Goal: Information Seeking & Learning: Learn about a topic

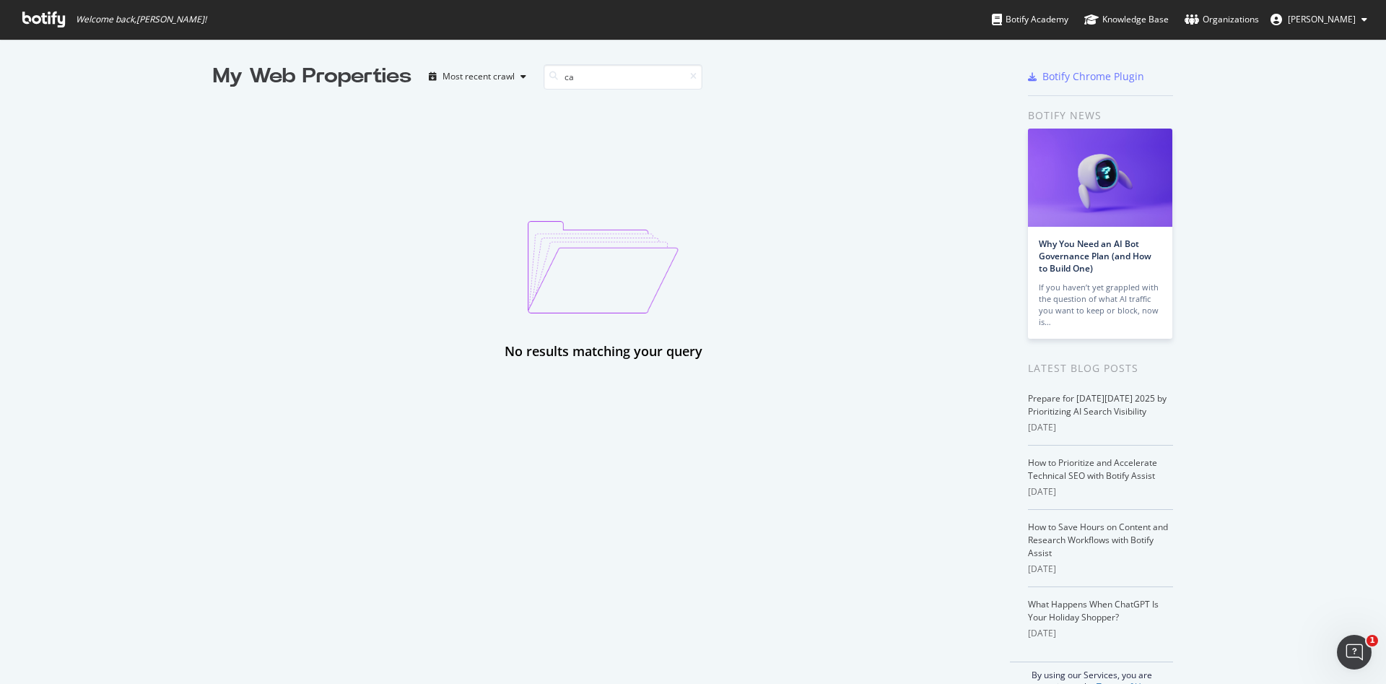
type input "c"
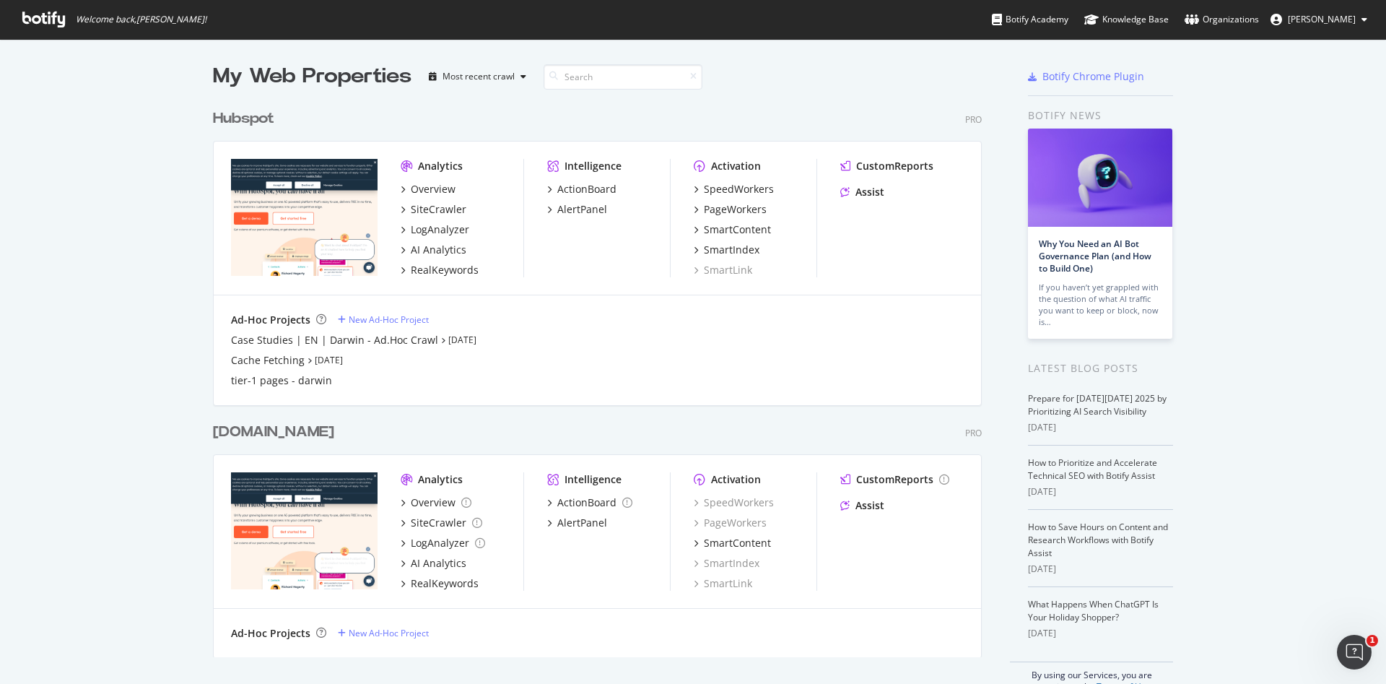
scroll to position [550, 764]
click at [432, 232] on div "LogAnalyzer" at bounding box center [440, 229] width 58 height 14
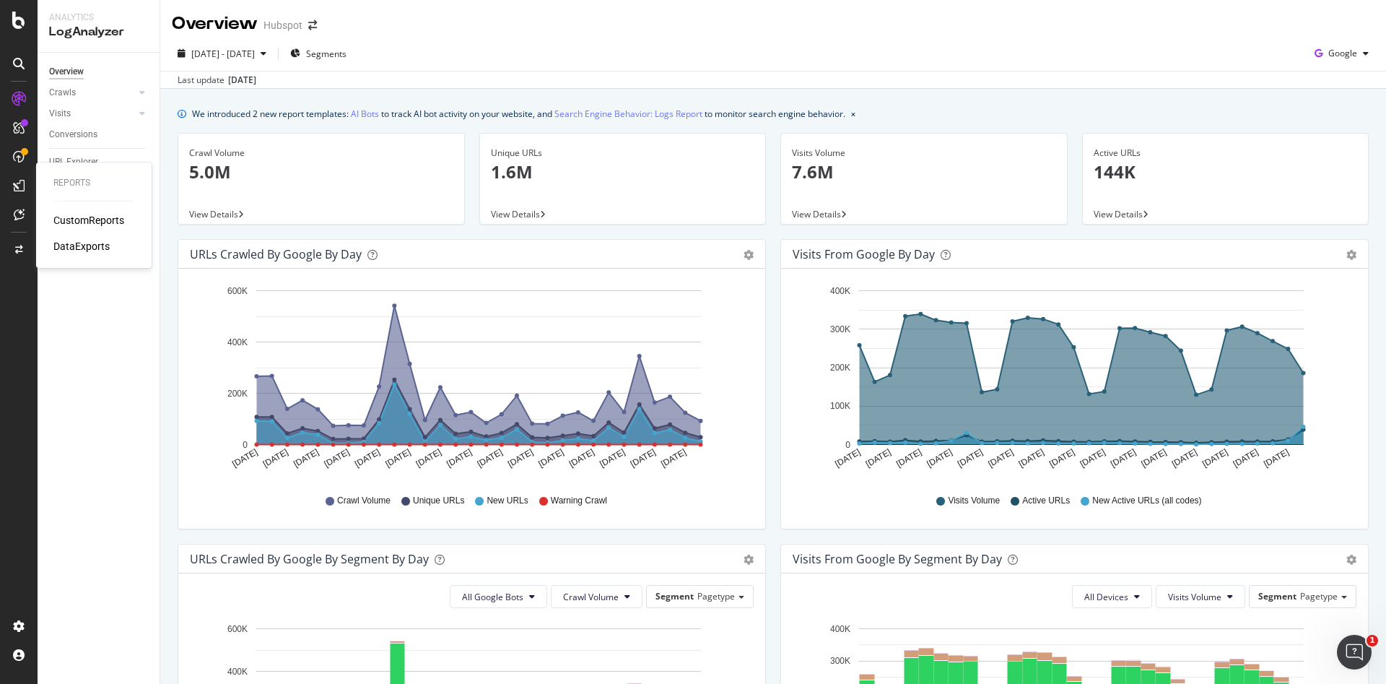
click at [85, 215] on div "CustomReports" at bounding box center [88, 220] width 71 height 14
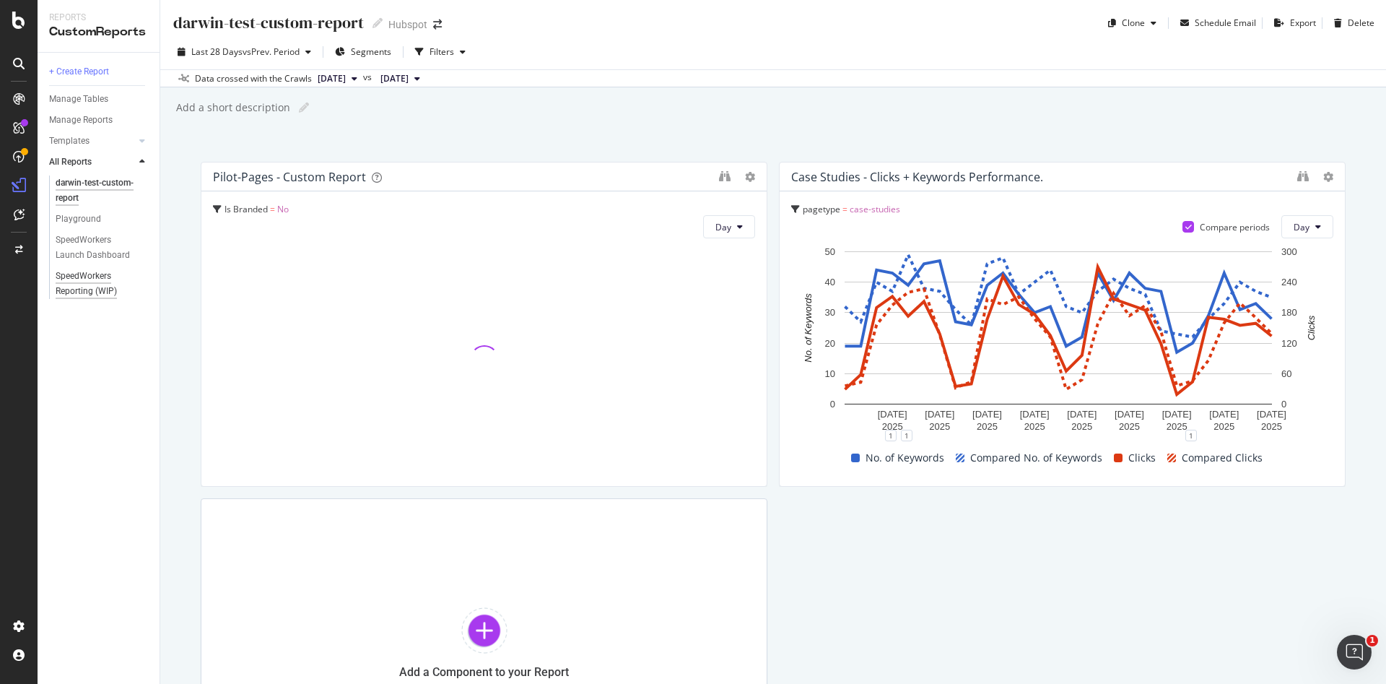
click at [93, 280] on div "SpeedWorkers Reporting (WIP)" at bounding box center [98, 284] width 84 height 30
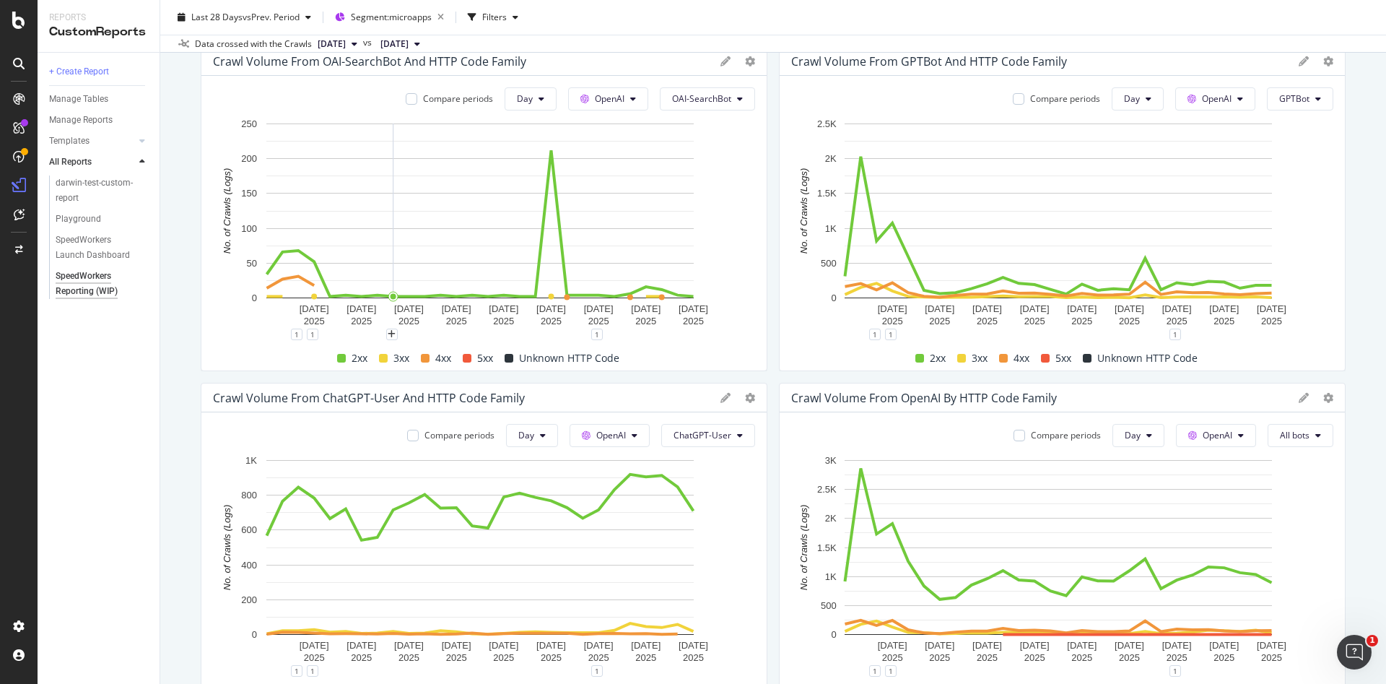
scroll to position [420, 0]
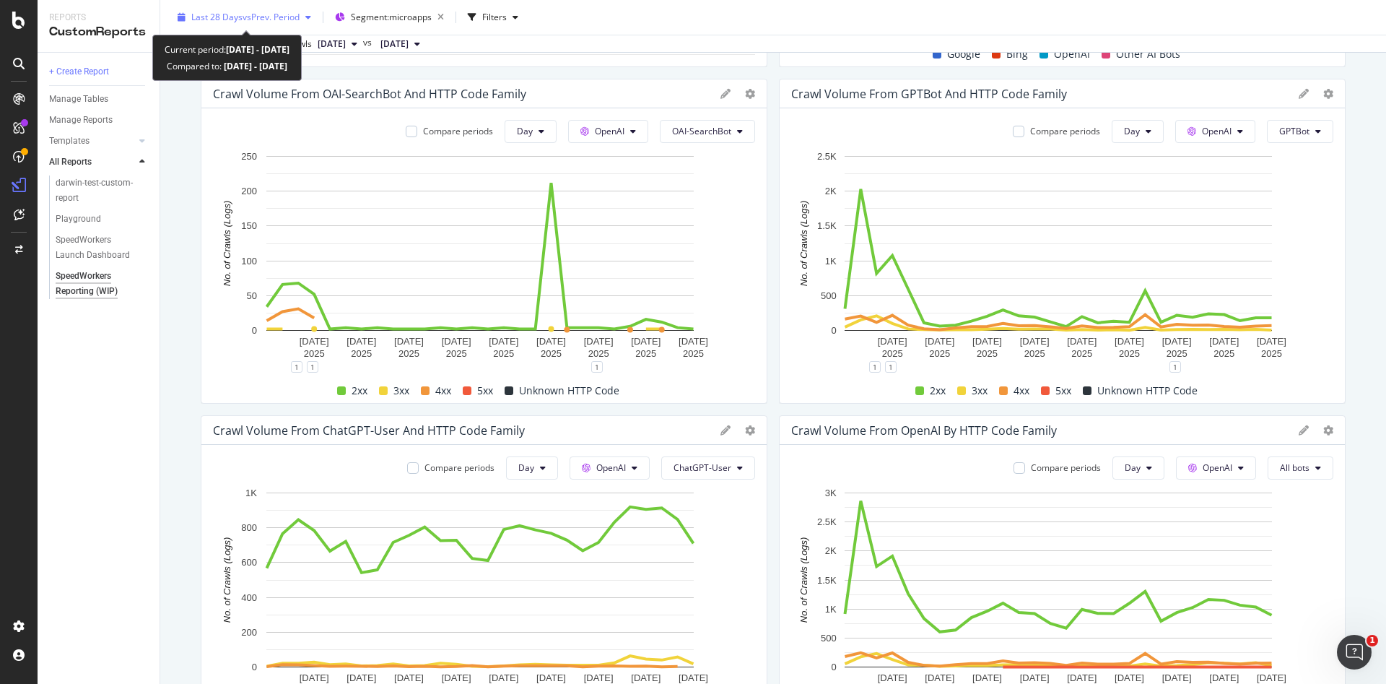
click at [300, 14] on span "vs Prev. Period" at bounding box center [271, 17] width 57 height 12
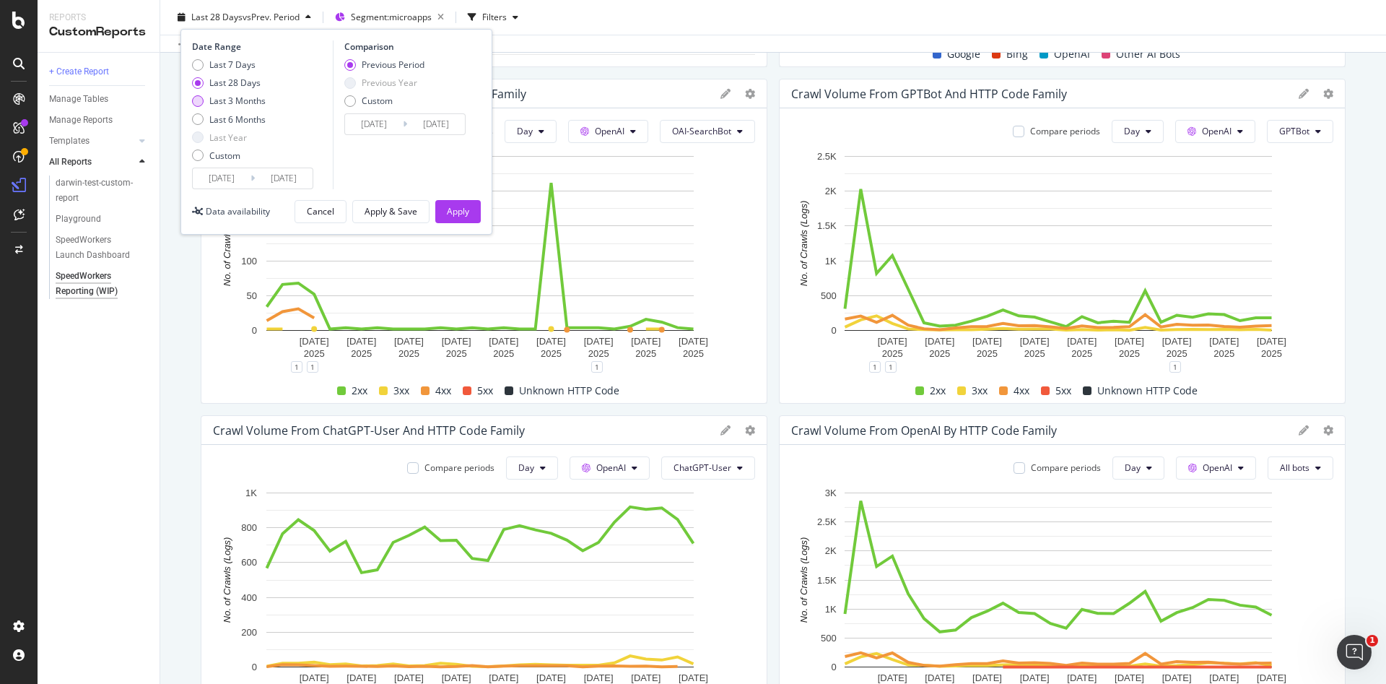
click at [238, 100] on div "Last 3 Months" at bounding box center [237, 101] width 56 height 12
type input "[DATE]"
click at [448, 201] on div "Apply" at bounding box center [458, 212] width 22 height 22
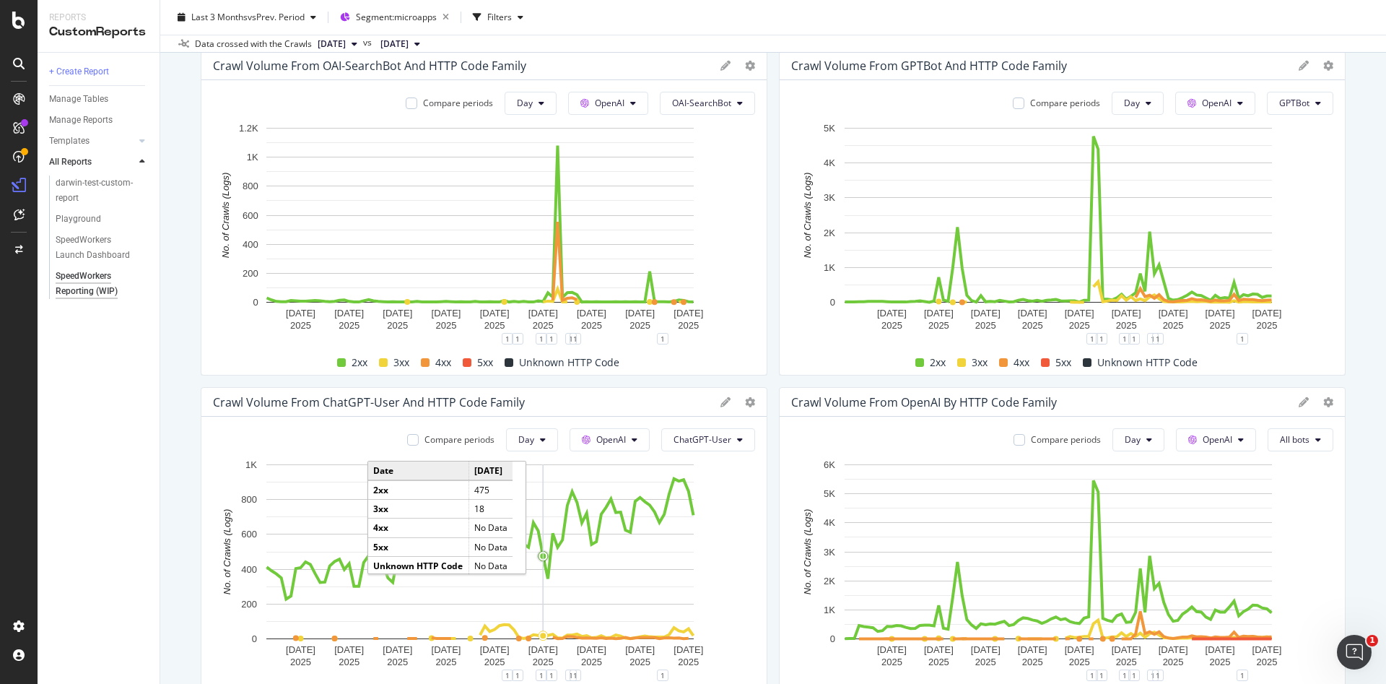
scroll to position [446, 0]
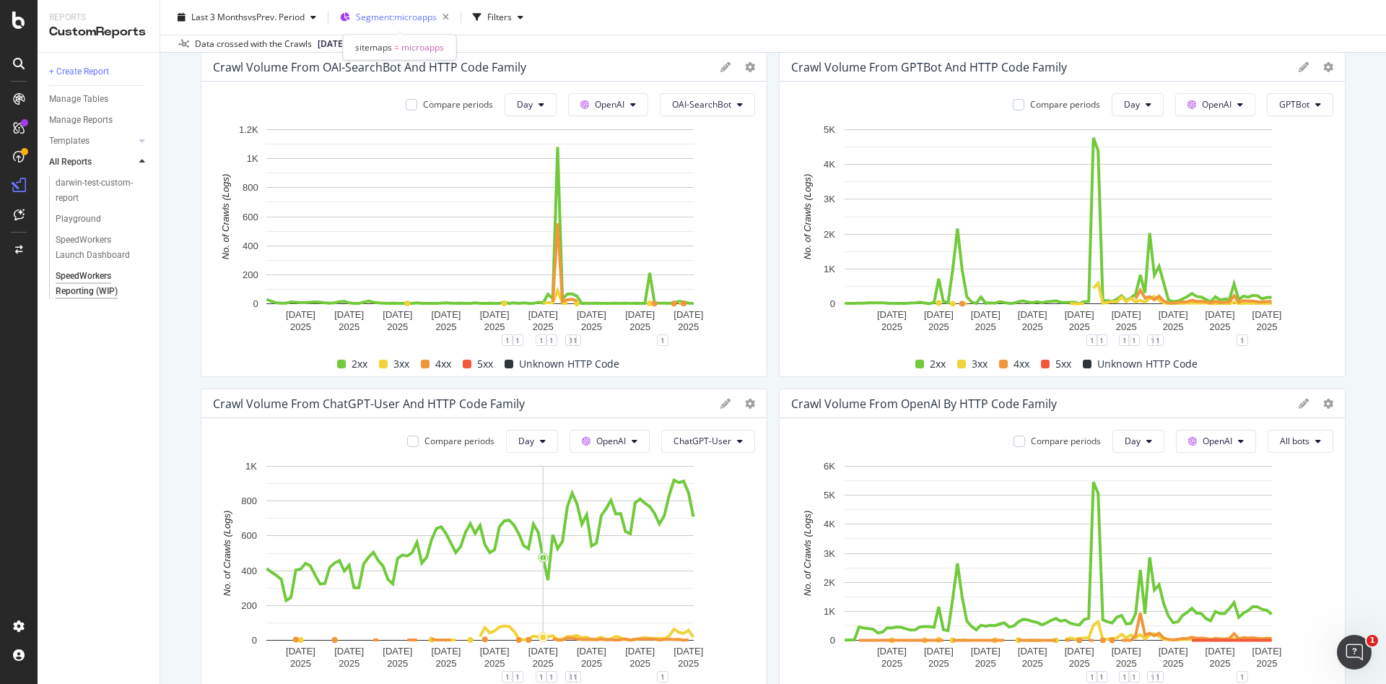
click at [391, 20] on span "Segment: microapps" at bounding box center [396, 17] width 81 height 12
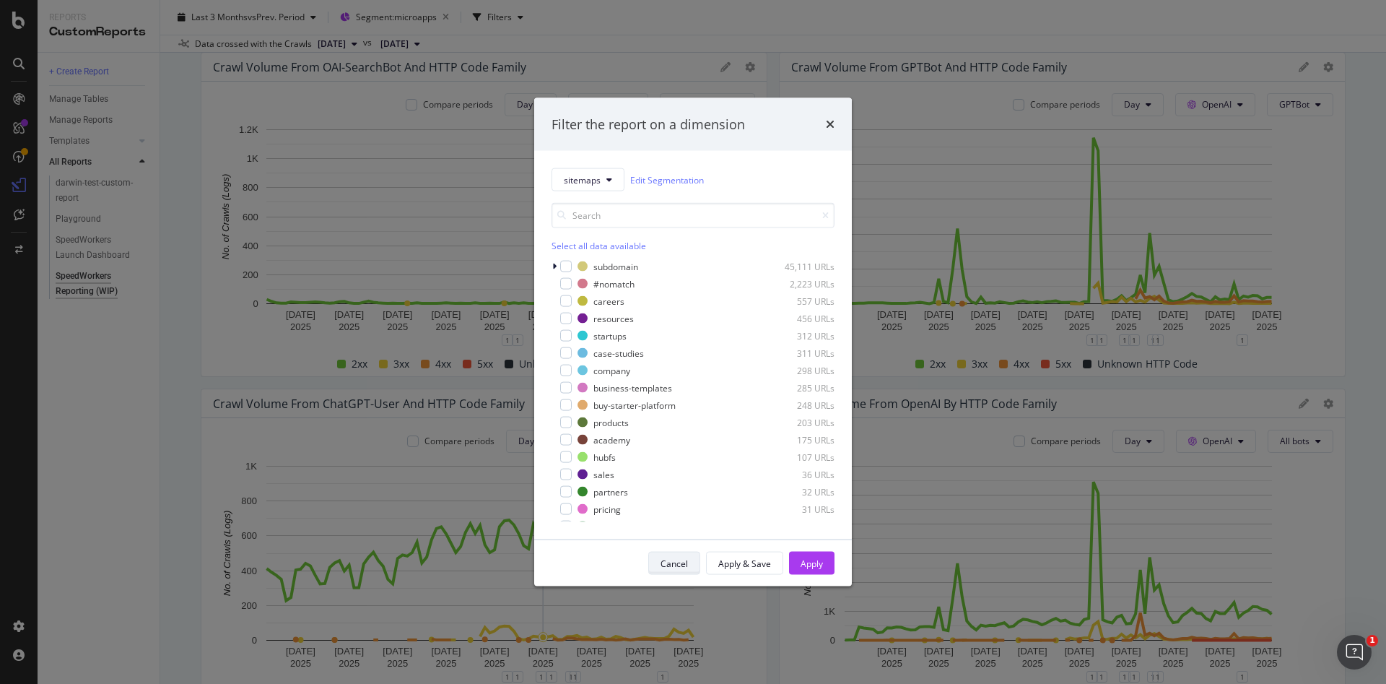
click at [677, 560] on div "Cancel" at bounding box center [674, 563] width 27 height 12
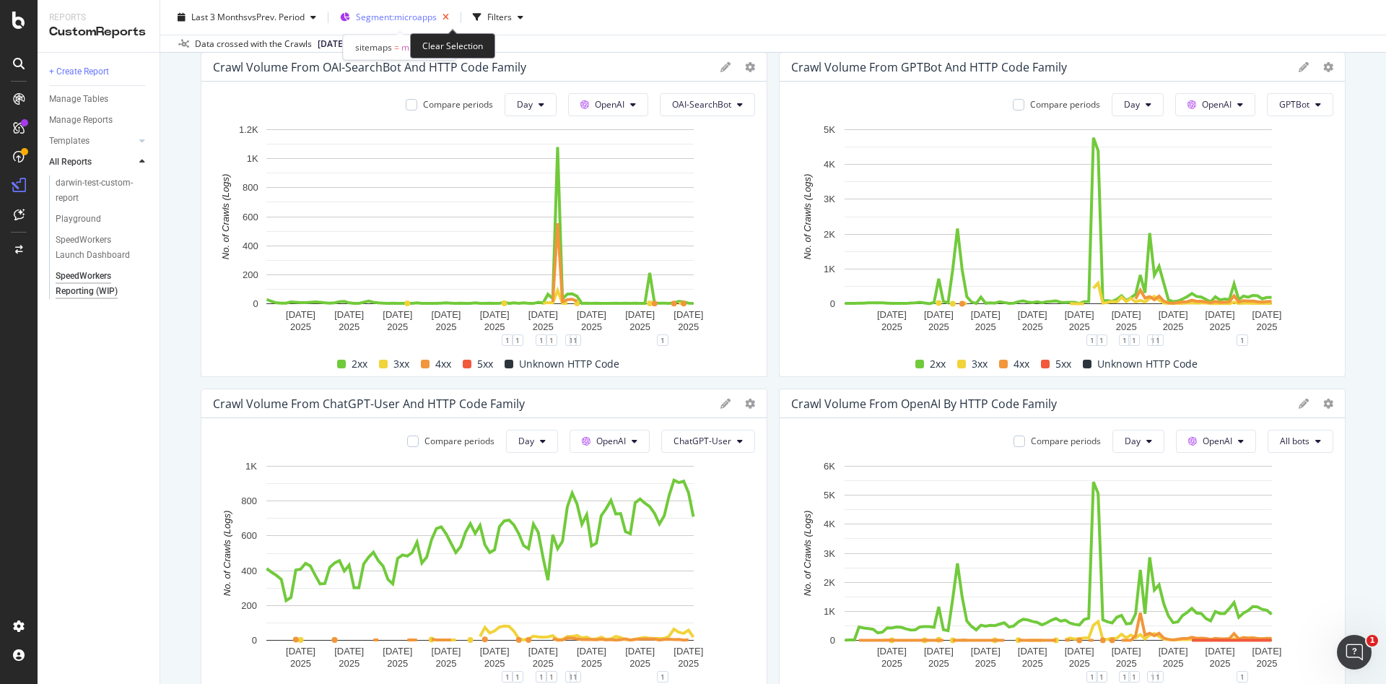
click at [448, 18] on icon "button" at bounding box center [446, 17] width 18 height 20
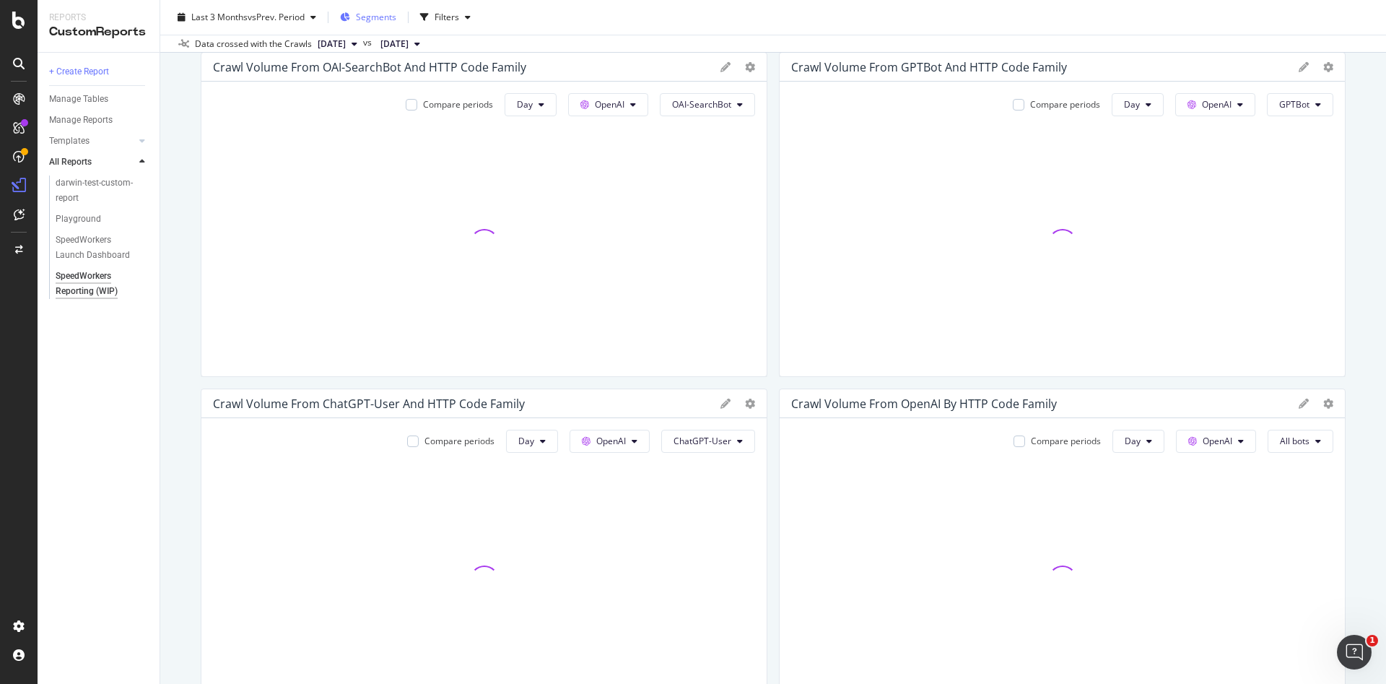
click at [381, 15] on span "Segments" at bounding box center [376, 17] width 40 height 12
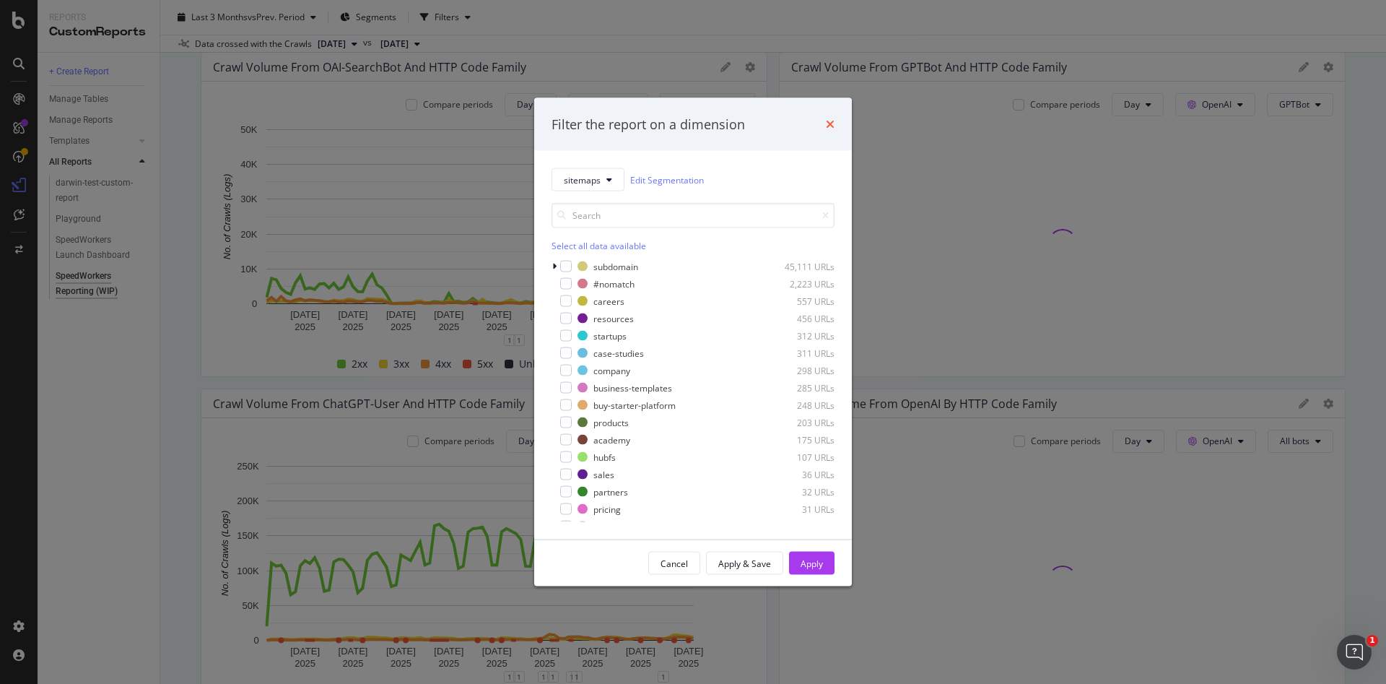
click at [834, 119] on icon "times" at bounding box center [830, 124] width 9 height 12
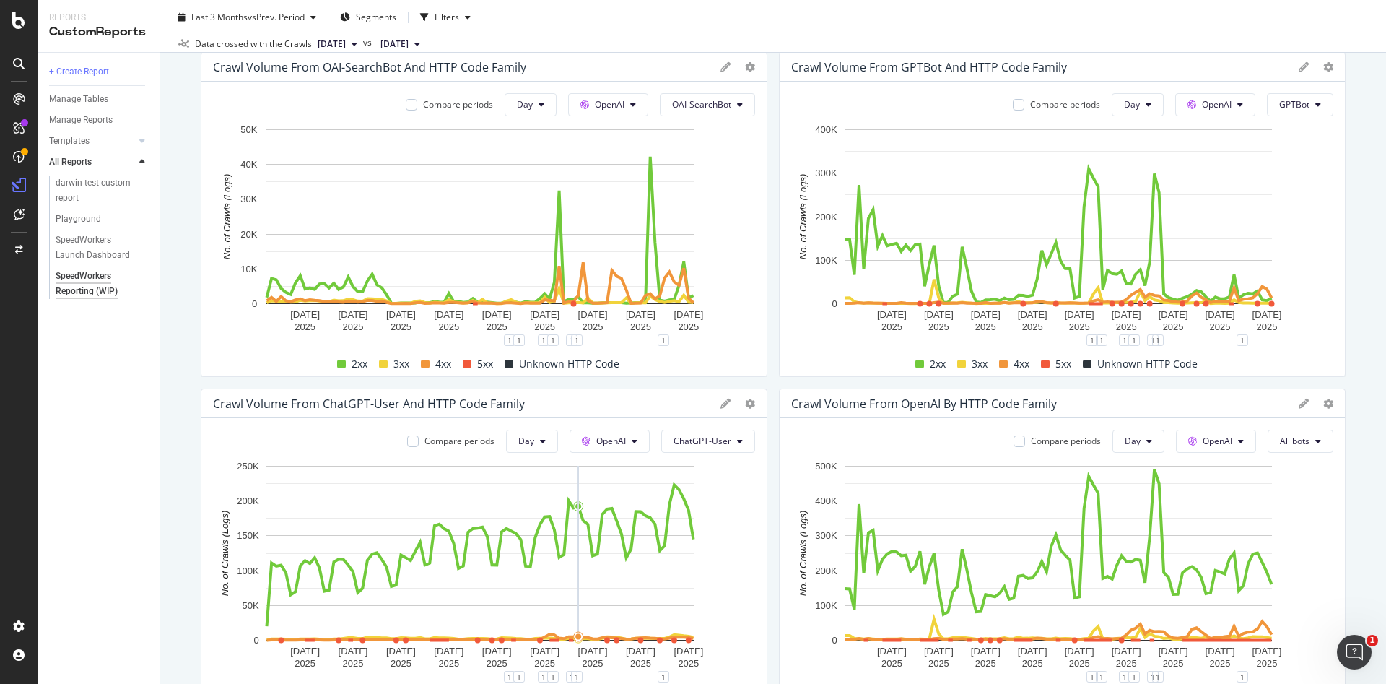
click at [578, 532] on rect "A chart." at bounding box center [479, 553] width 427 height 175
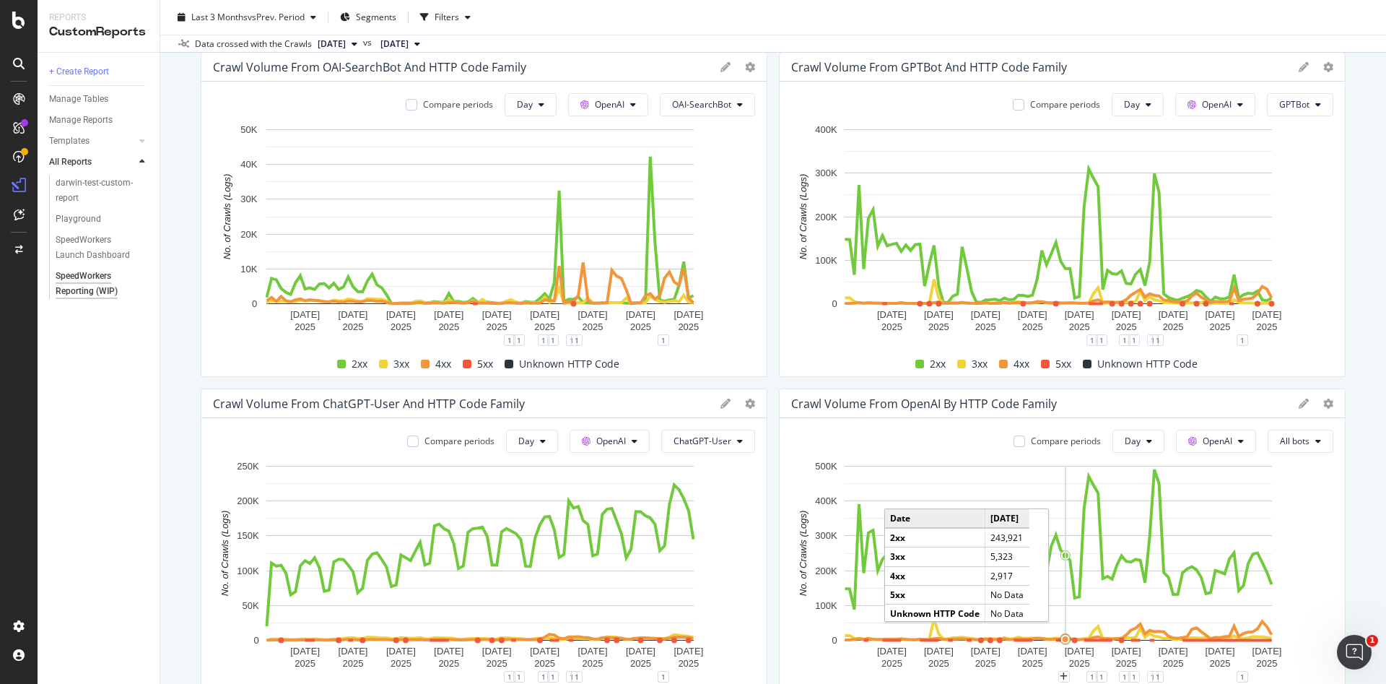
click at [174, 338] on div "SpeedWorkers Reporting (WIP) SpeedWorkers Reporting (WIP) Hubspot Clone Schedul…" at bounding box center [773, 342] width 1226 height 684
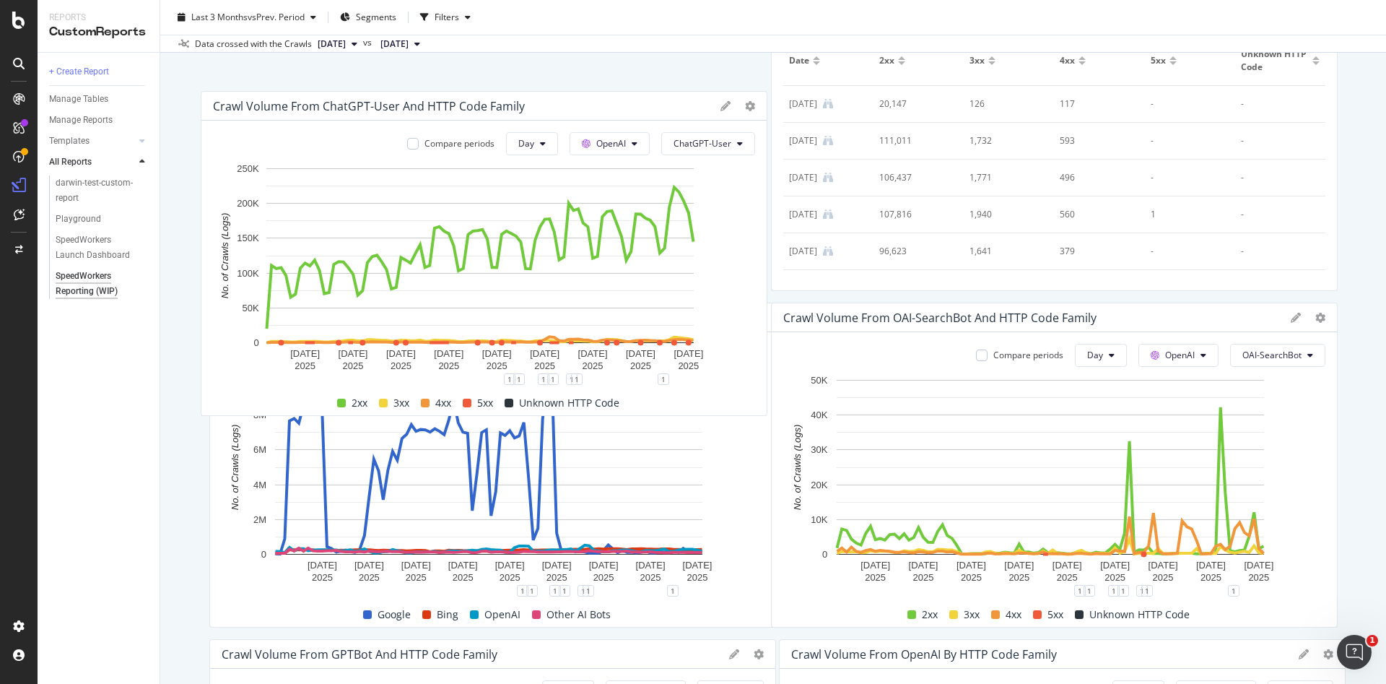
scroll to position [191, 0]
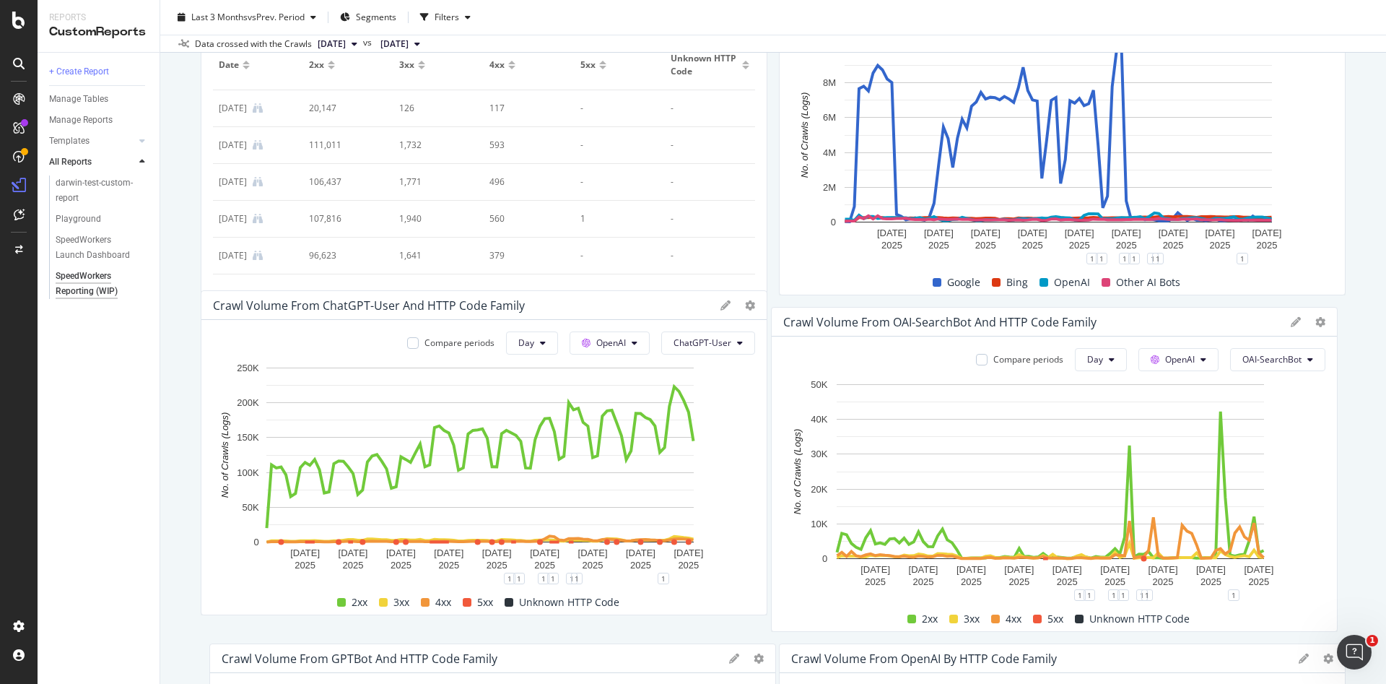
drag, startPoint x: 627, startPoint y: 404, endPoint x: 598, endPoint y: 305, distance: 102.4
click at [598, 305] on div "Crawl Volume from ChatGPT-User and HTTP Code Family" at bounding box center [463, 305] width 500 height 14
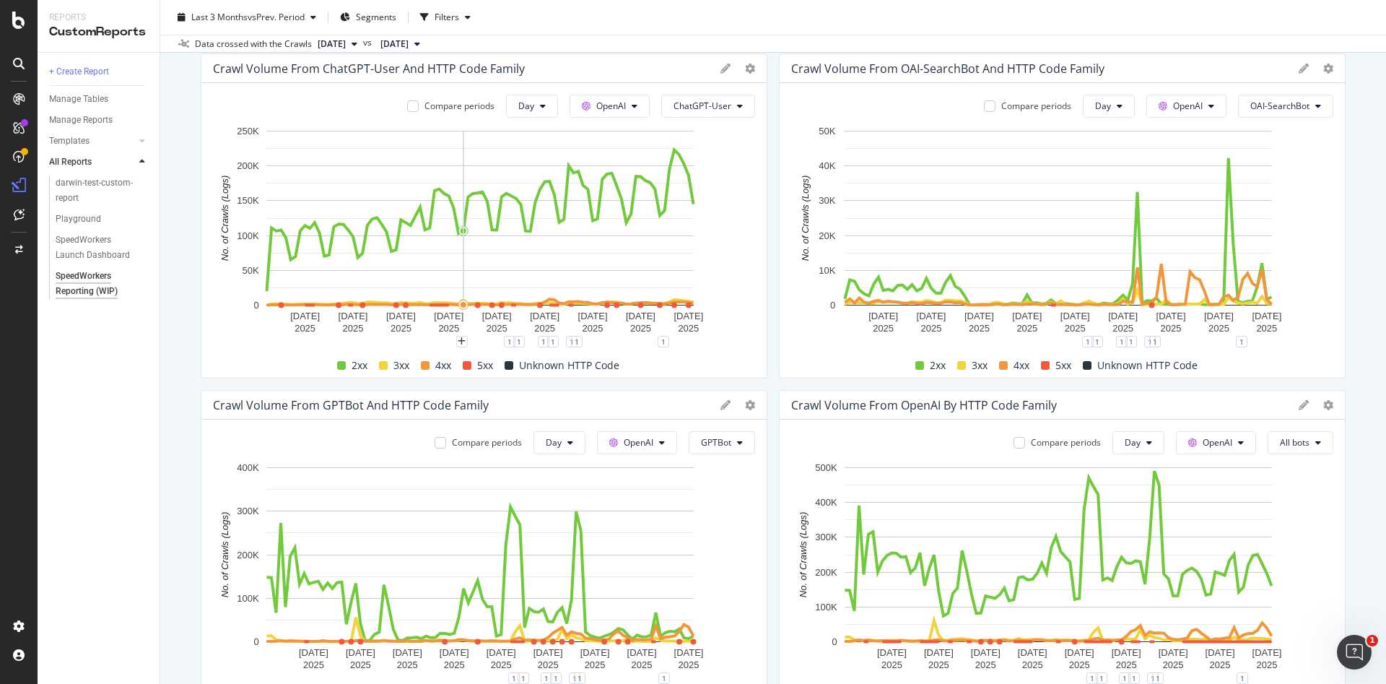
scroll to position [273, 0]
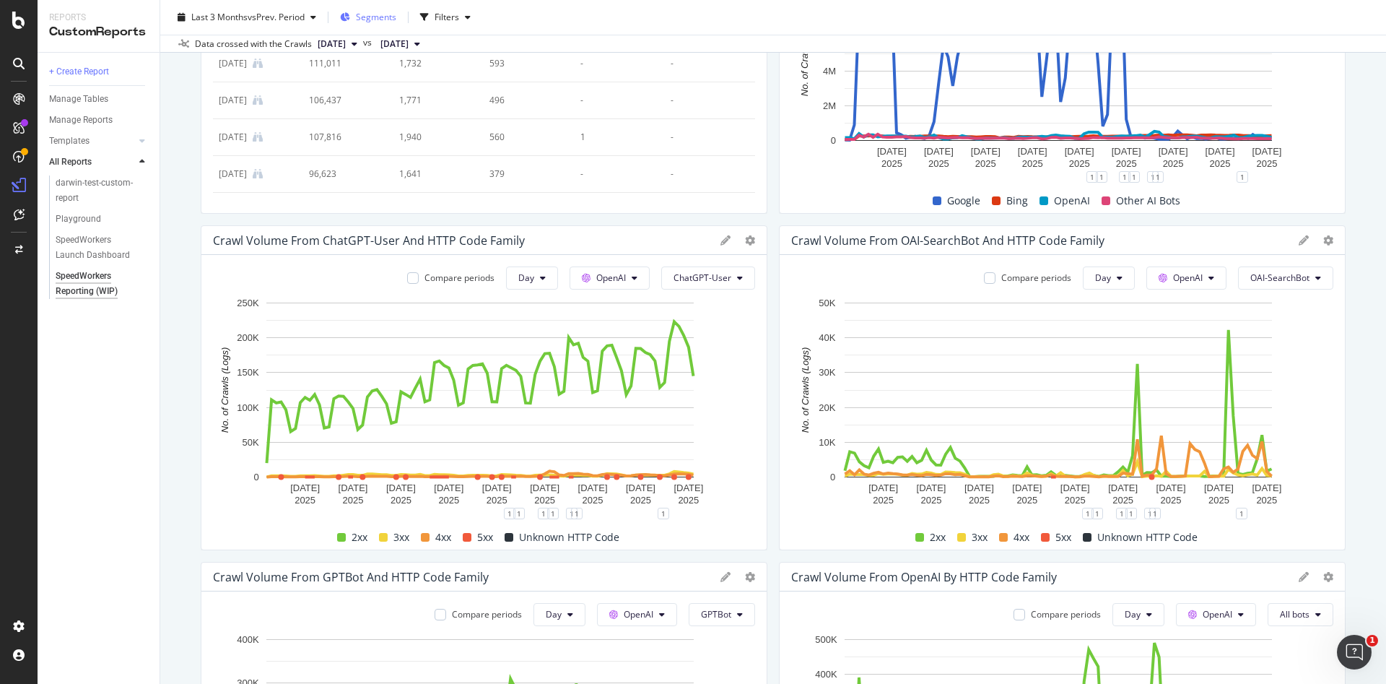
click at [372, 19] on span "Segments" at bounding box center [376, 17] width 40 height 12
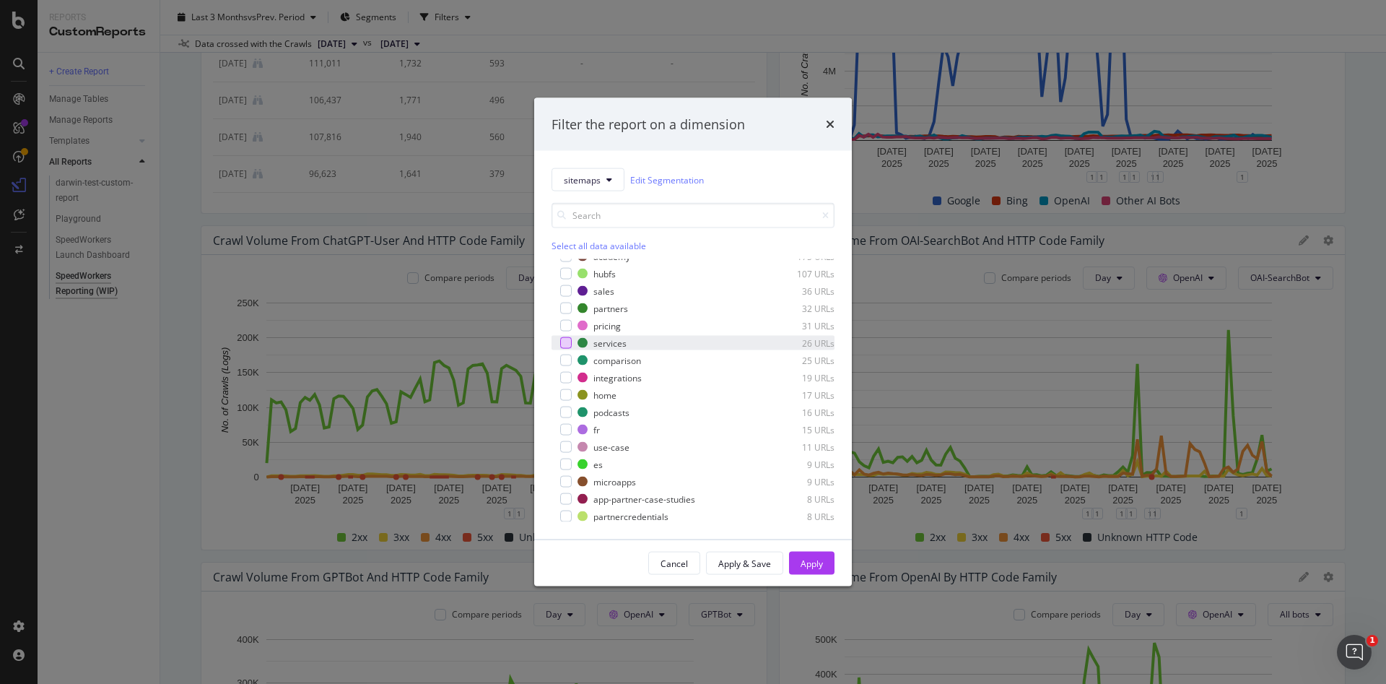
scroll to position [227, 0]
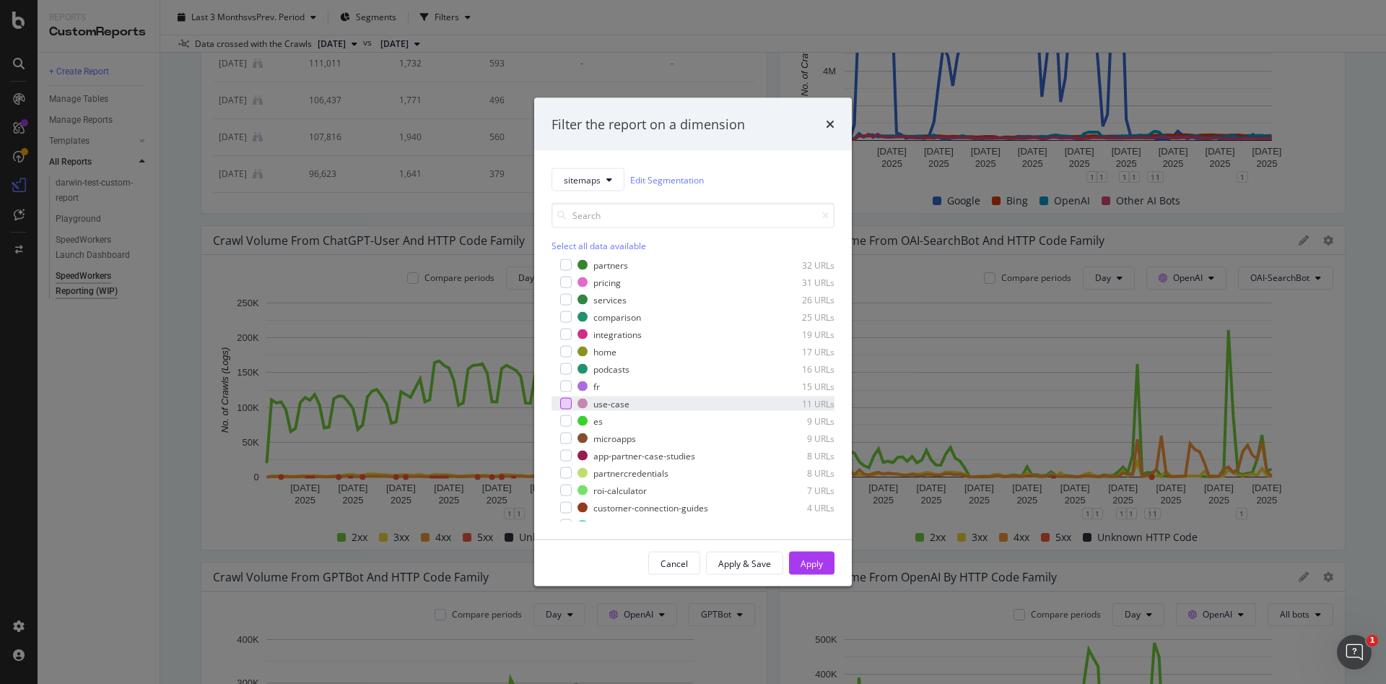
click at [568, 399] on div "modal" at bounding box center [566, 404] width 12 height 12
click at [807, 563] on div "Apply" at bounding box center [812, 563] width 22 height 12
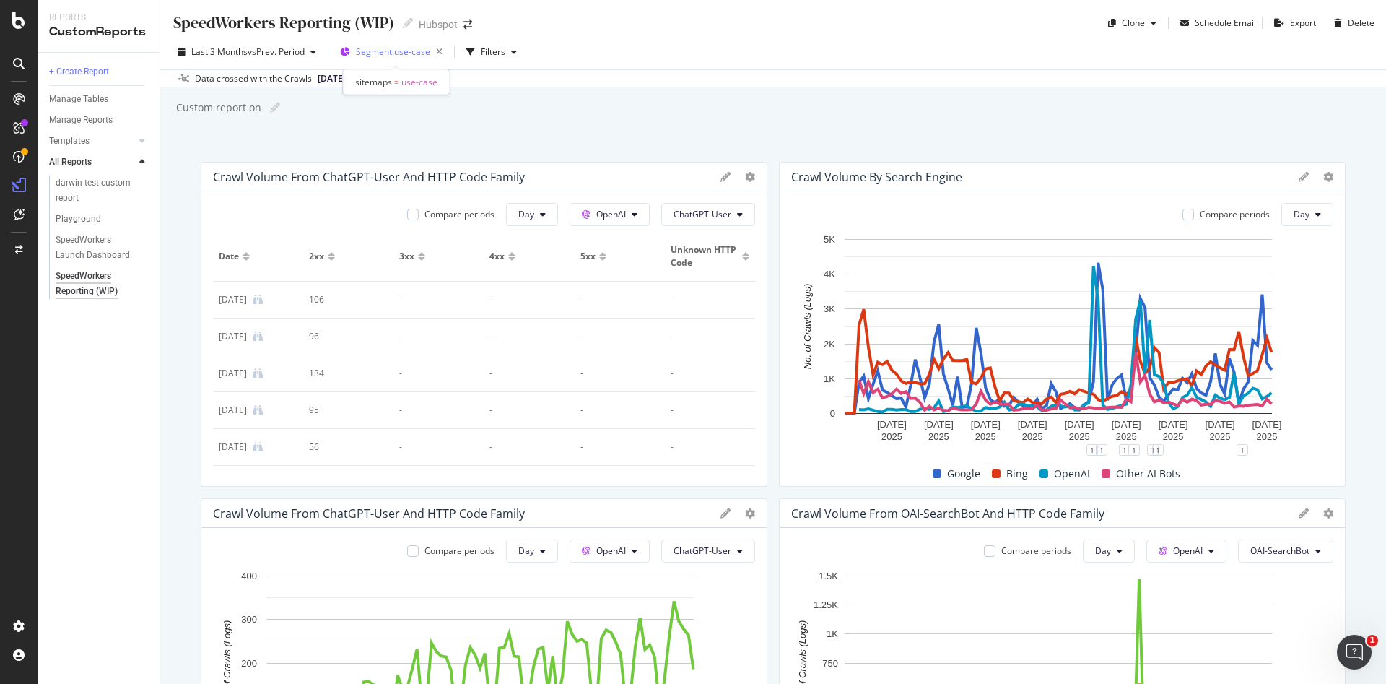
click at [407, 49] on span "Segment: use-case" at bounding box center [393, 51] width 74 height 12
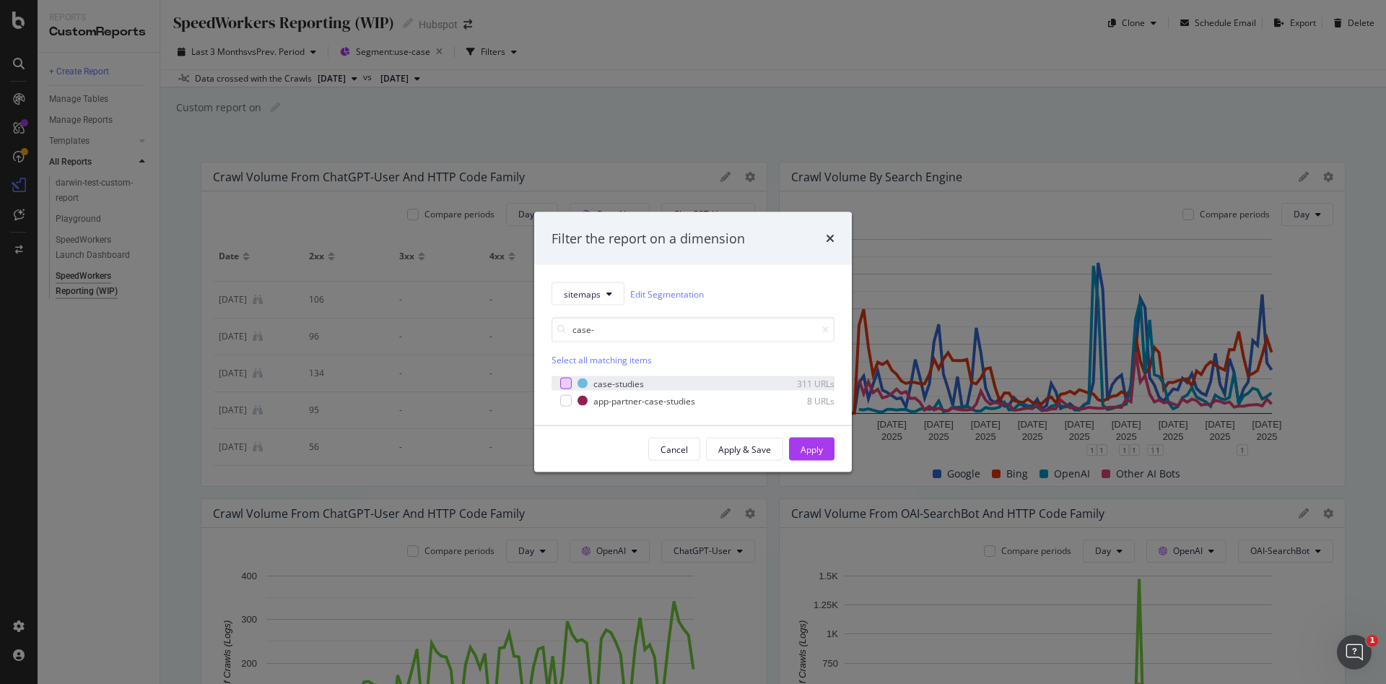
type input "case-"
click at [561, 385] on div "modal" at bounding box center [566, 384] width 12 height 12
click at [799, 449] on button "Apply" at bounding box center [811, 449] width 45 height 23
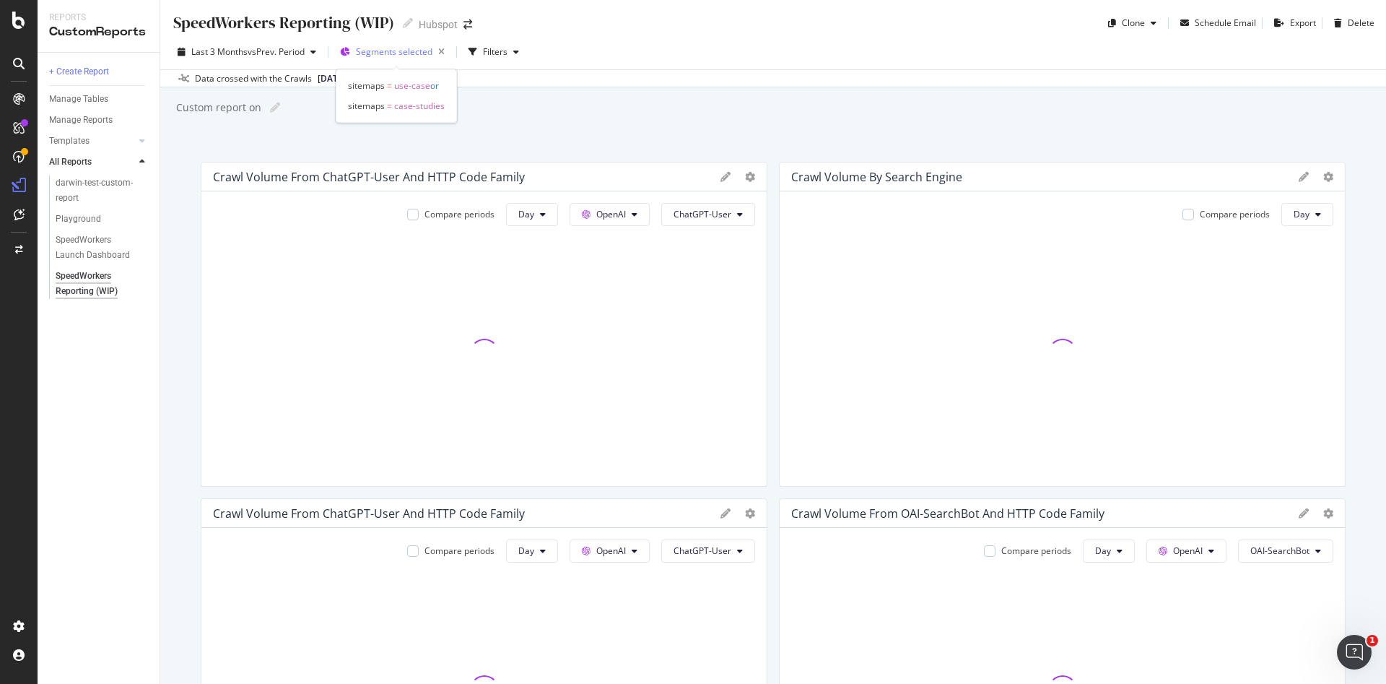
click at [396, 50] on span "Segments selected" at bounding box center [394, 51] width 77 height 12
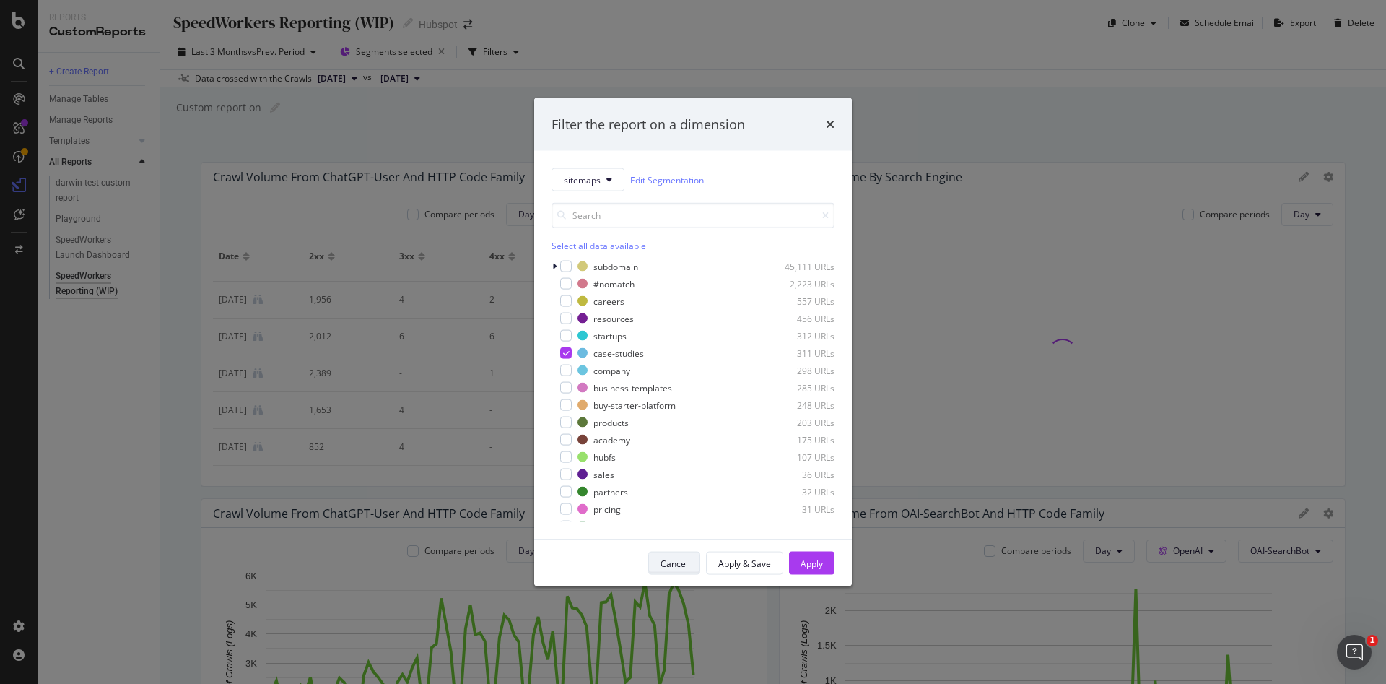
click at [682, 566] on div "Cancel" at bounding box center [674, 563] width 27 height 12
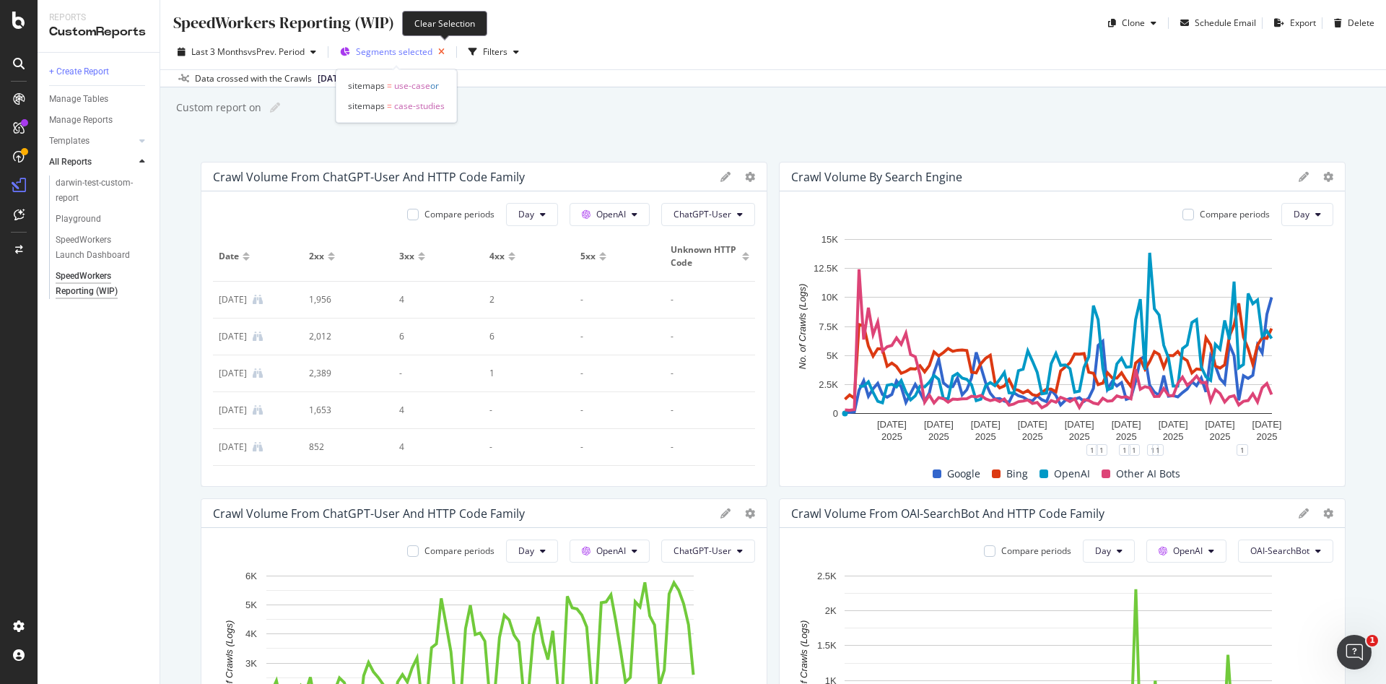
click at [443, 48] on icon "button" at bounding box center [442, 52] width 18 height 20
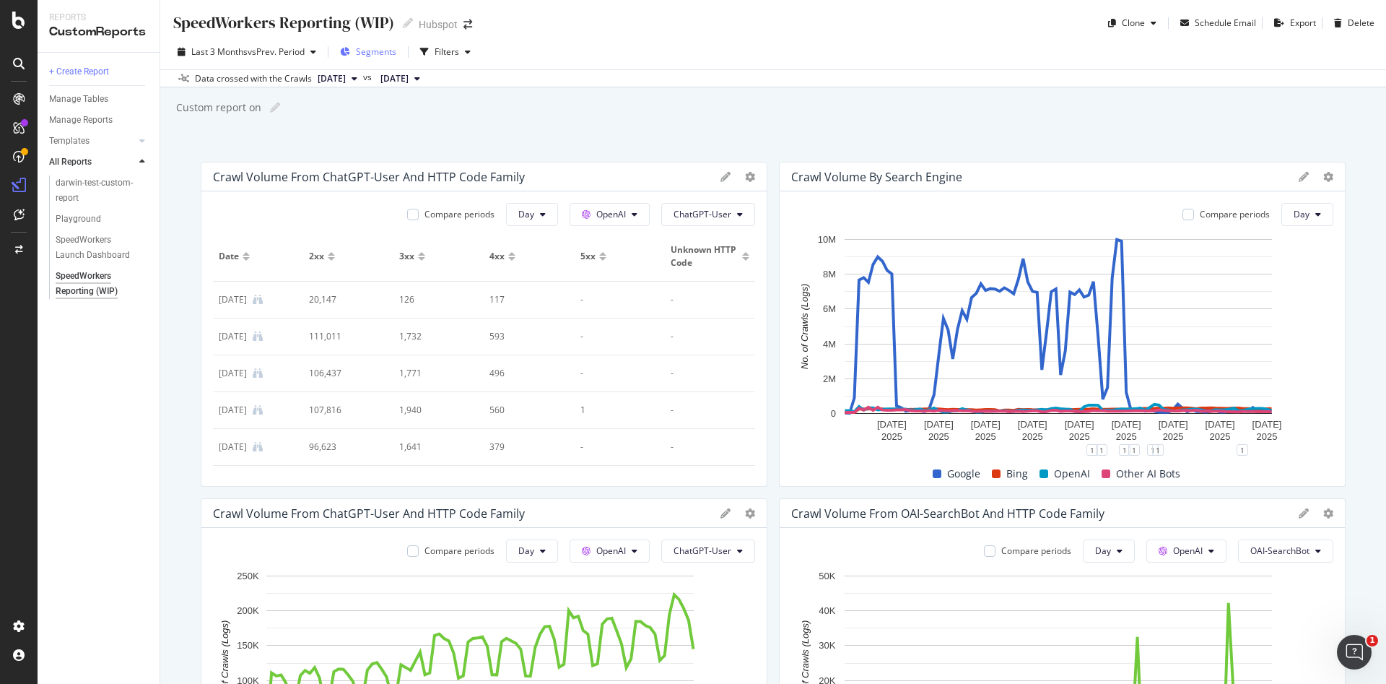
click at [381, 47] on span "Segments" at bounding box center [376, 51] width 40 height 12
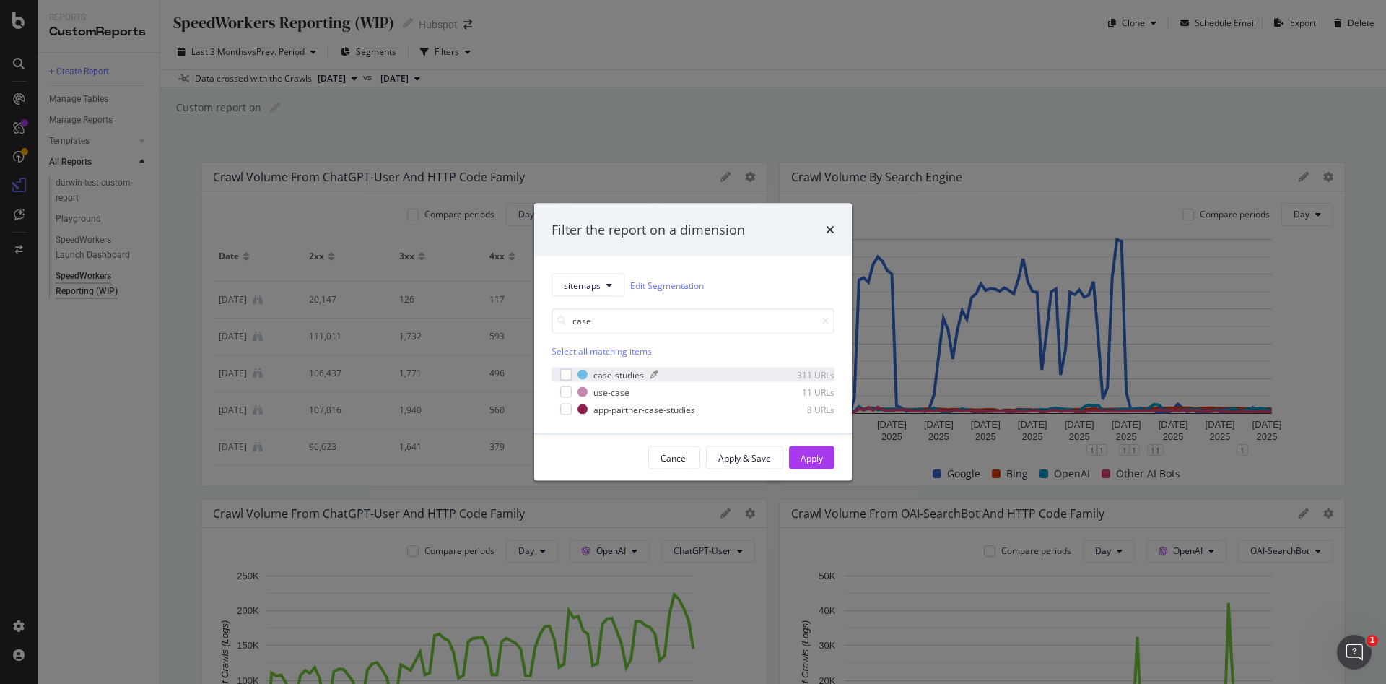
type input "case"
click at [604, 376] on div "case-studies" at bounding box center [619, 374] width 51 height 12
click at [812, 459] on div "Apply" at bounding box center [812, 457] width 22 height 12
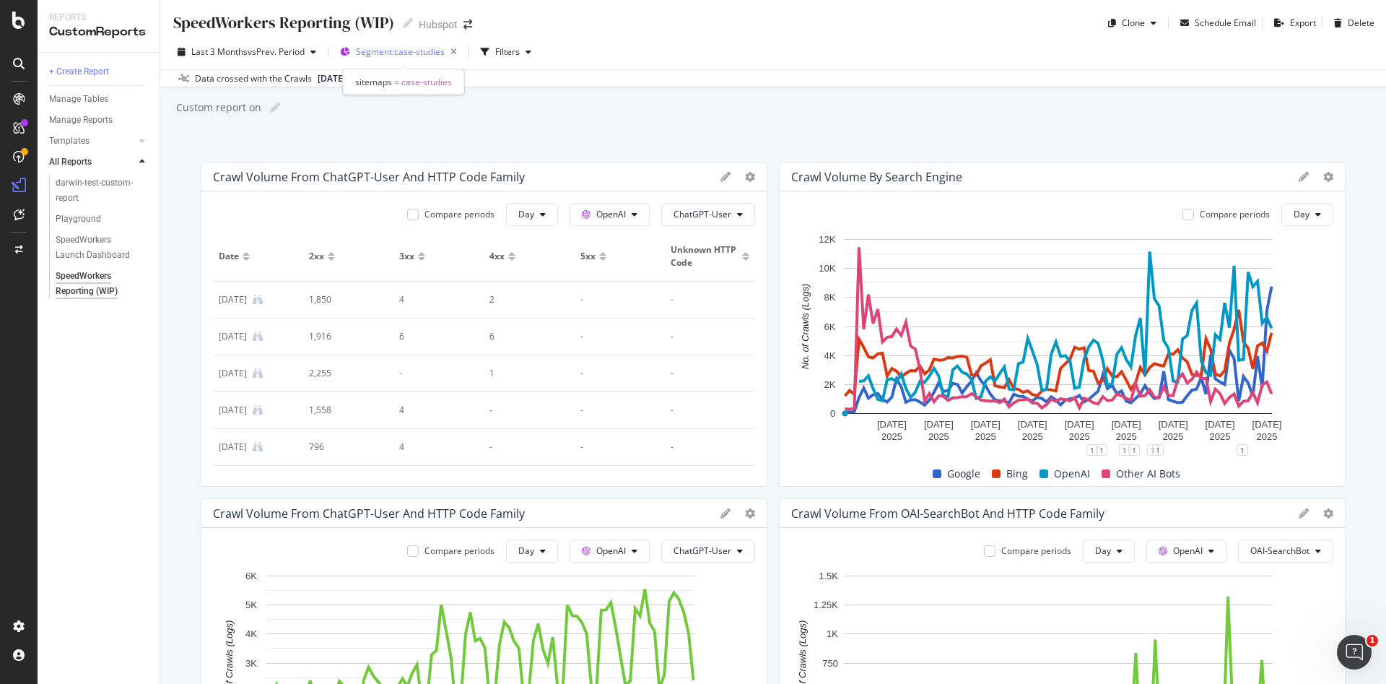
click at [415, 51] on span "Segment: case-studies" at bounding box center [400, 51] width 89 height 12
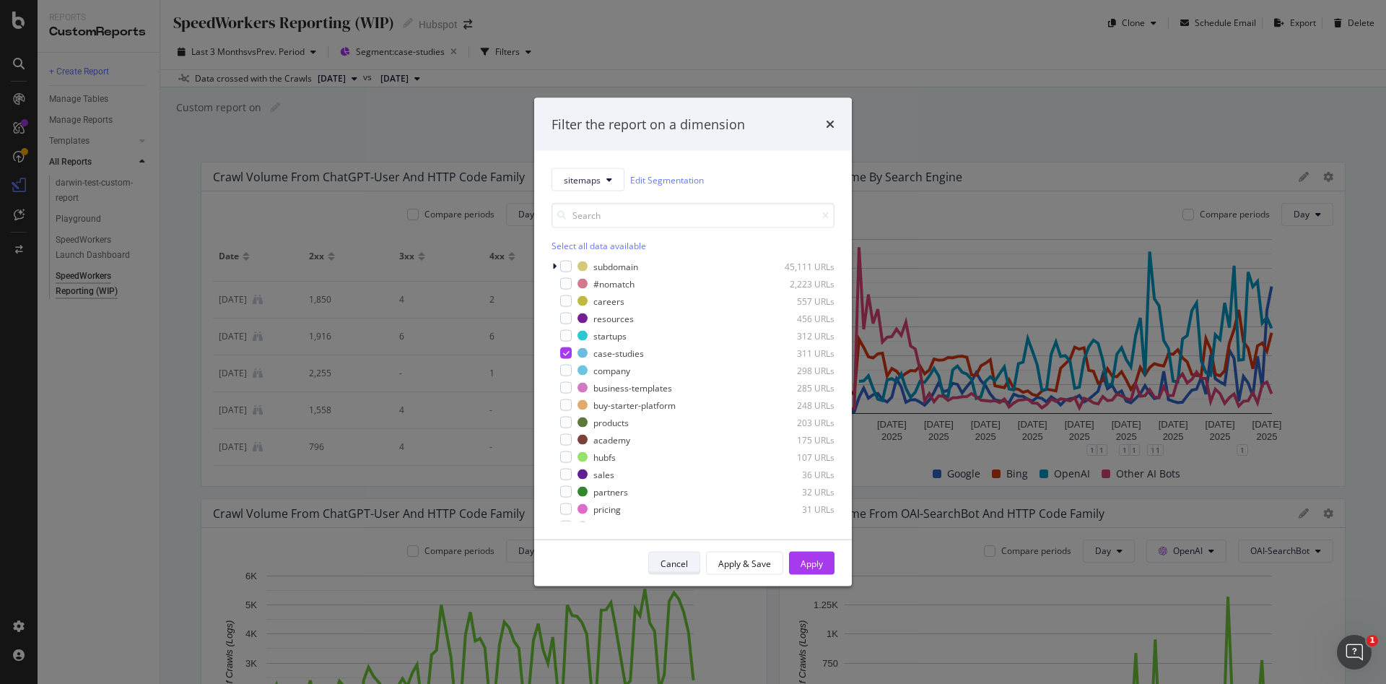
click at [680, 567] on div "Cancel" at bounding box center [674, 563] width 27 height 12
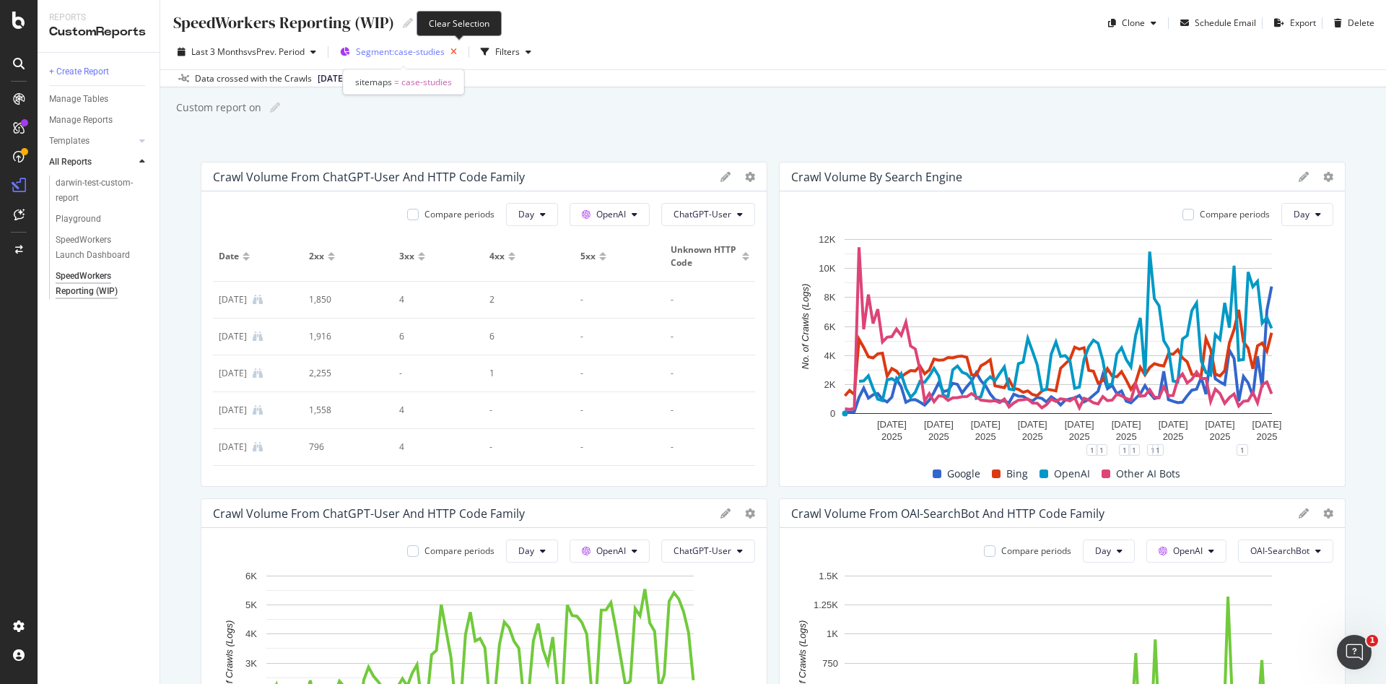
click at [459, 53] on icon "button" at bounding box center [454, 52] width 18 height 20
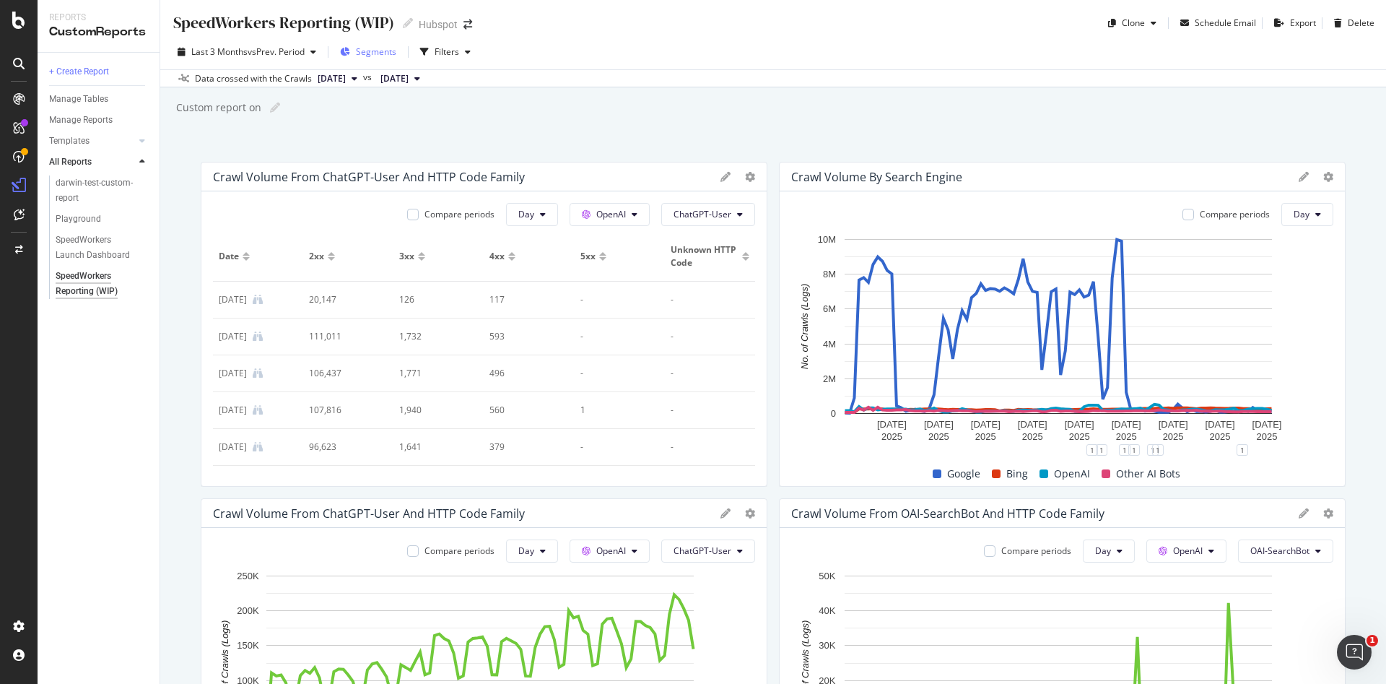
click at [378, 50] on span "Segments" at bounding box center [376, 51] width 40 height 12
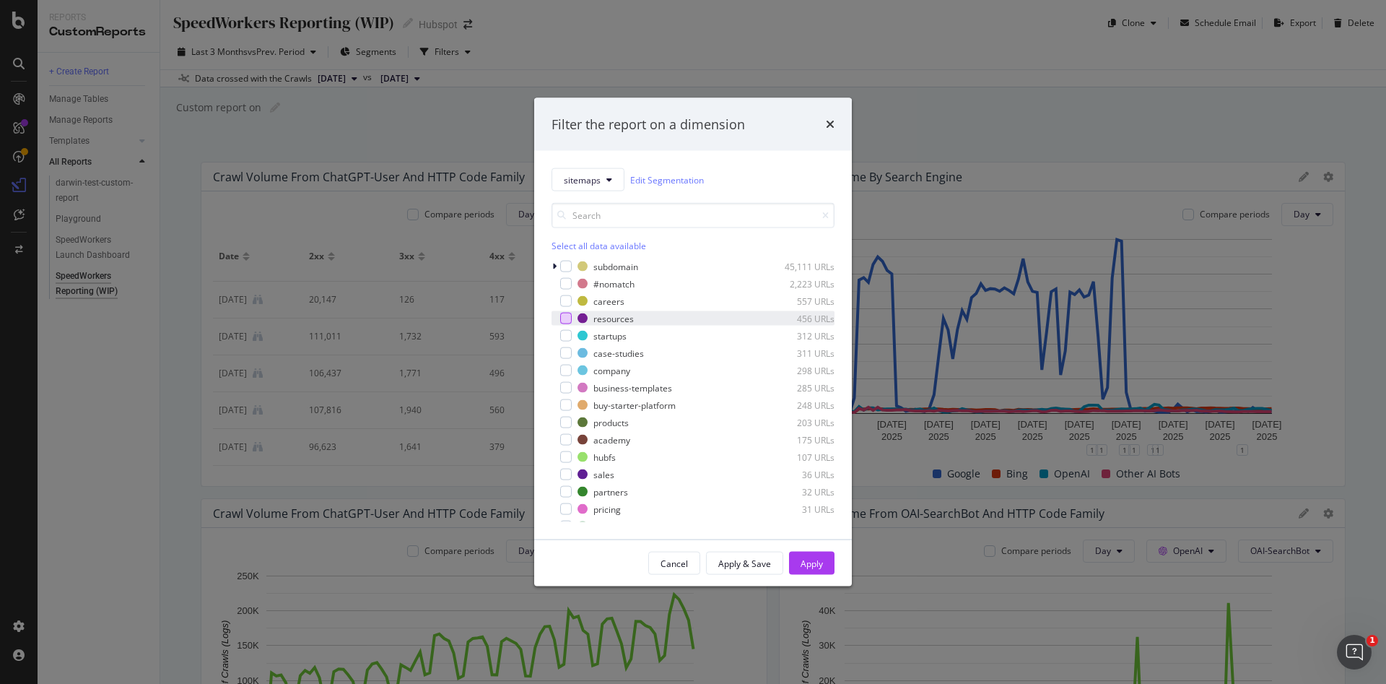
click at [566, 321] on div "modal" at bounding box center [566, 319] width 12 height 12
click at [807, 565] on div "Apply" at bounding box center [812, 563] width 22 height 12
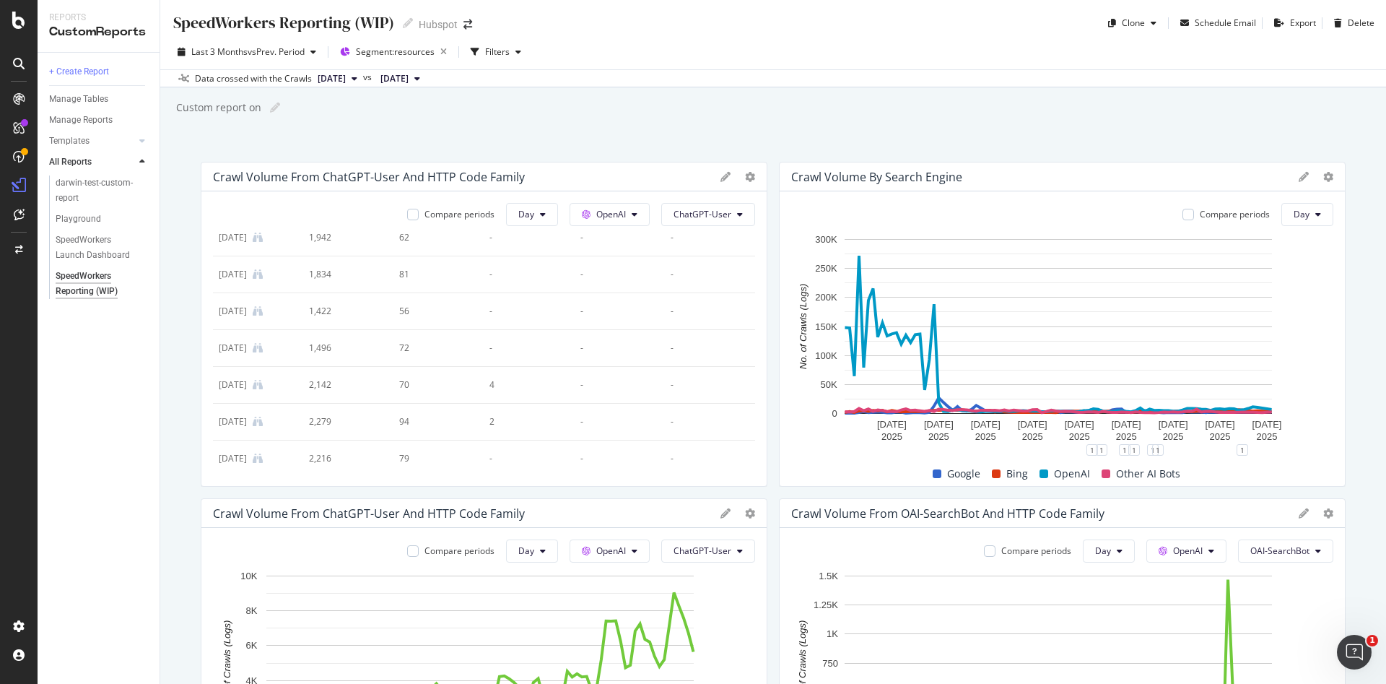
scroll to position [13, 0]
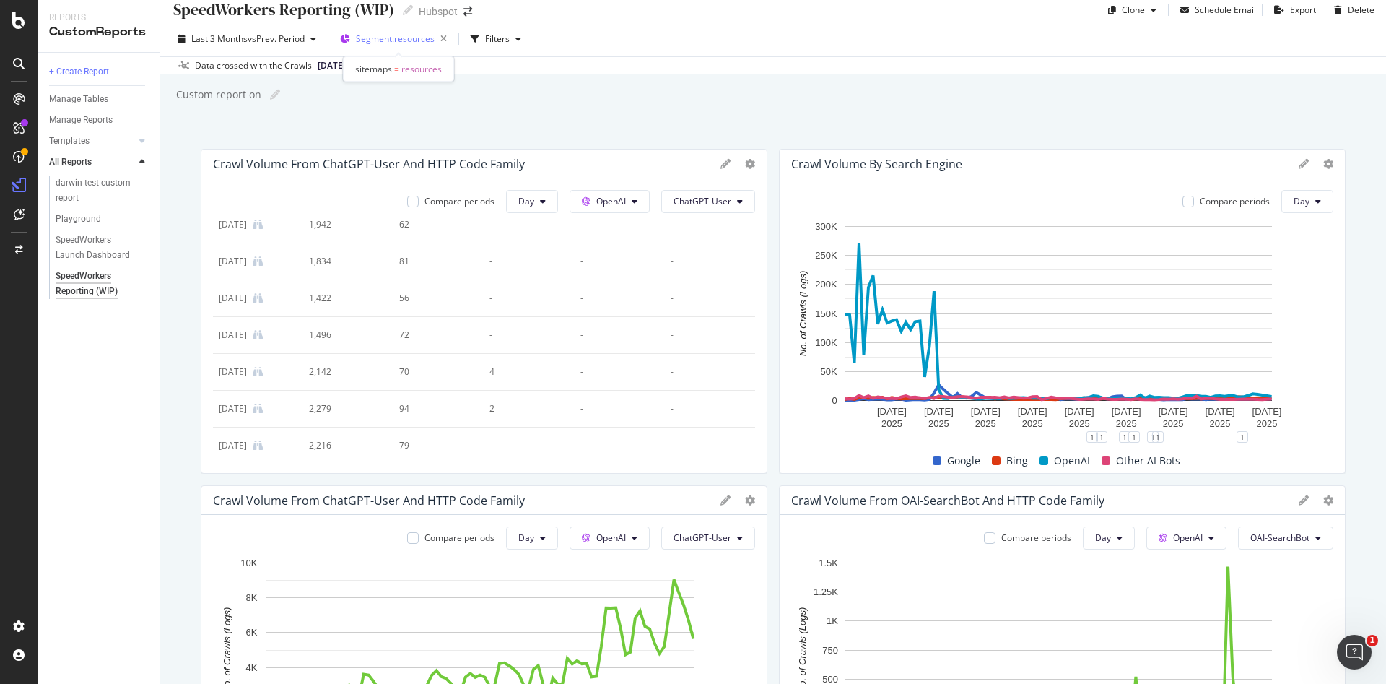
click at [389, 35] on span "Segment: resources" at bounding box center [395, 38] width 79 height 12
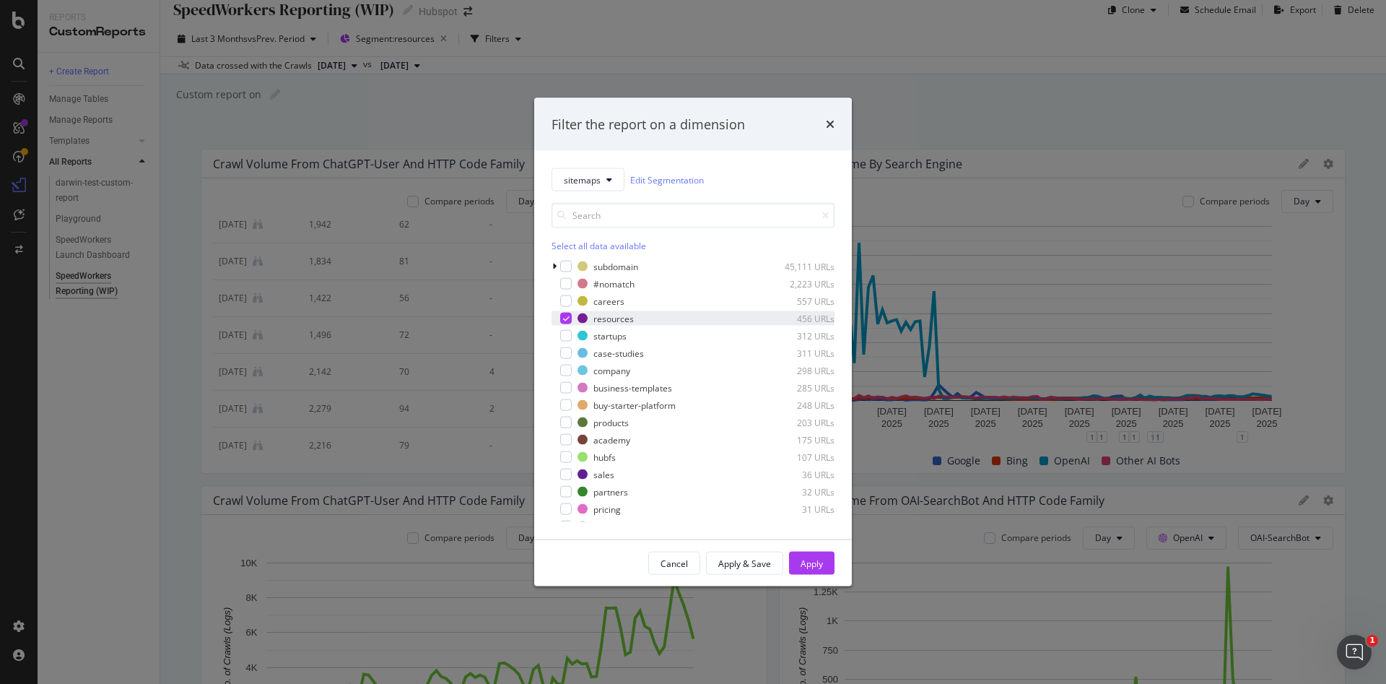
click at [565, 320] on icon "modal" at bounding box center [566, 318] width 6 height 7
click at [563, 389] on div "modal" at bounding box center [566, 388] width 12 height 12
click at [823, 565] on button "Apply" at bounding box center [811, 563] width 45 height 23
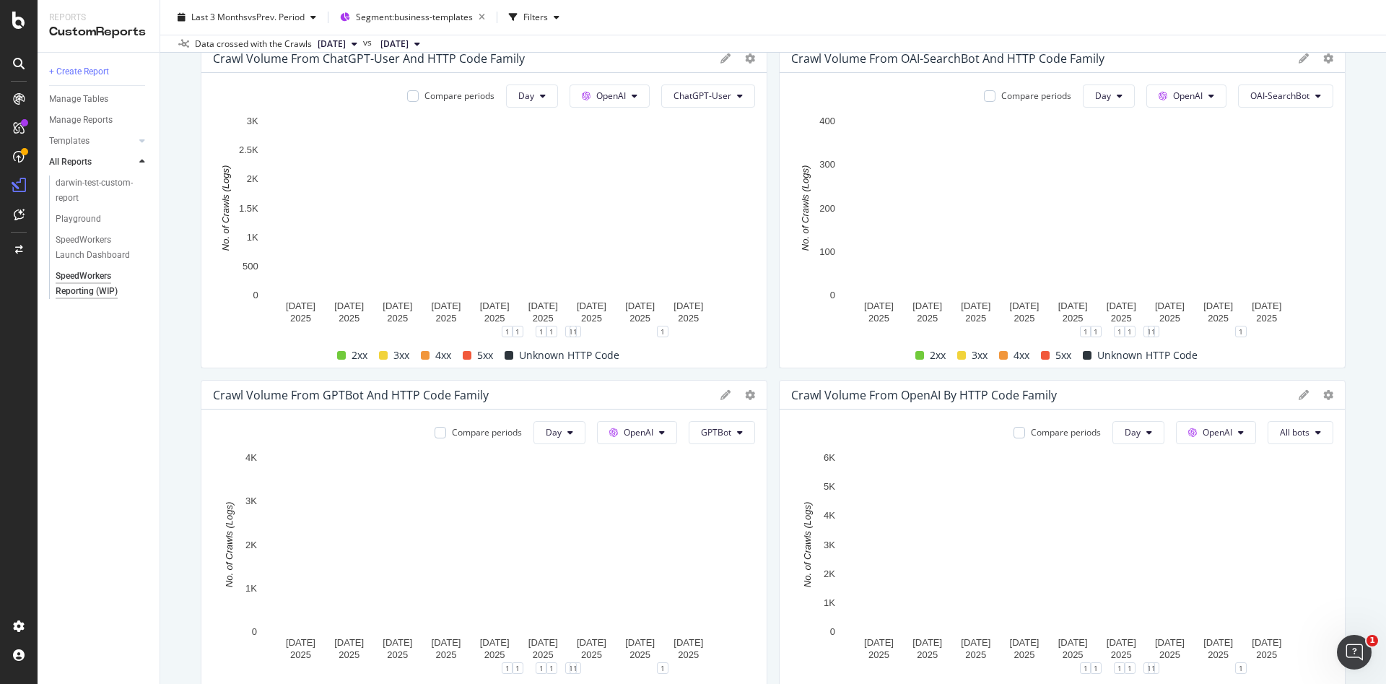
scroll to position [453, 0]
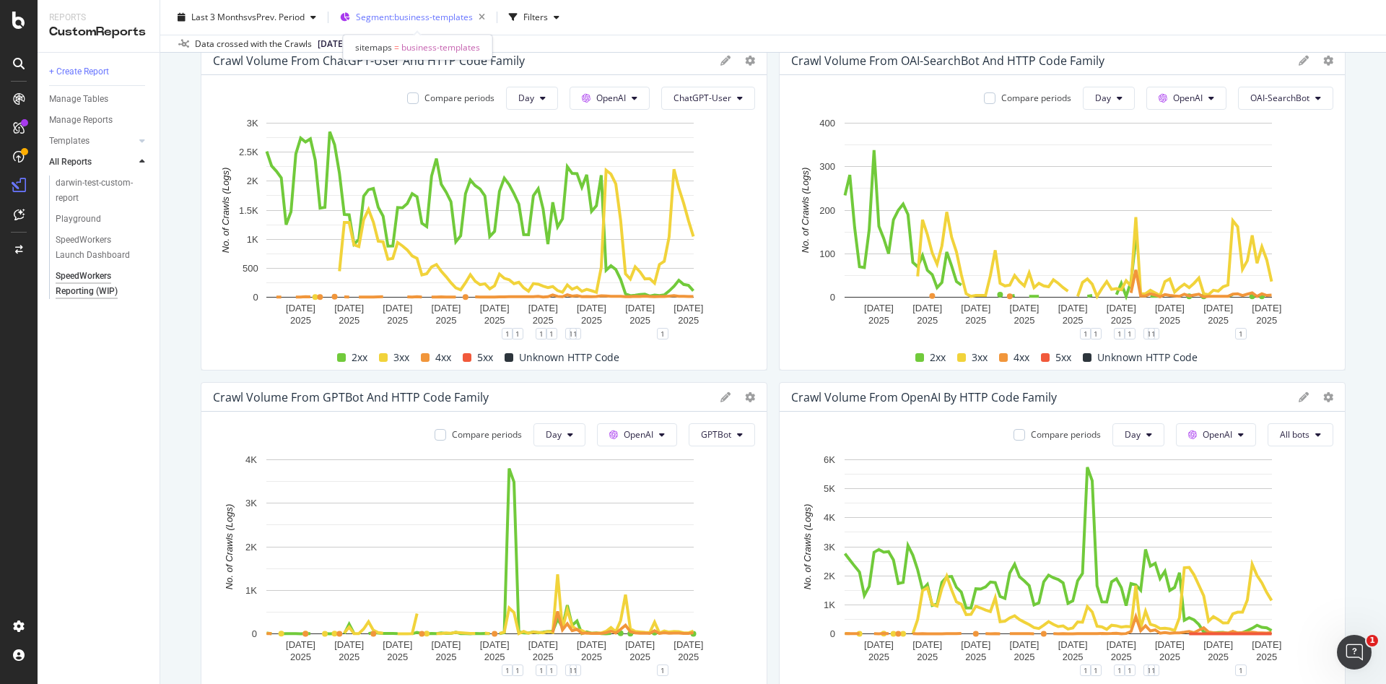
click at [472, 19] on span "Segment: business-templates" at bounding box center [414, 17] width 117 height 12
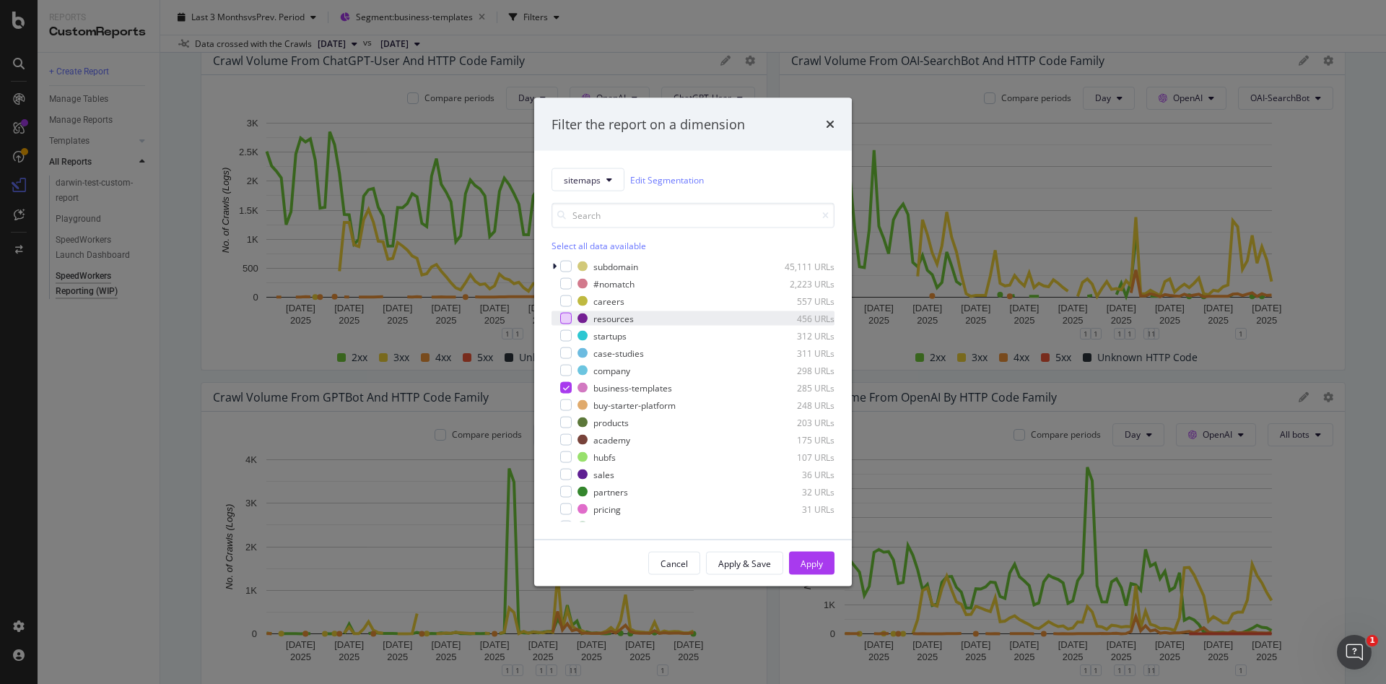
click at [565, 320] on div "modal" at bounding box center [566, 319] width 12 height 12
click at [807, 565] on div "Apply" at bounding box center [812, 563] width 22 height 12
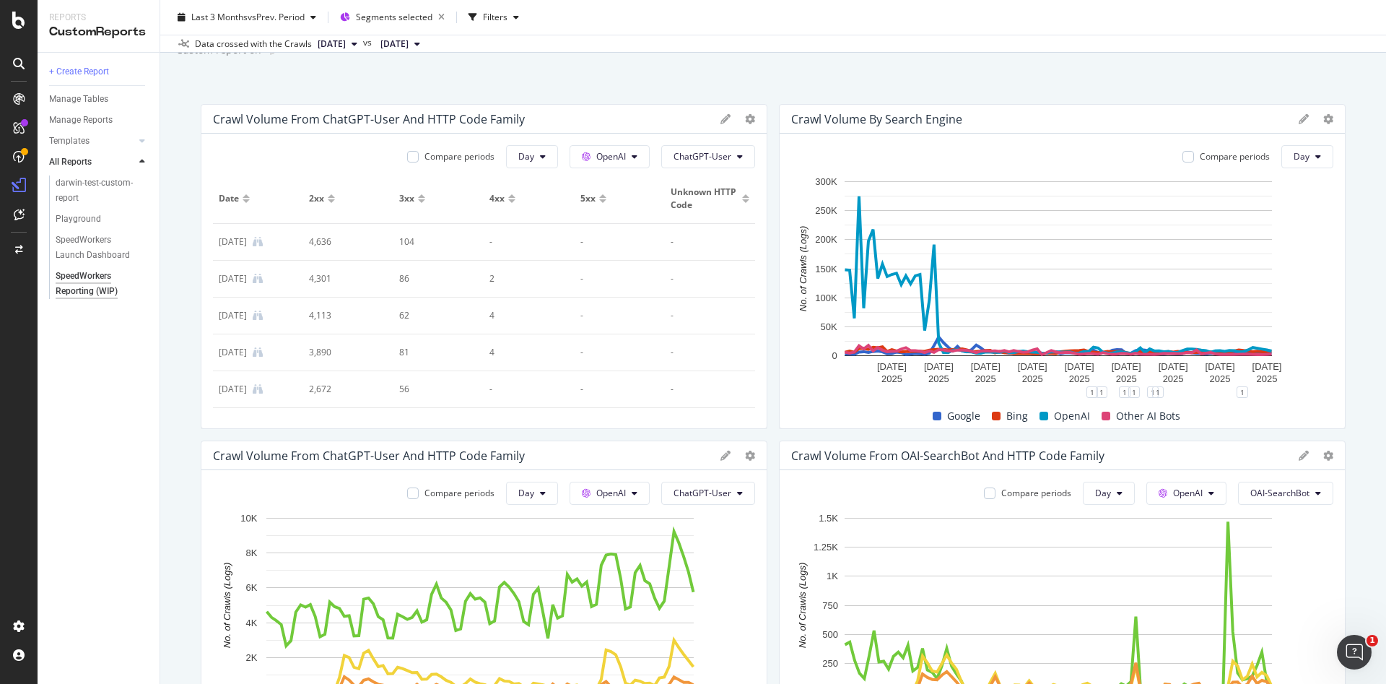
scroll to position [52, 0]
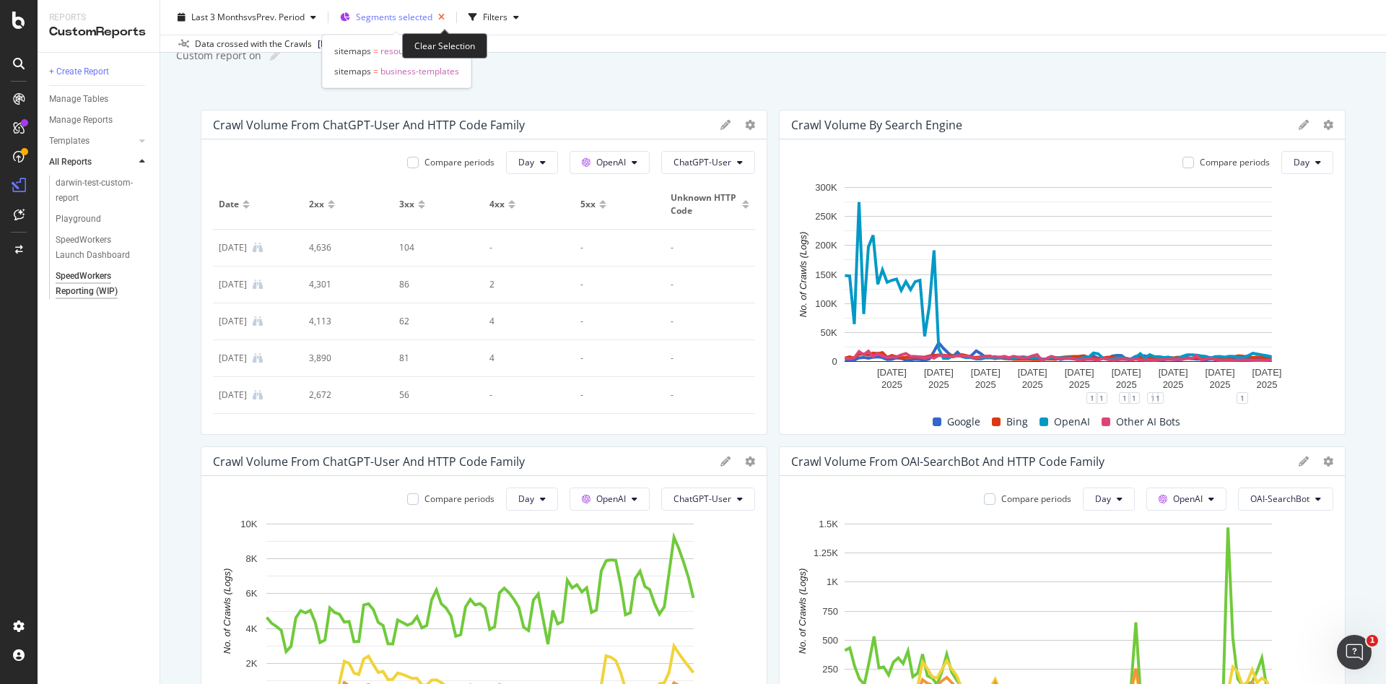
click at [443, 19] on icon "button" at bounding box center [442, 17] width 18 height 20
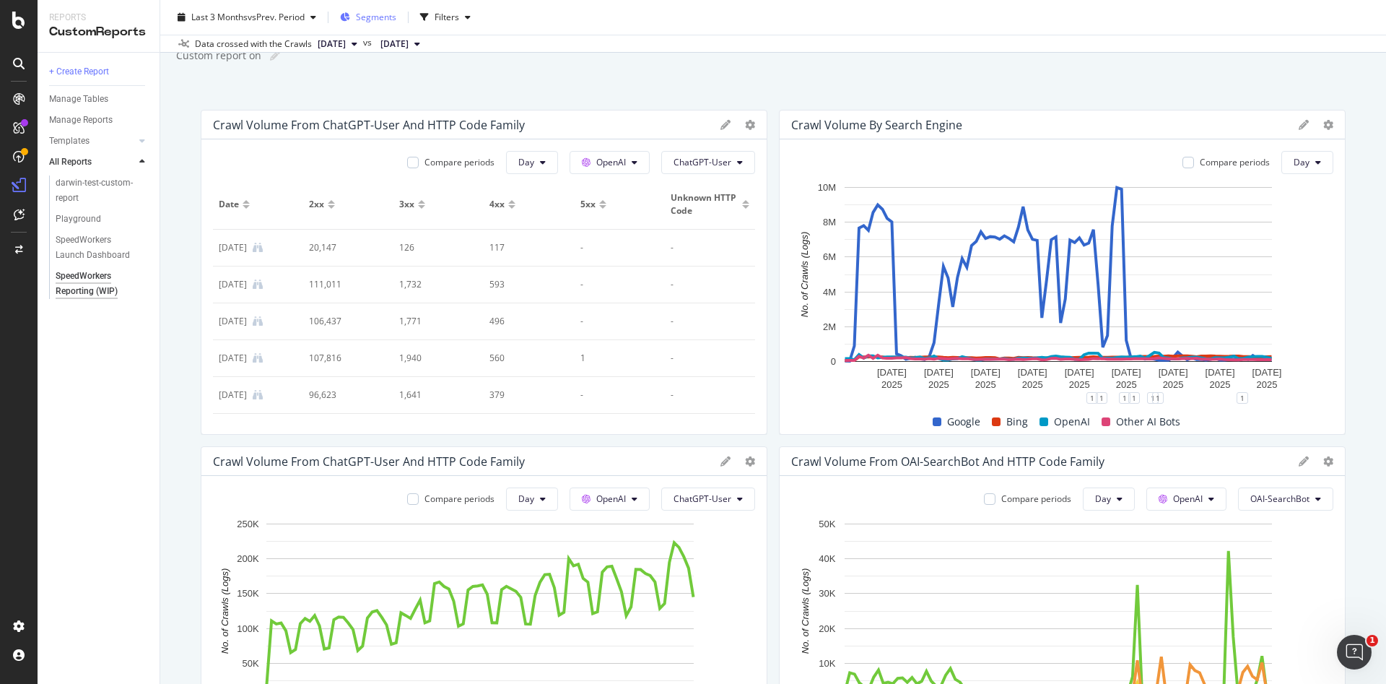
click at [381, 17] on span "Segments" at bounding box center [376, 17] width 40 height 12
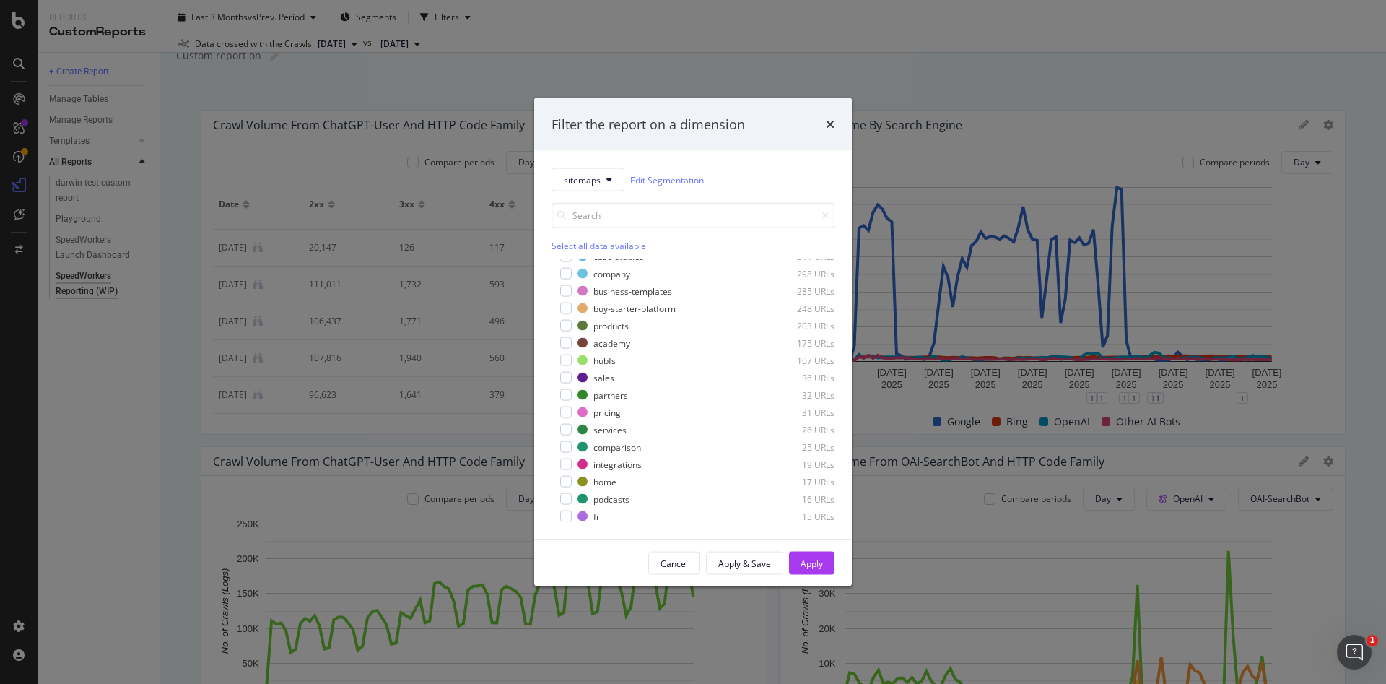
scroll to position [106, 0]
click at [573, 438] on div "comparison 25 URLs" at bounding box center [693, 437] width 283 height 14
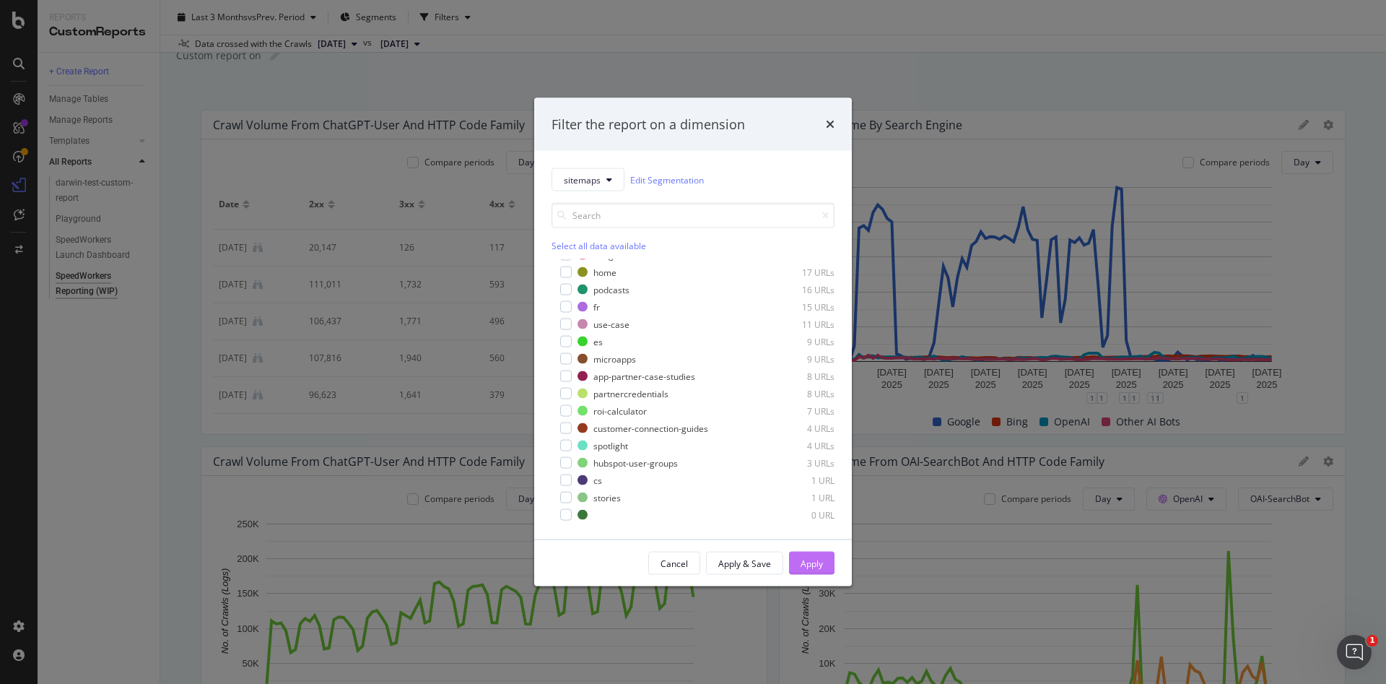
click at [811, 564] on div "Apply" at bounding box center [812, 563] width 22 height 12
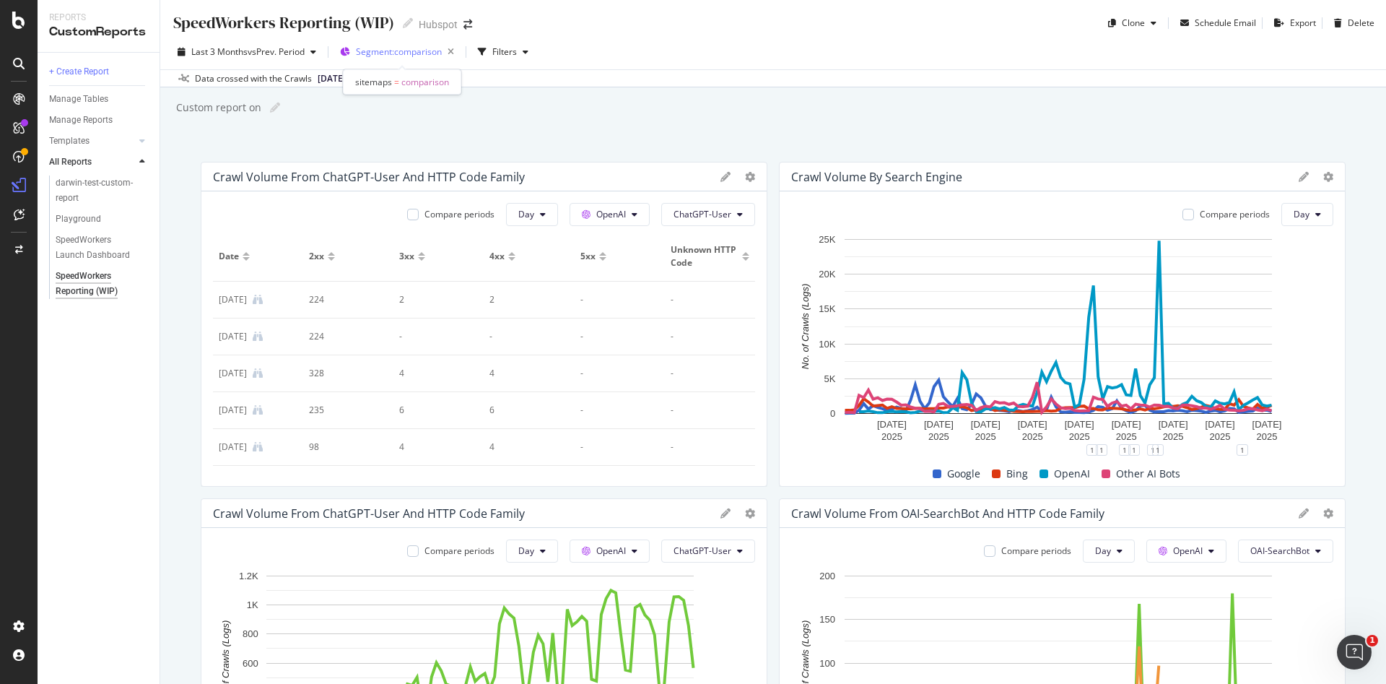
click at [409, 51] on span "Segment: comparison" at bounding box center [399, 51] width 86 height 12
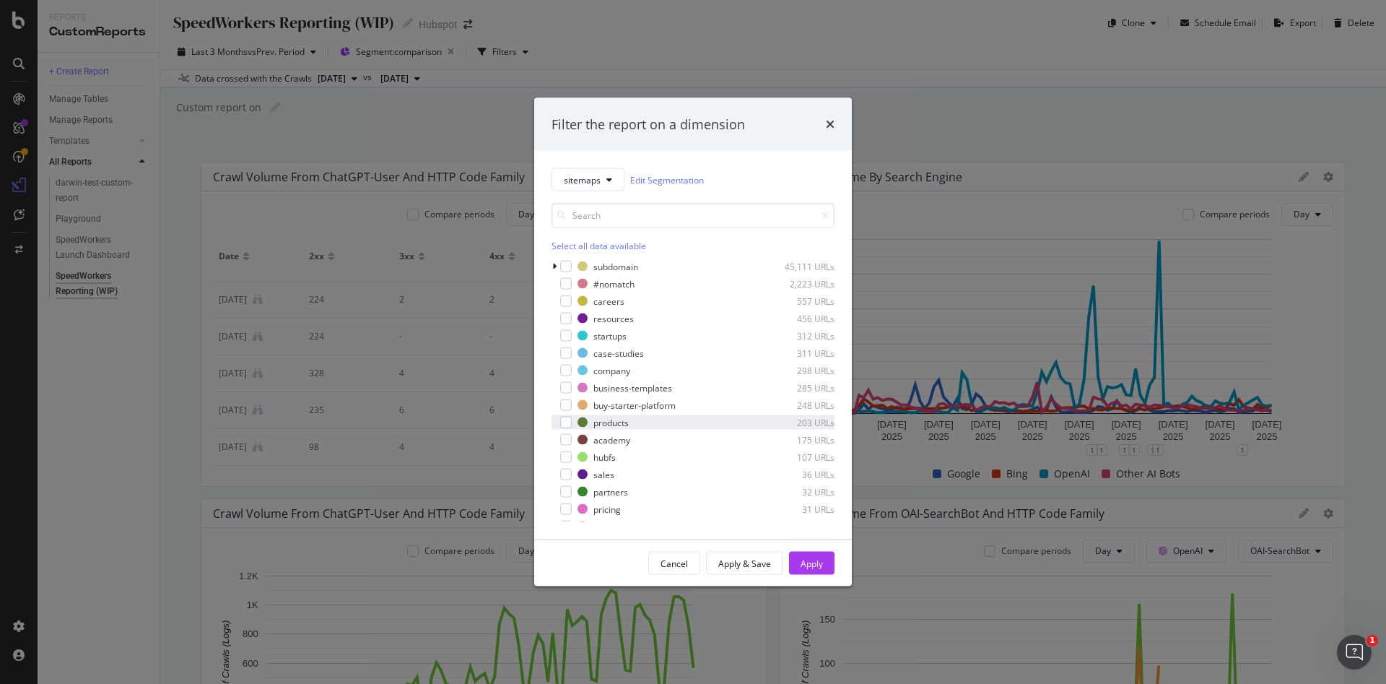
scroll to position [201, 0]
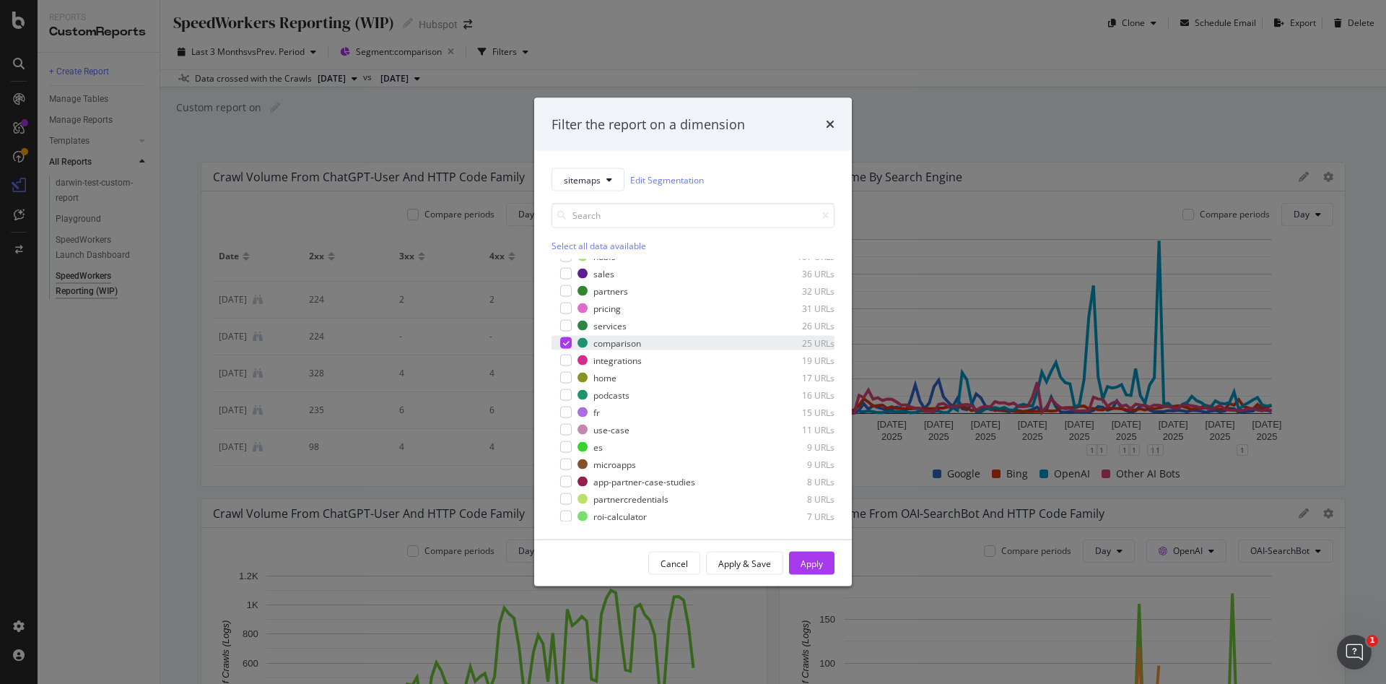
click at [560, 340] on div "modal" at bounding box center [566, 343] width 12 height 12
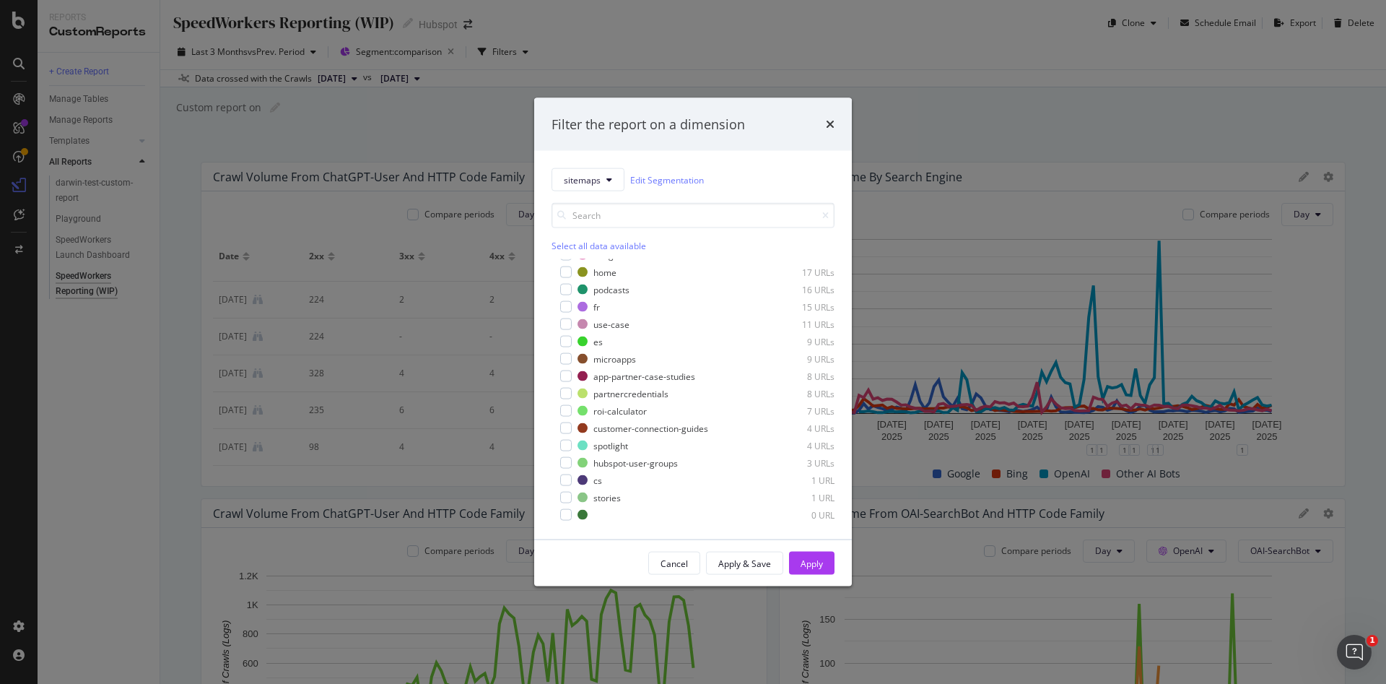
scroll to position [0, 0]
click at [555, 264] on icon "modal" at bounding box center [554, 266] width 4 height 9
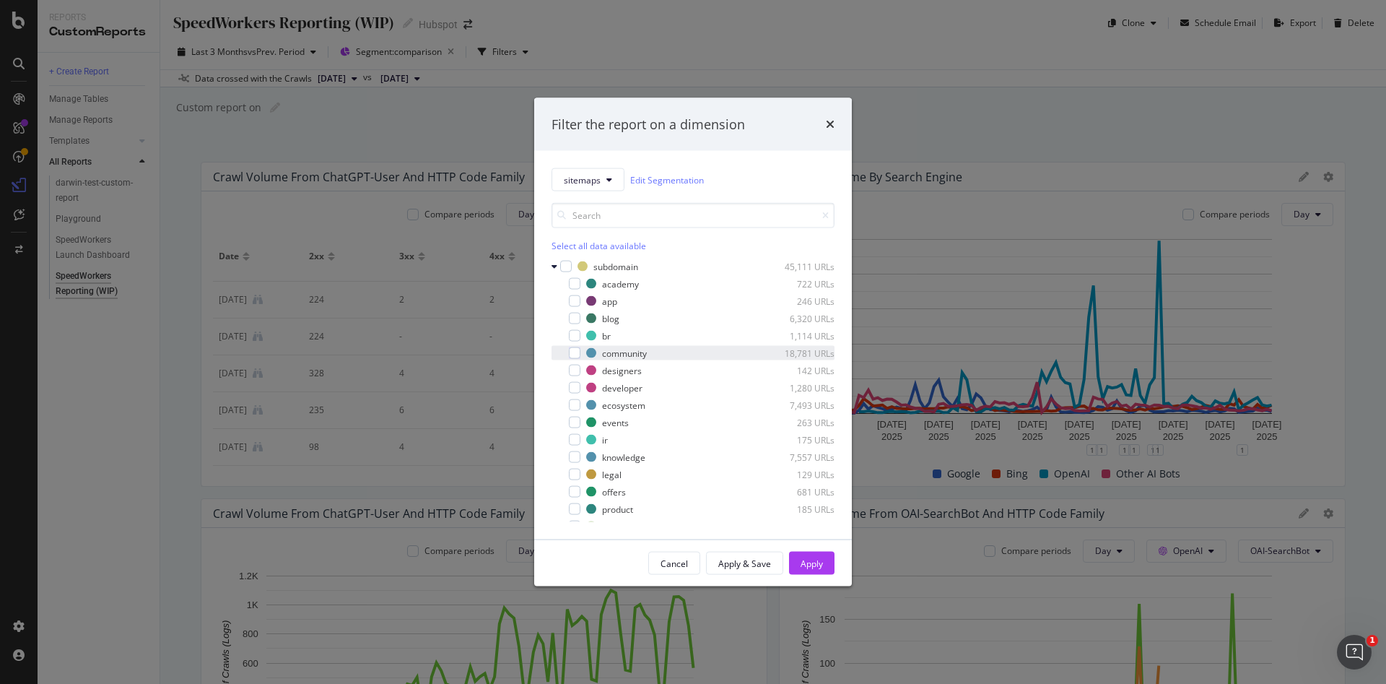
click at [581, 356] on div "community 18,781 URLs" at bounding box center [693, 353] width 283 height 14
click at [803, 552] on div "Apply" at bounding box center [812, 563] width 22 height 22
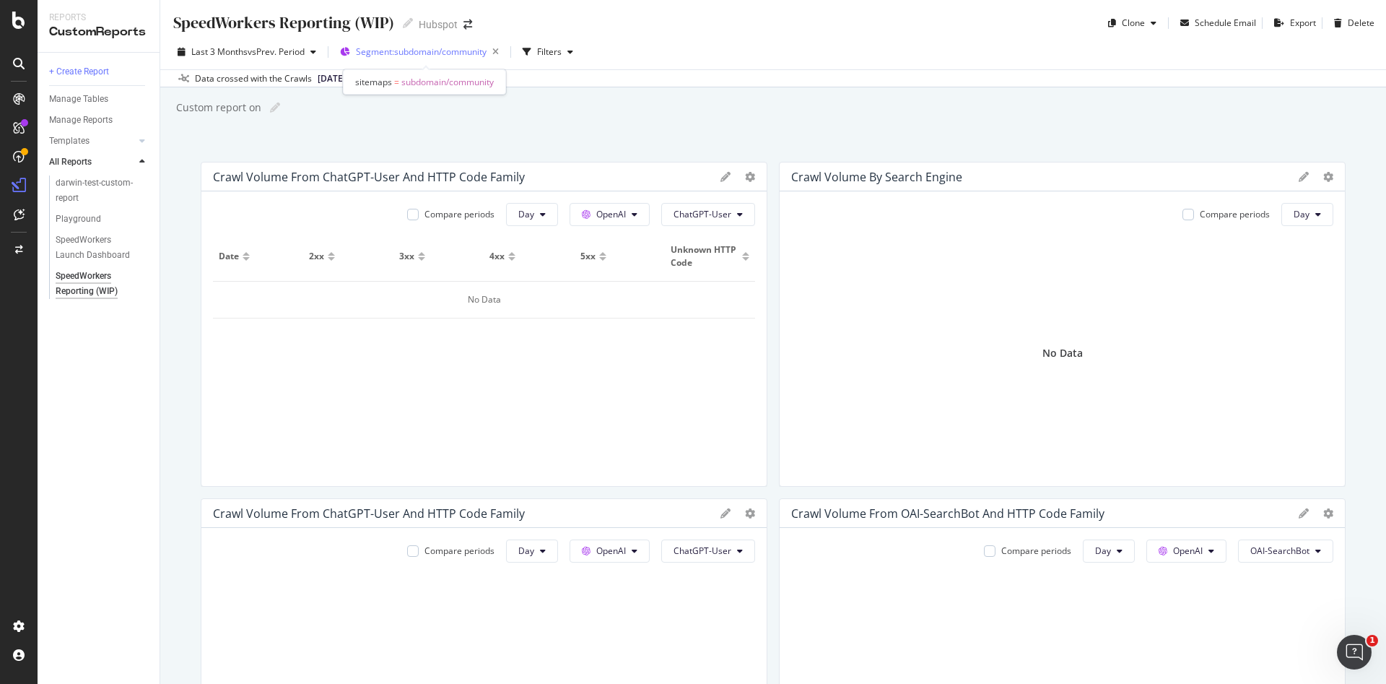
click at [479, 56] on span "Segment: subdomain/community" at bounding box center [421, 51] width 131 height 12
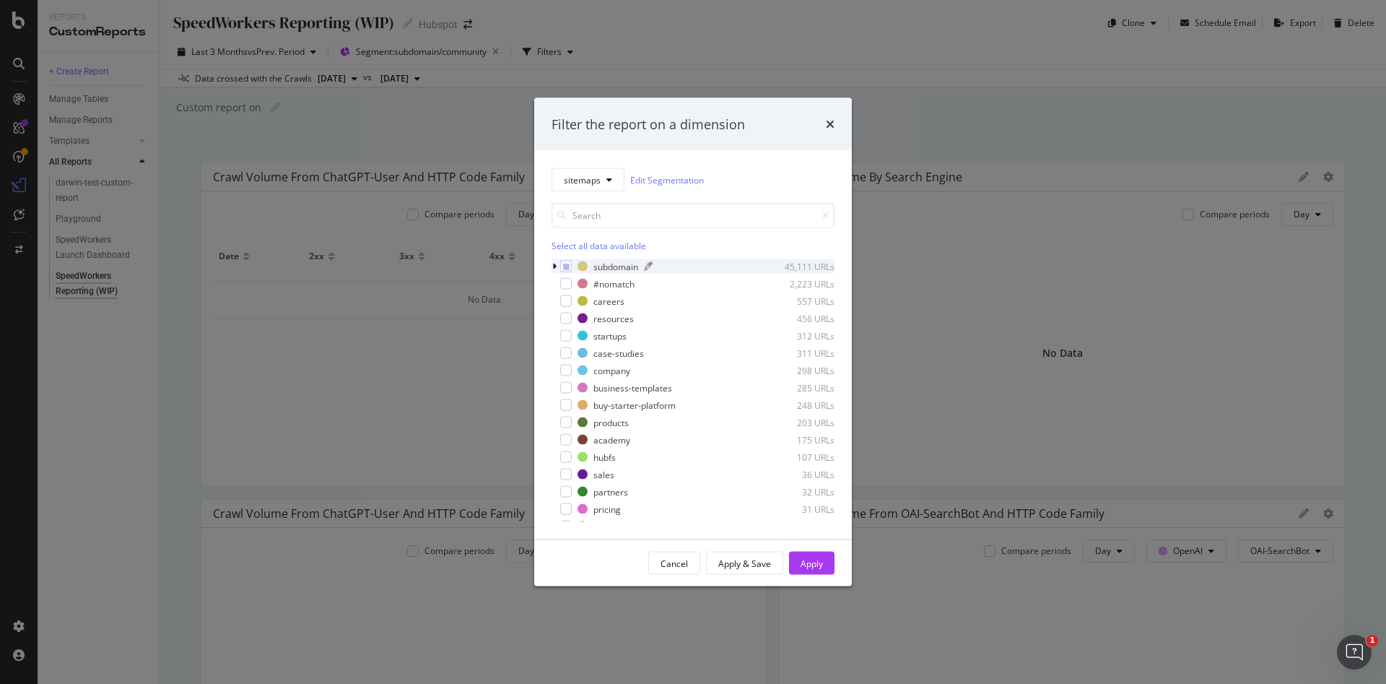
click at [613, 270] on div "subdomain" at bounding box center [616, 266] width 45 height 12
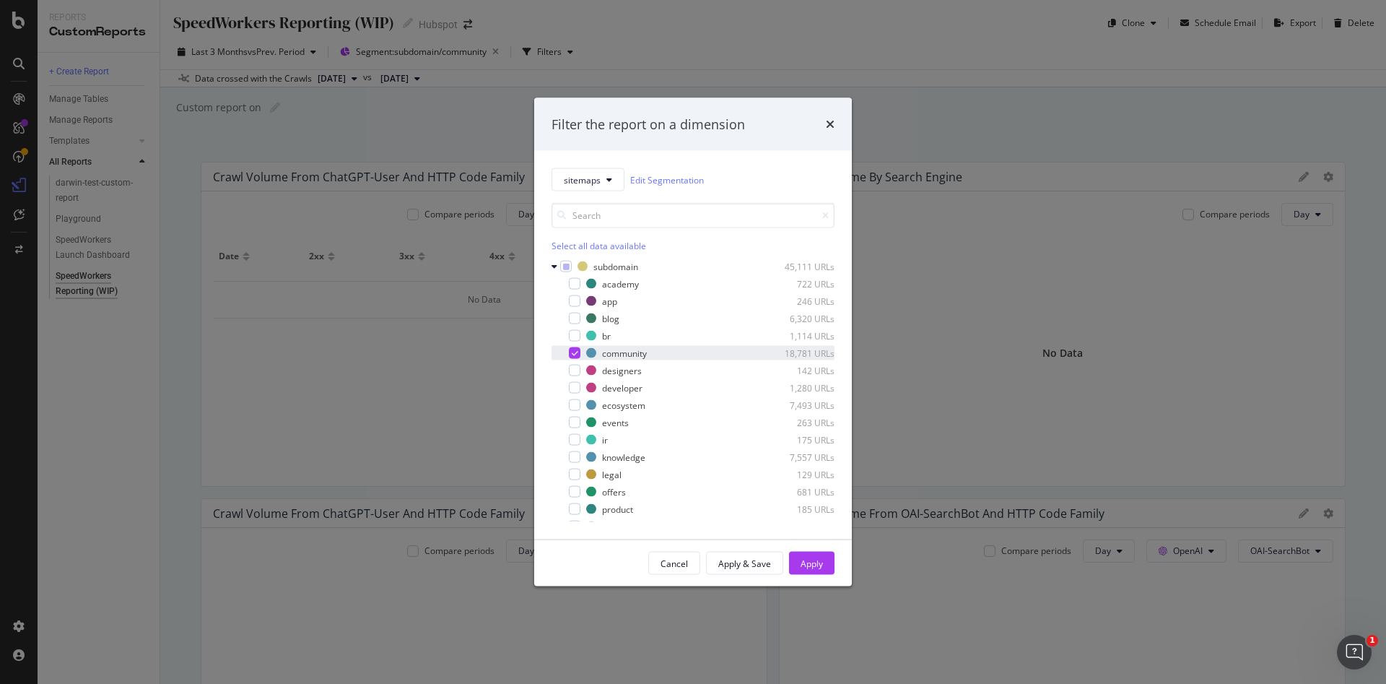
click at [573, 357] on div "modal" at bounding box center [575, 353] width 12 height 12
click at [580, 405] on div "modal" at bounding box center [575, 405] width 12 height 12
click at [818, 564] on div "Apply" at bounding box center [812, 563] width 22 height 12
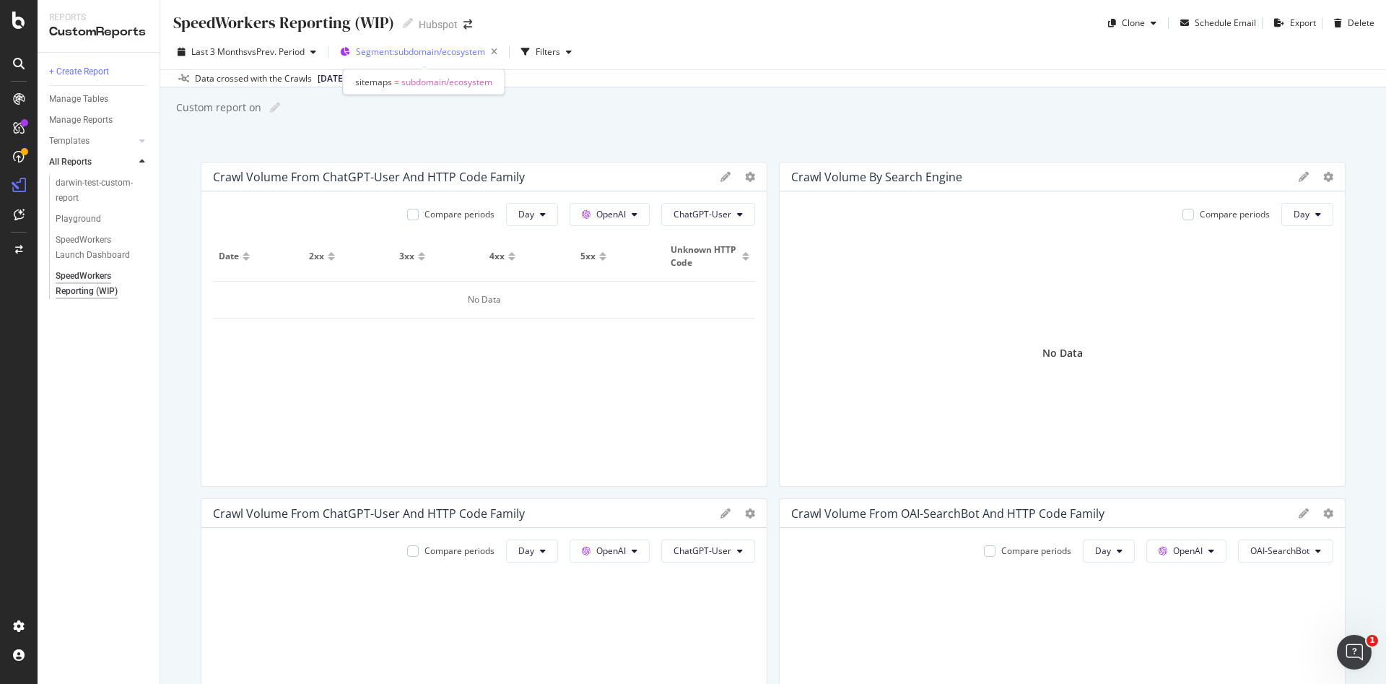
click at [448, 49] on span "Segment: subdomain/ecosystem" at bounding box center [420, 51] width 129 height 12
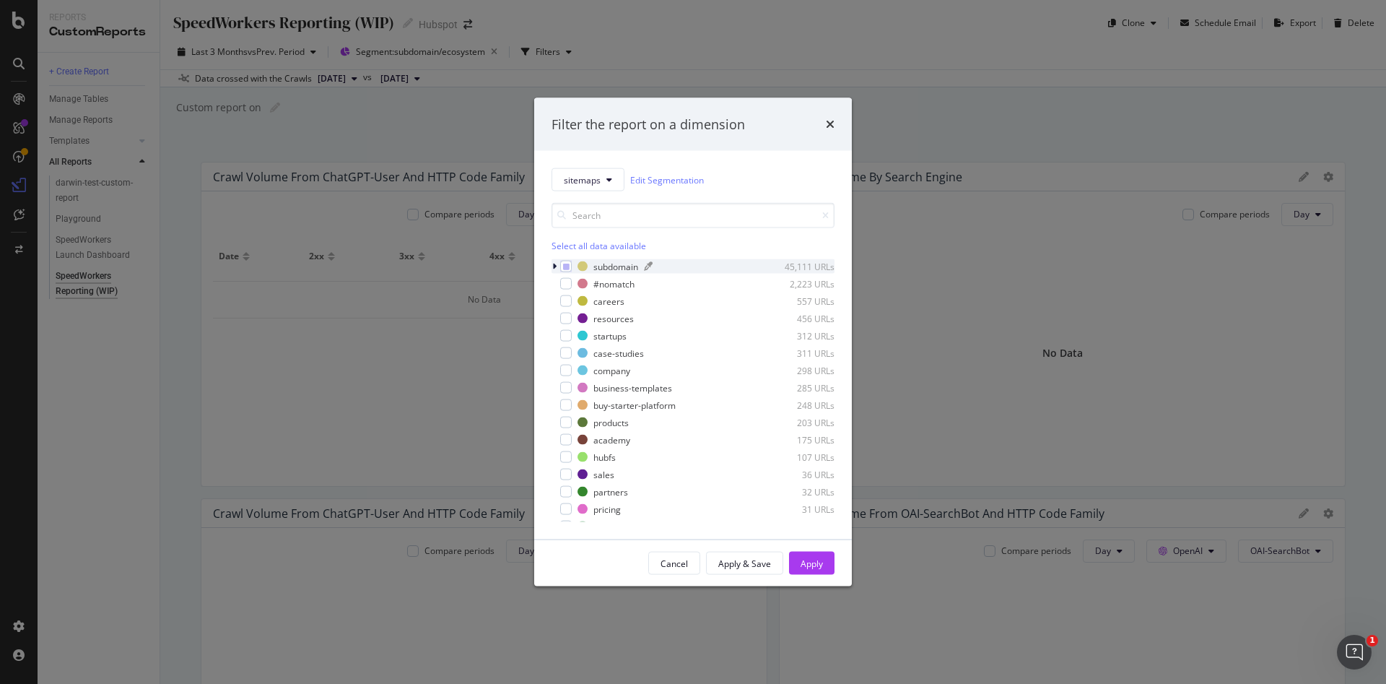
click at [598, 268] on div "subdomain" at bounding box center [616, 266] width 45 height 12
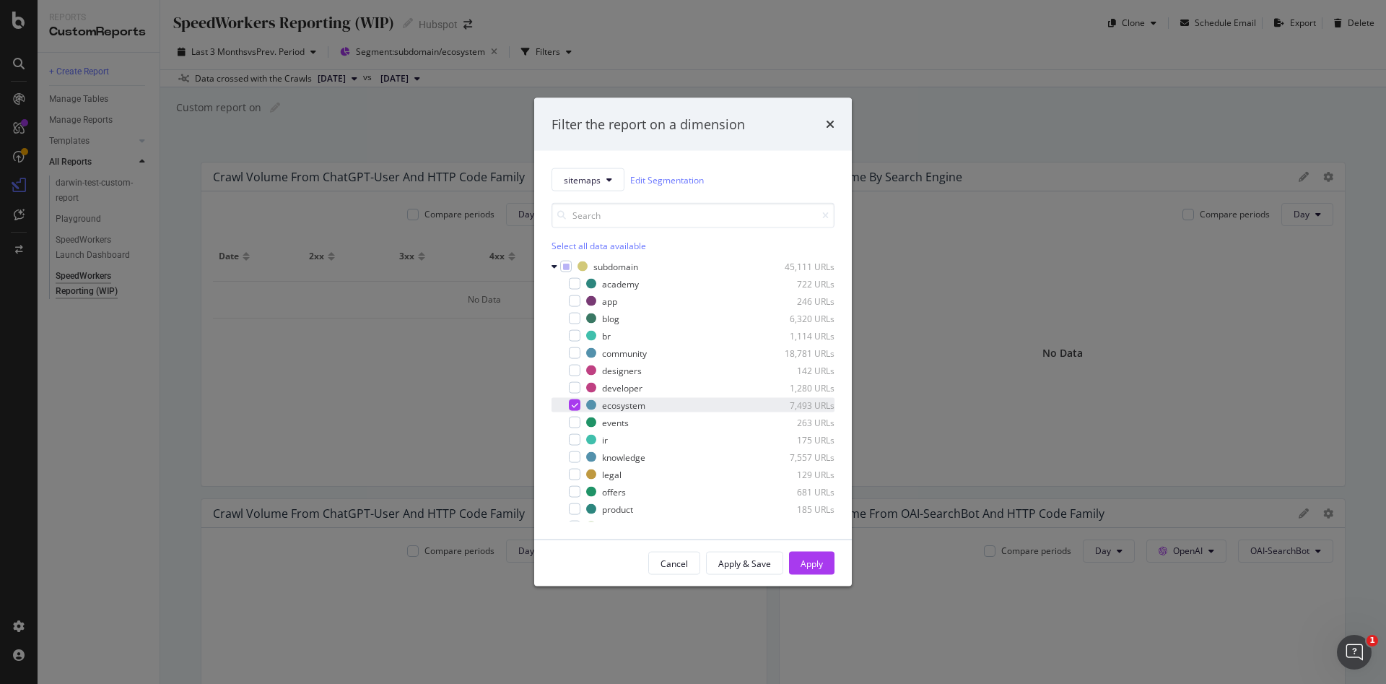
click at [572, 401] on icon "modal" at bounding box center [575, 404] width 6 height 7
click at [583, 298] on div "app 246 URLs" at bounding box center [693, 301] width 283 height 14
click at [833, 569] on button "Apply" at bounding box center [811, 563] width 45 height 23
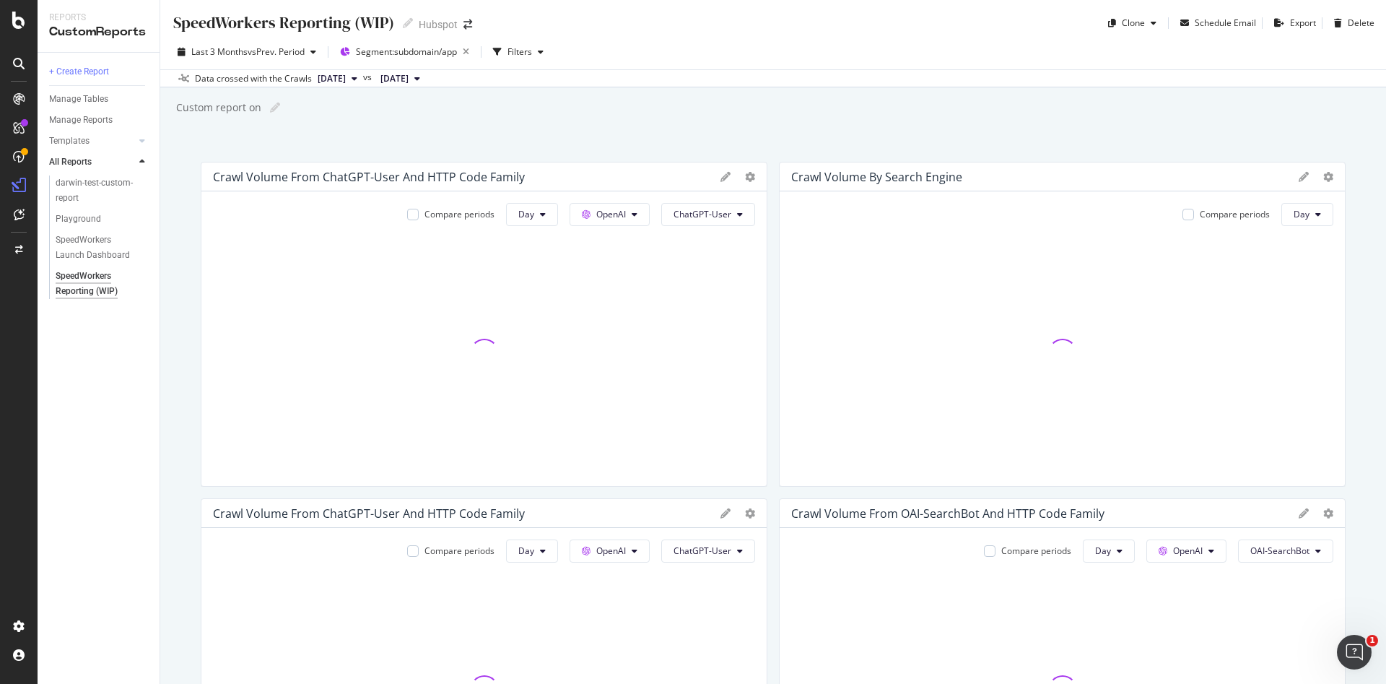
click at [820, 565] on div "Compare periods Day OpenAI OAI-SearchBot" at bounding box center [1062, 675] width 565 height 295
click at [411, 53] on span "Segment: subdomain/app" at bounding box center [406, 51] width 101 height 12
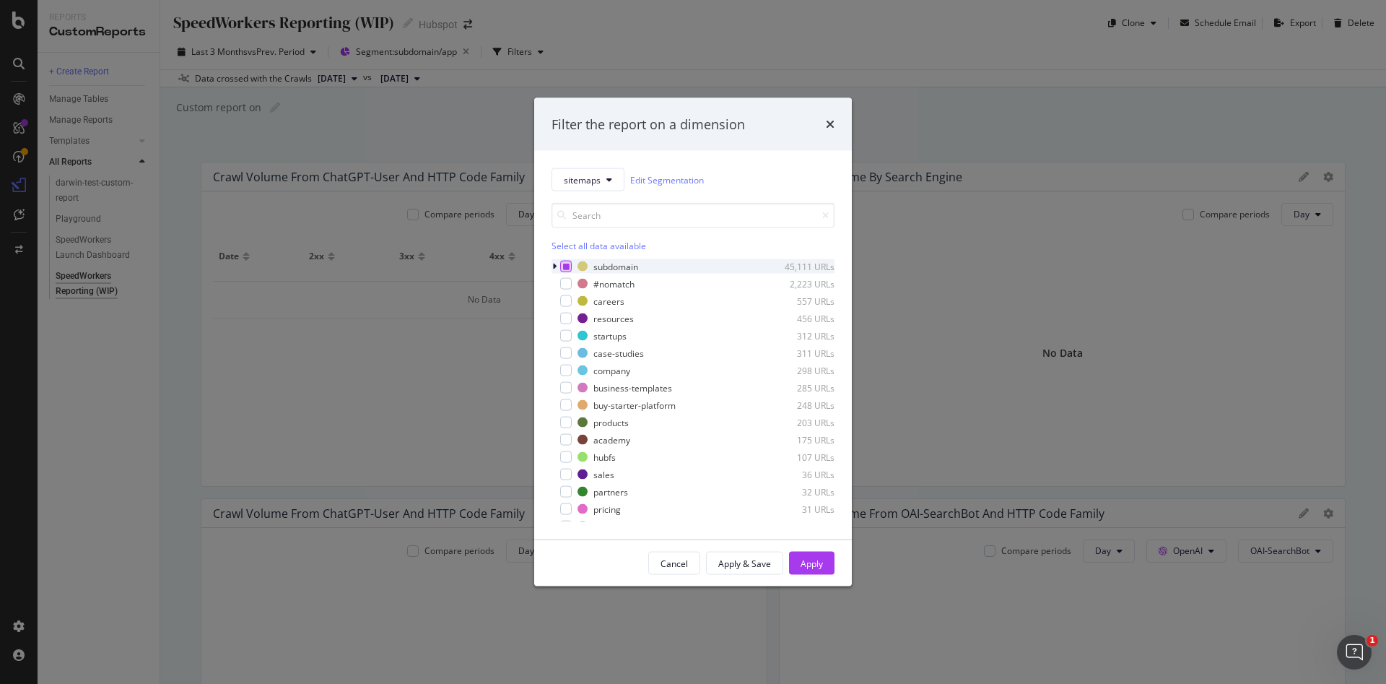
click at [571, 266] on div "modal" at bounding box center [566, 267] width 12 height 12
click at [603, 273] on div "subdomain 45,111 URLs" at bounding box center [693, 266] width 283 height 14
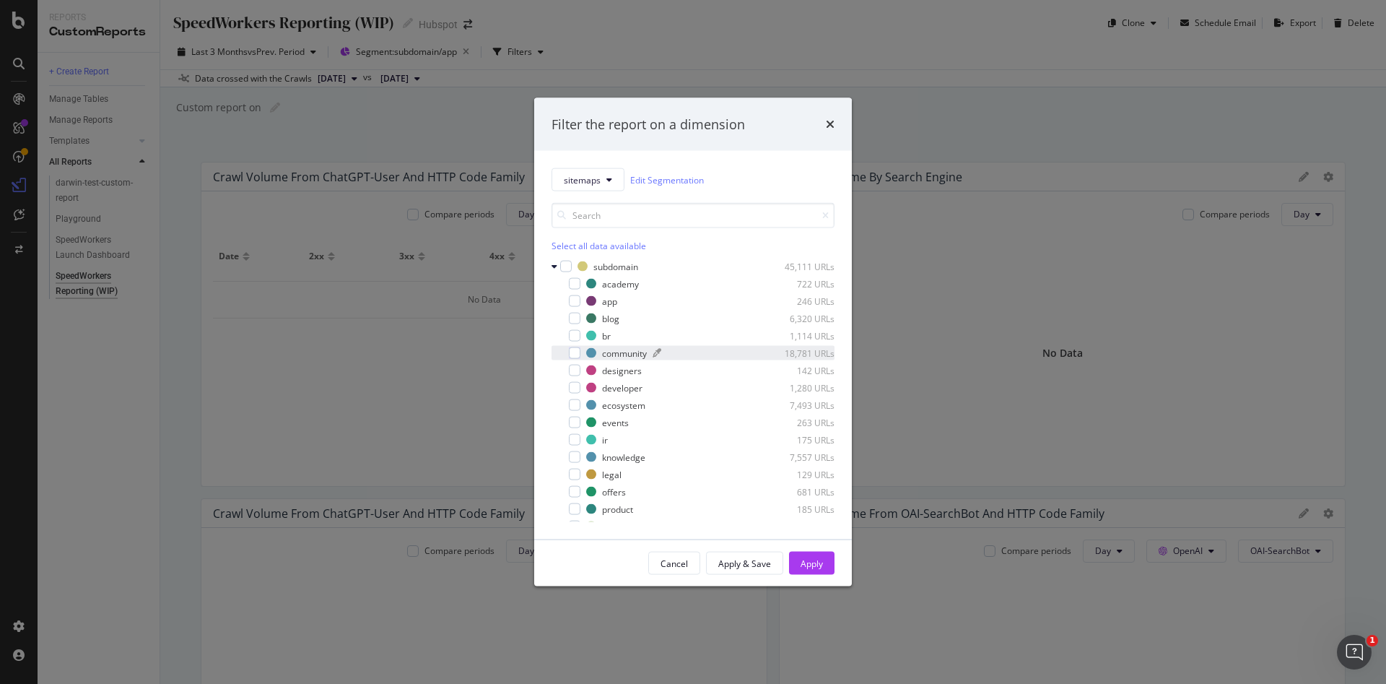
drag, startPoint x: 580, startPoint y: 318, endPoint x: 637, endPoint y: 348, distance: 64.3
click at [637, 348] on div "academy 722 URLs app 246 URLs blog 6,320 URLs br 1,114 URLs community 18,781 UR…" at bounding box center [693, 423] width 283 height 292
click at [641, 355] on div "modal" at bounding box center [695, 356] width 126 height 9
click at [807, 563] on div "Apply" at bounding box center [812, 563] width 22 height 12
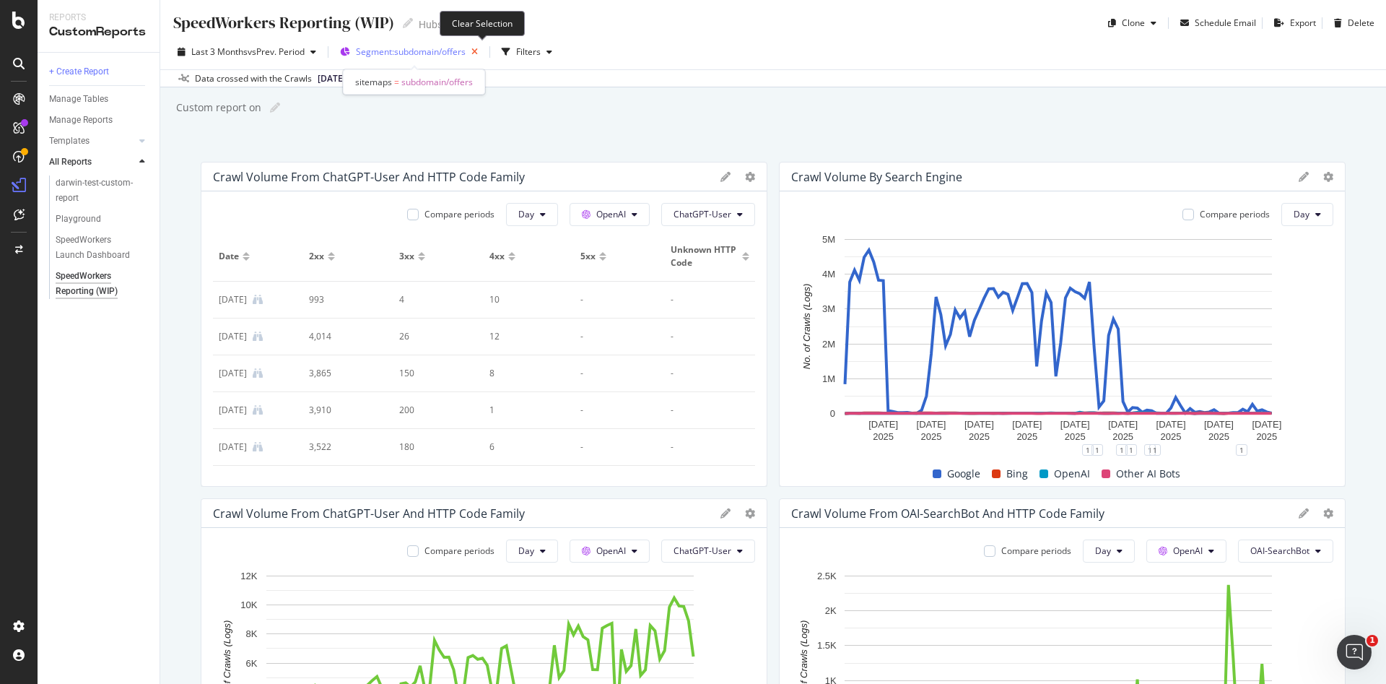
click at [474, 53] on icon "button" at bounding box center [475, 52] width 18 height 20
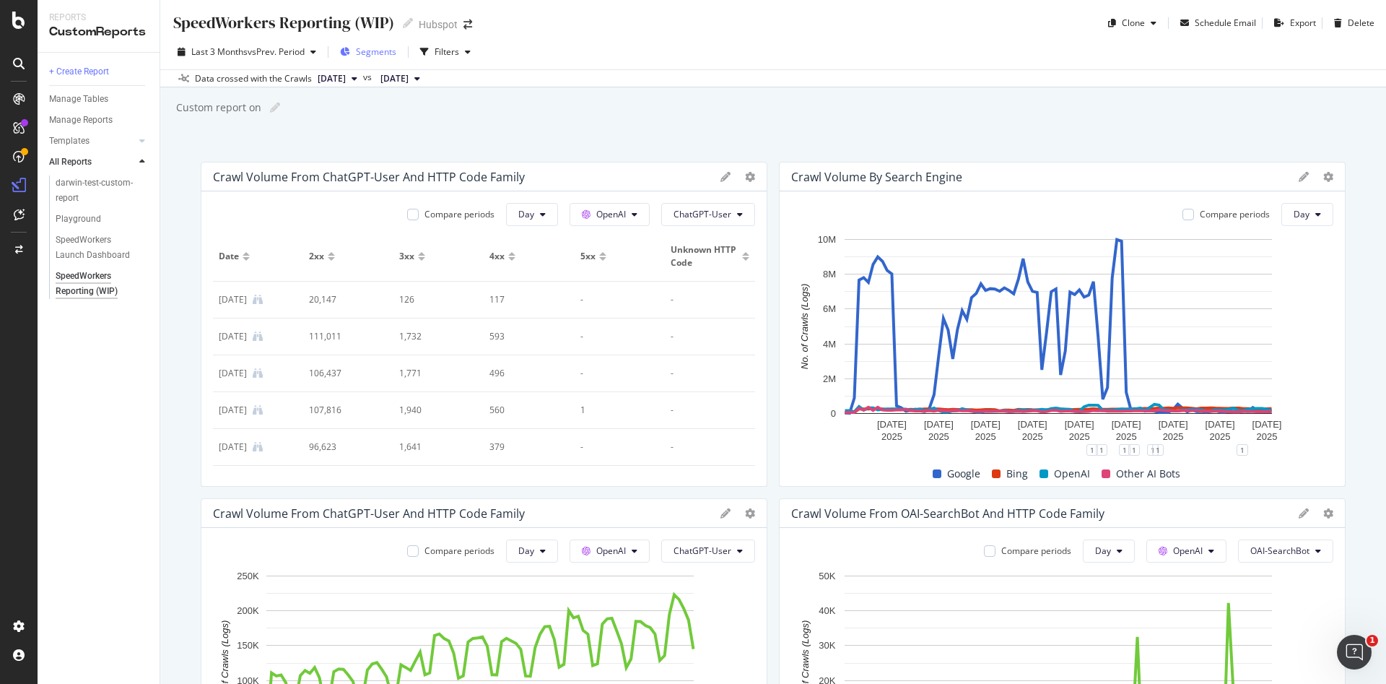
click at [374, 53] on span "Segments" at bounding box center [376, 51] width 40 height 12
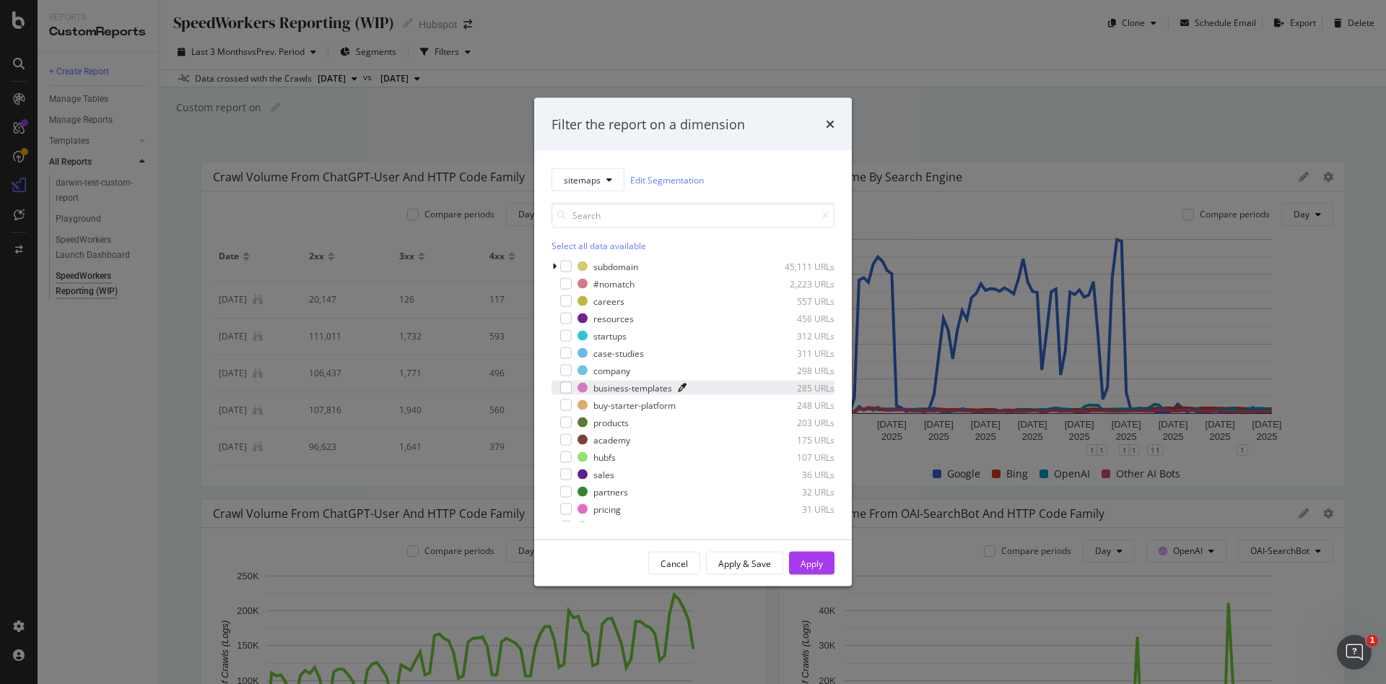
scroll to position [13, 0]
click at [664, 412] on div "modal" at bounding box center [696, 409] width 123 height 9
click at [815, 565] on div "Apply" at bounding box center [812, 563] width 22 height 12
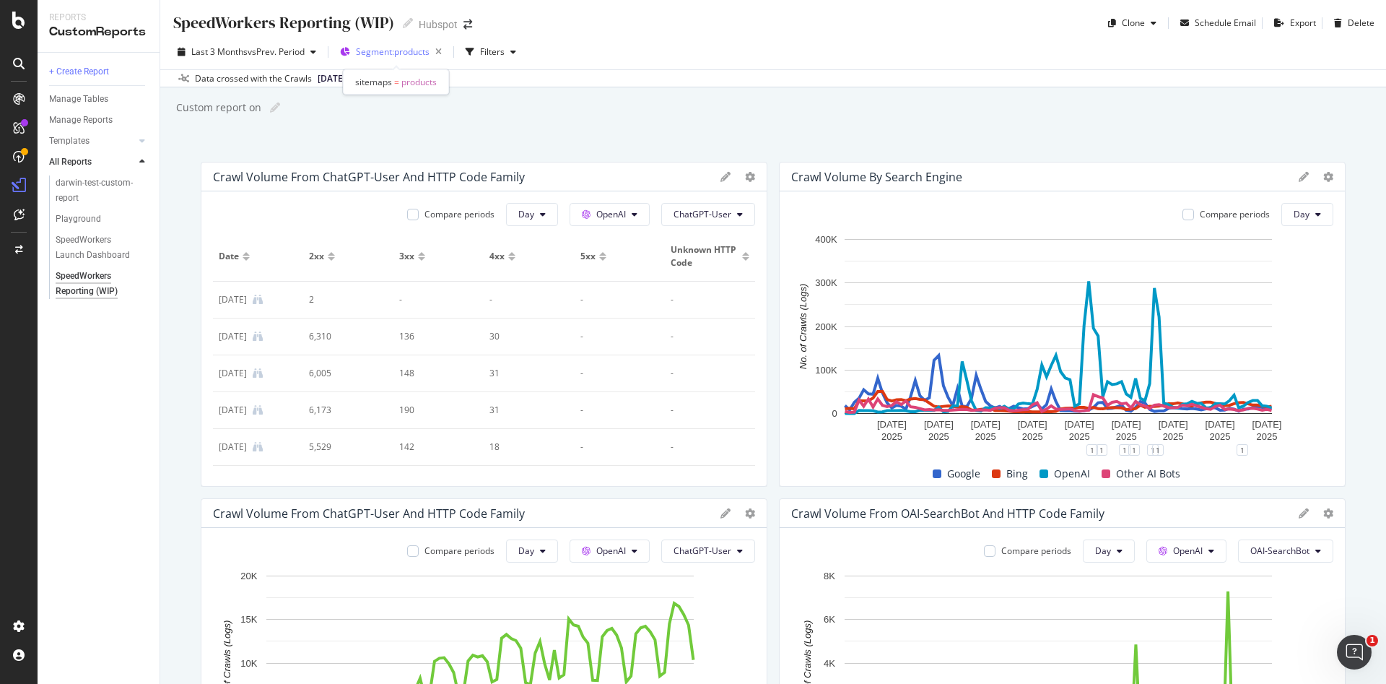
click at [402, 53] on span "Segment: products" at bounding box center [393, 51] width 74 height 12
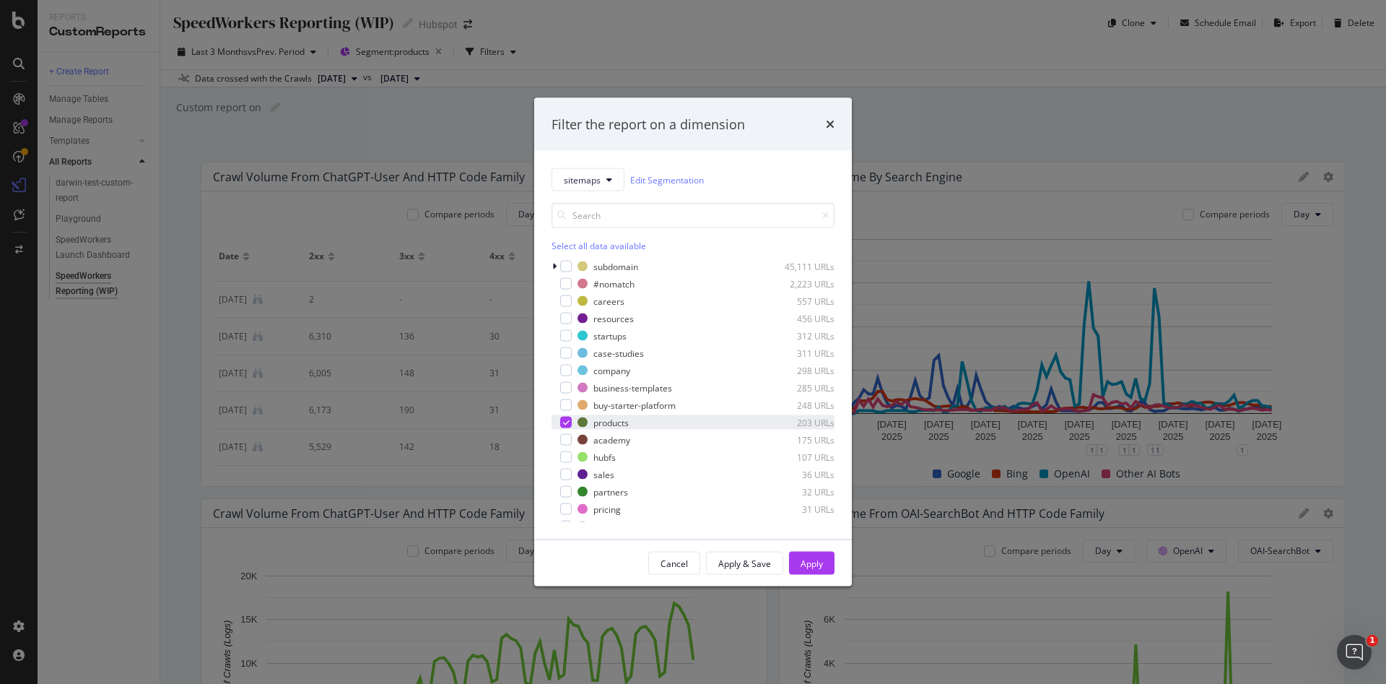
click at [557, 418] on div "modal" at bounding box center [556, 422] width 9 height 14
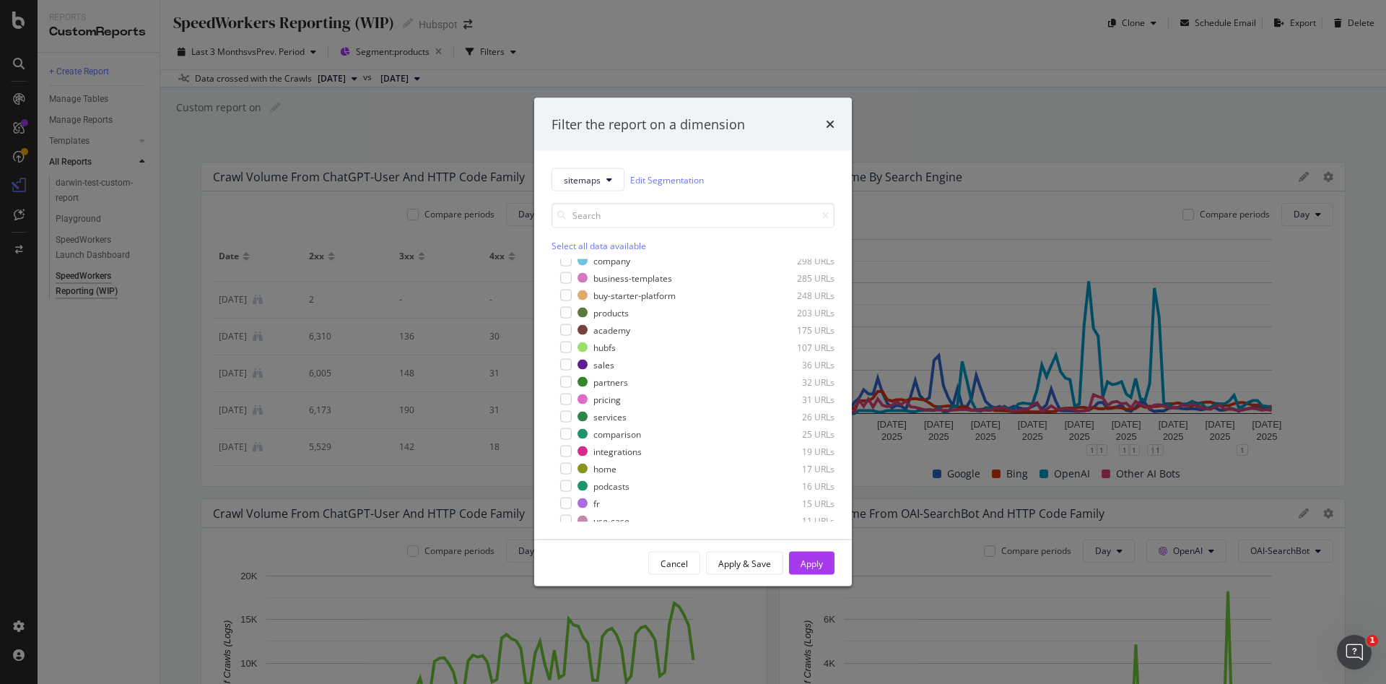
scroll to position [149, 0]
click at [565, 395] on div "modal" at bounding box center [566, 394] width 12 height 12
click at [812, 565] on div "Apply" at bounding box center [812, 563] width 22 height 12
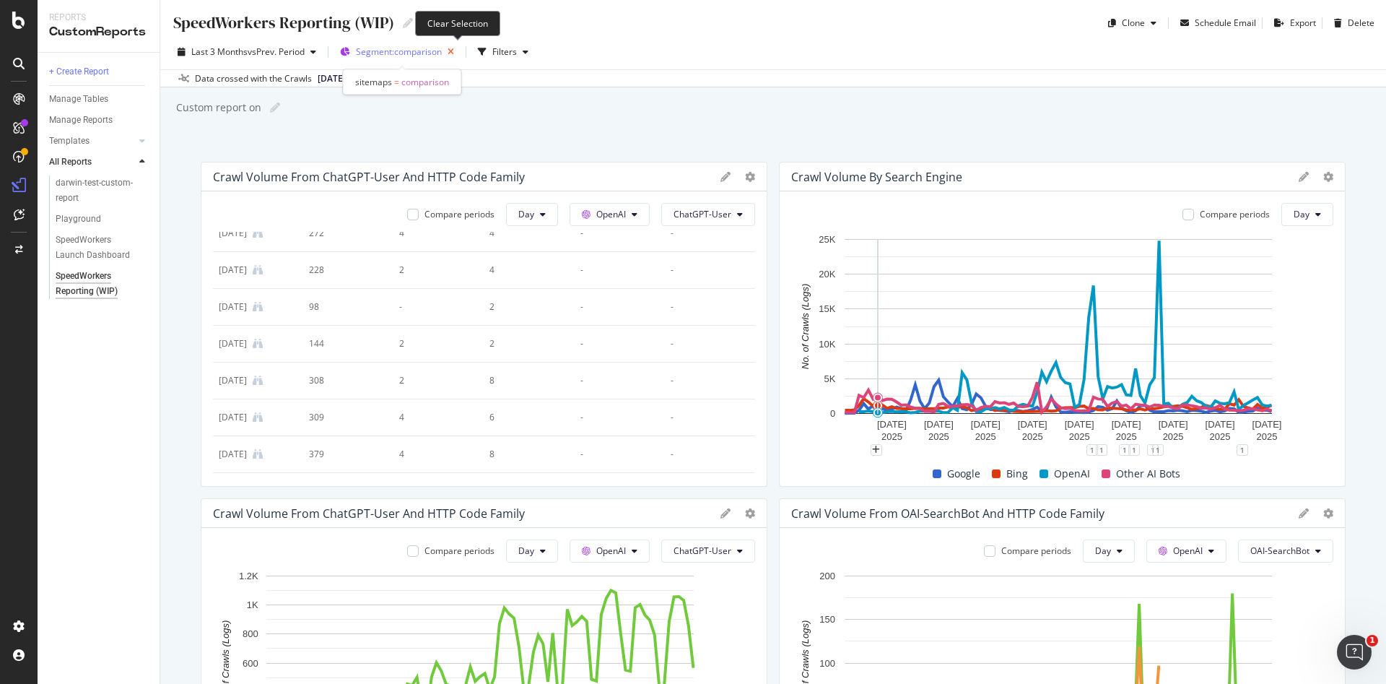
click at [454, 54] on icon "button" at bounding box center [451, 52] width 18 height 20
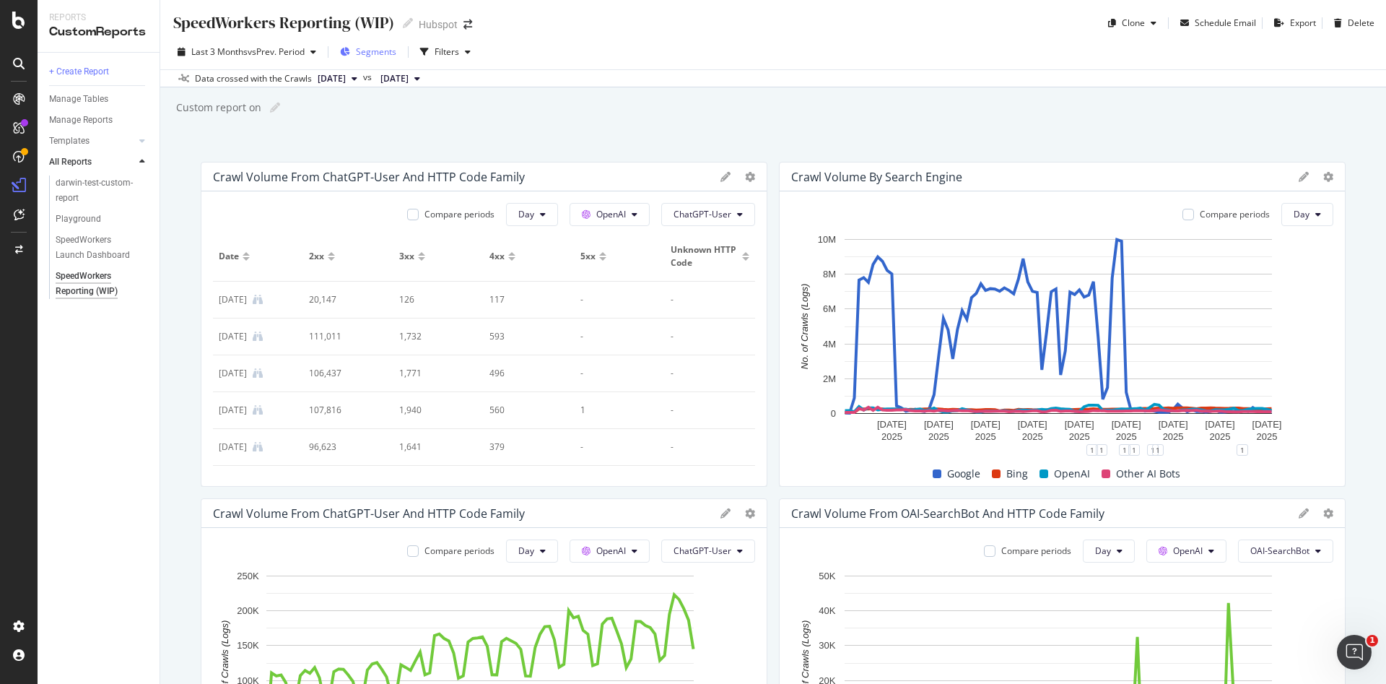
click at [387, 54] on span "Segments" at bounding box center [376, 51] width 40 height 12
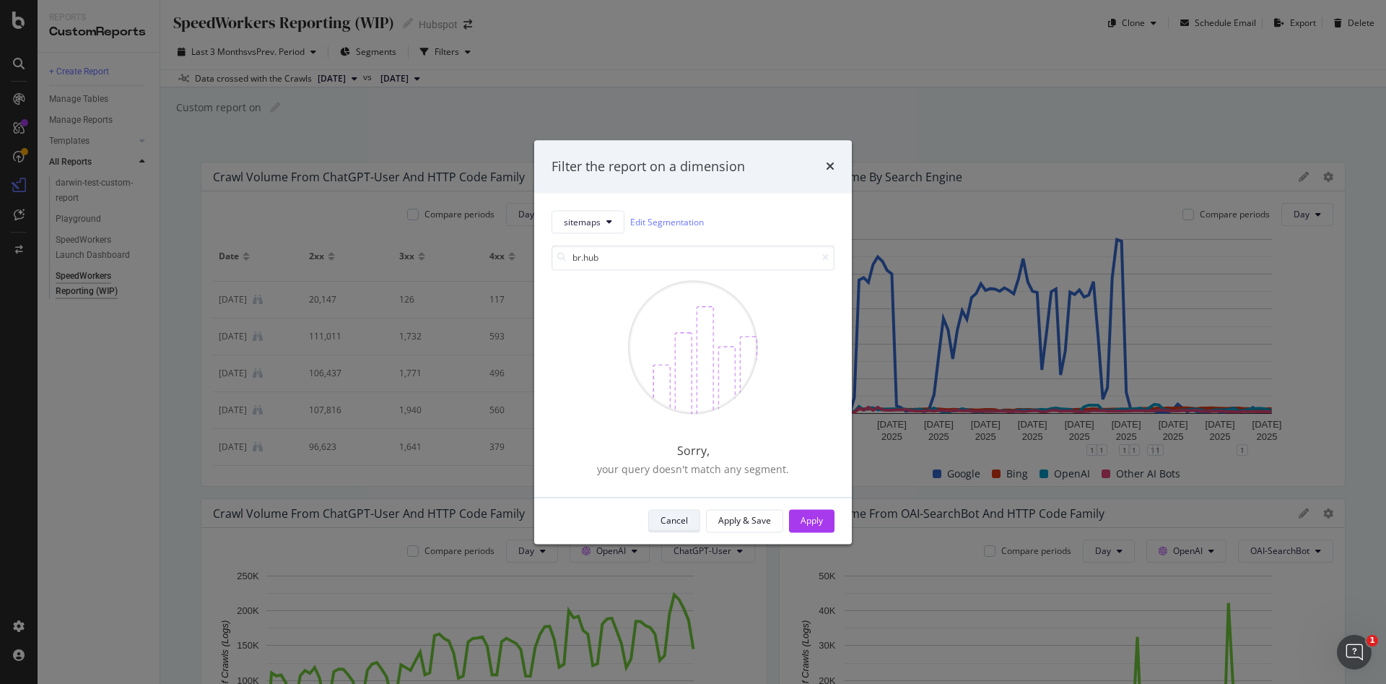
type input "br.hub"
click at [677, 526] on div "Cancel" at bounding box center [674, 521] width 27 height 12
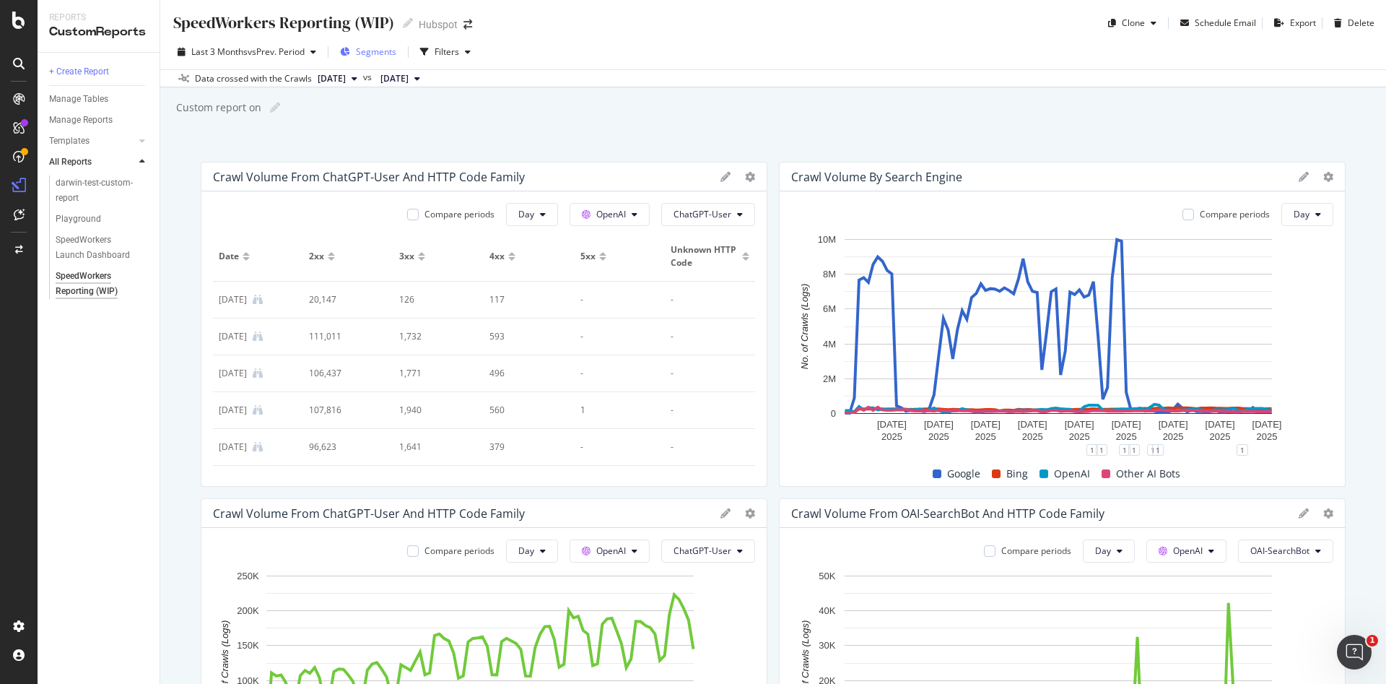
click at [385, 50] on span "Segments" at bounding box center [376, 51] width 40 height 12
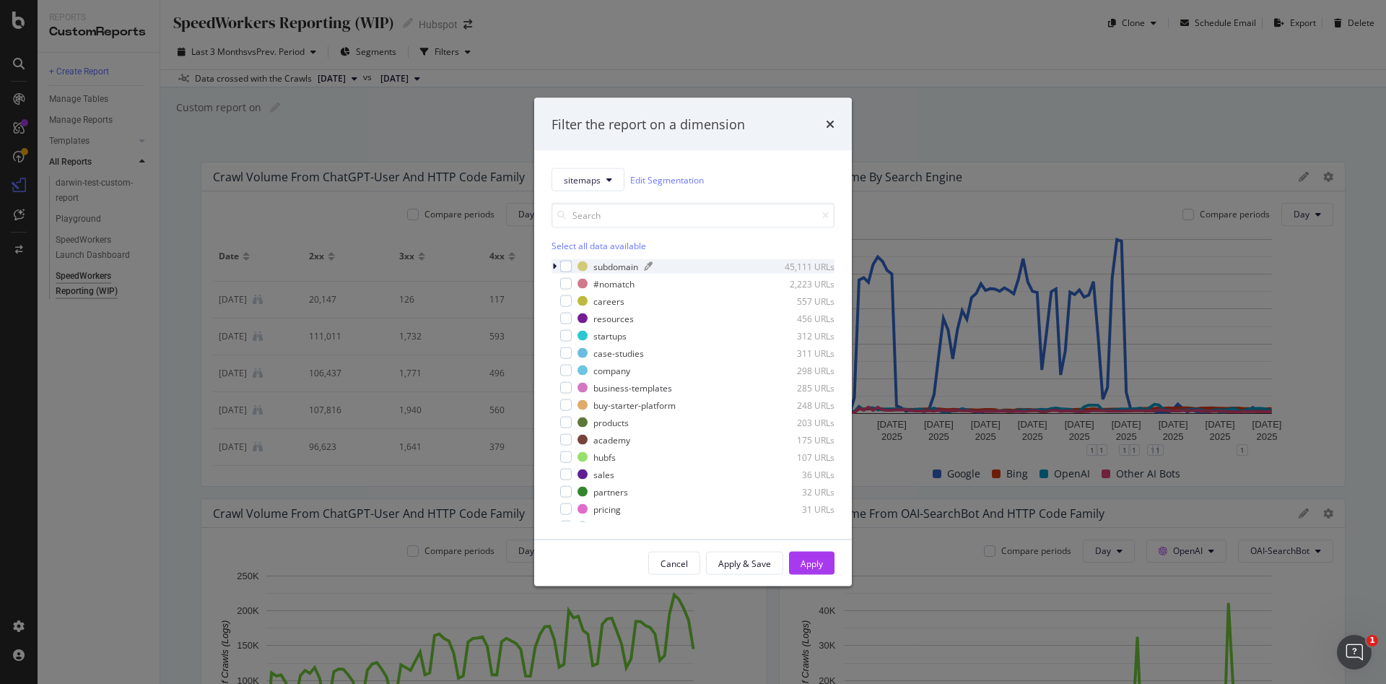
click at [605, 265] on div "subdomain" at bounding box center [616, 266] width 45 height 12
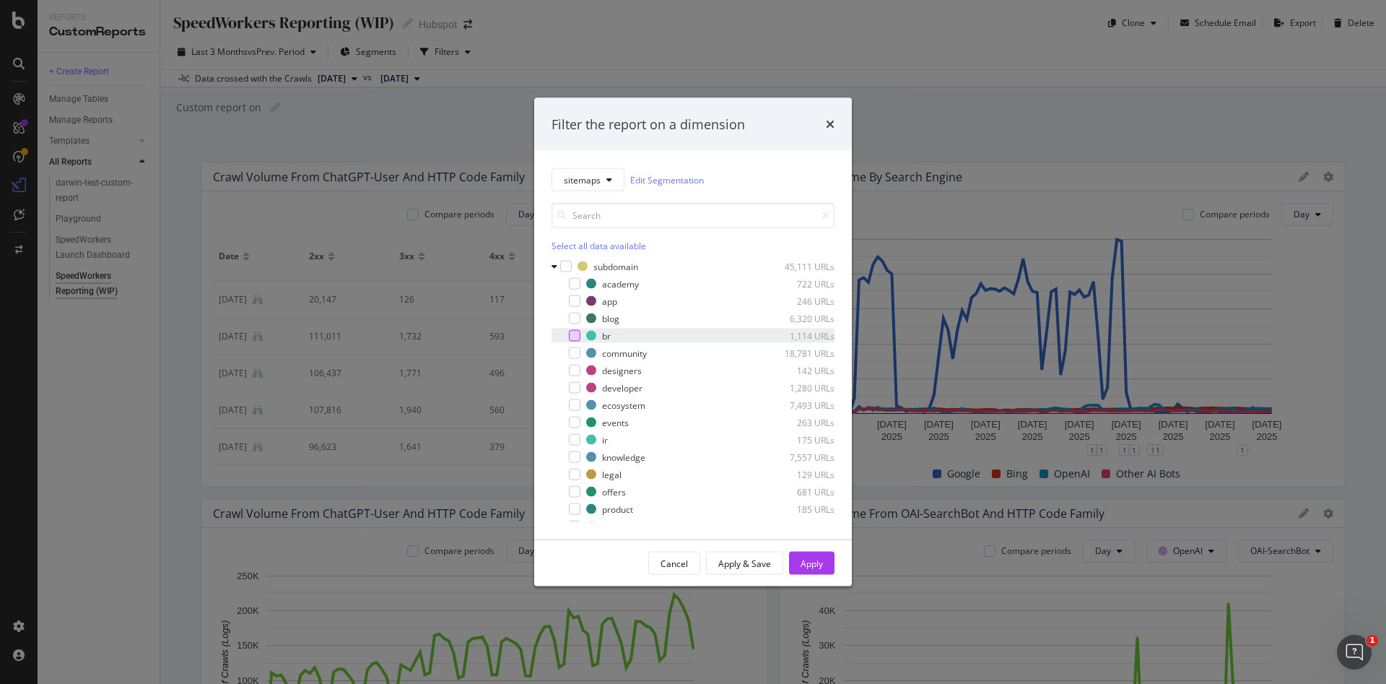
click at [572, 334] on div "modal" at bounding box center [575, 336] width 12 height 12
click at [803, 557] on div "Apply" at bounding box center [812, 563] width 22 height 12
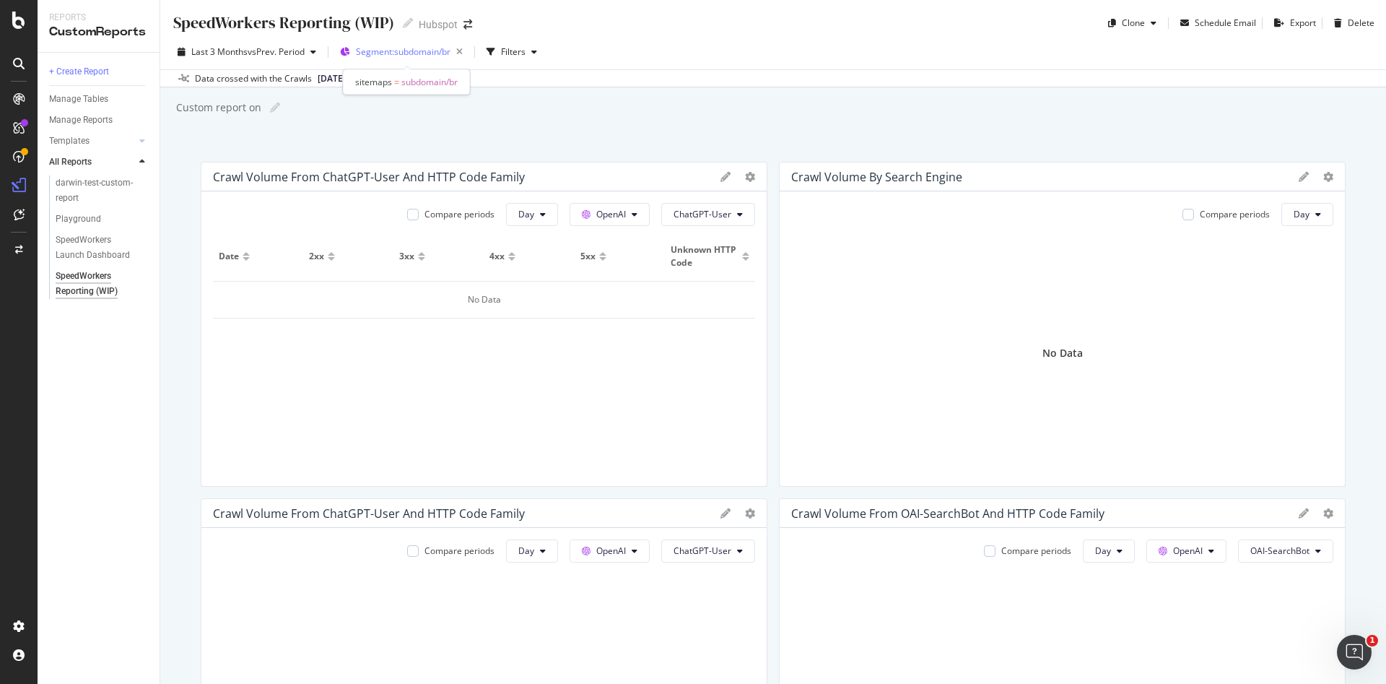
click at [407, 58] on div "Segment: subdomain/br" at bounding box center [412, 52] width 113 height 20
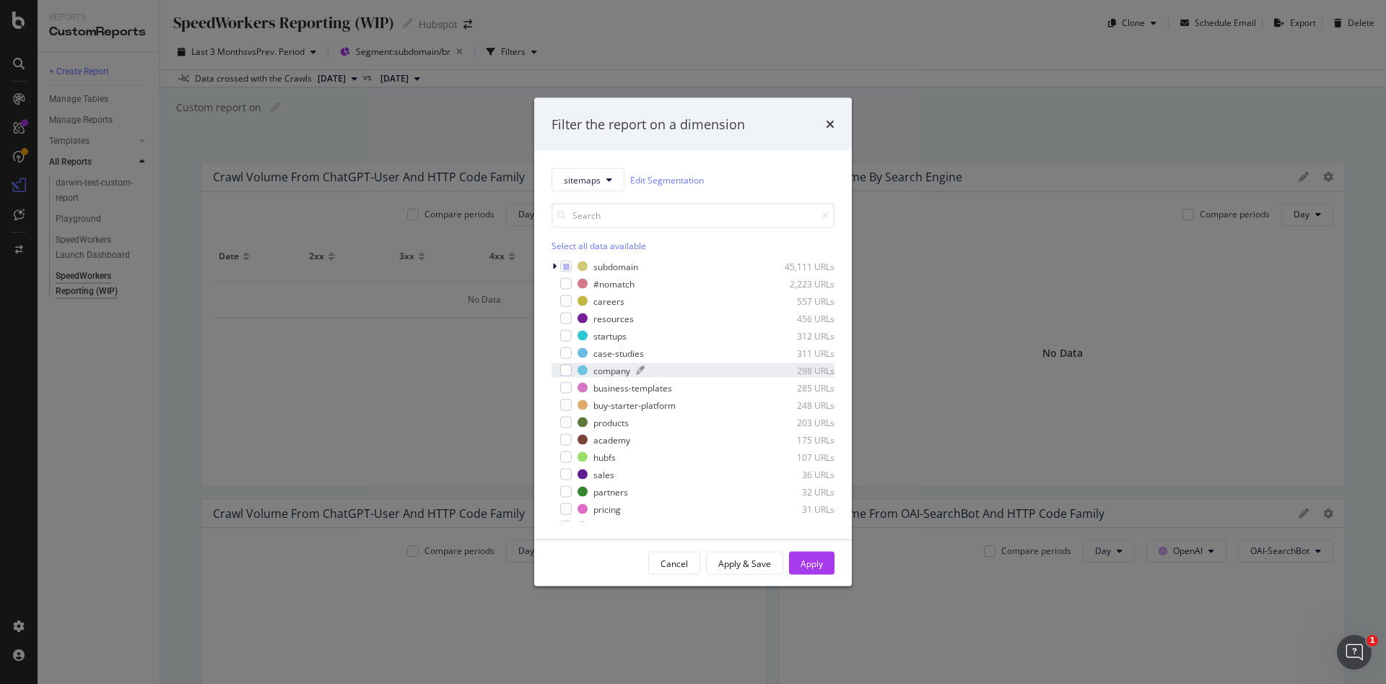
click at [615, 368] on div "company" at bounding box center [612, 370] width 37 height 12
click at [812, 568] on div "Apply" at bounding box center [812, 563] width 22 height 12
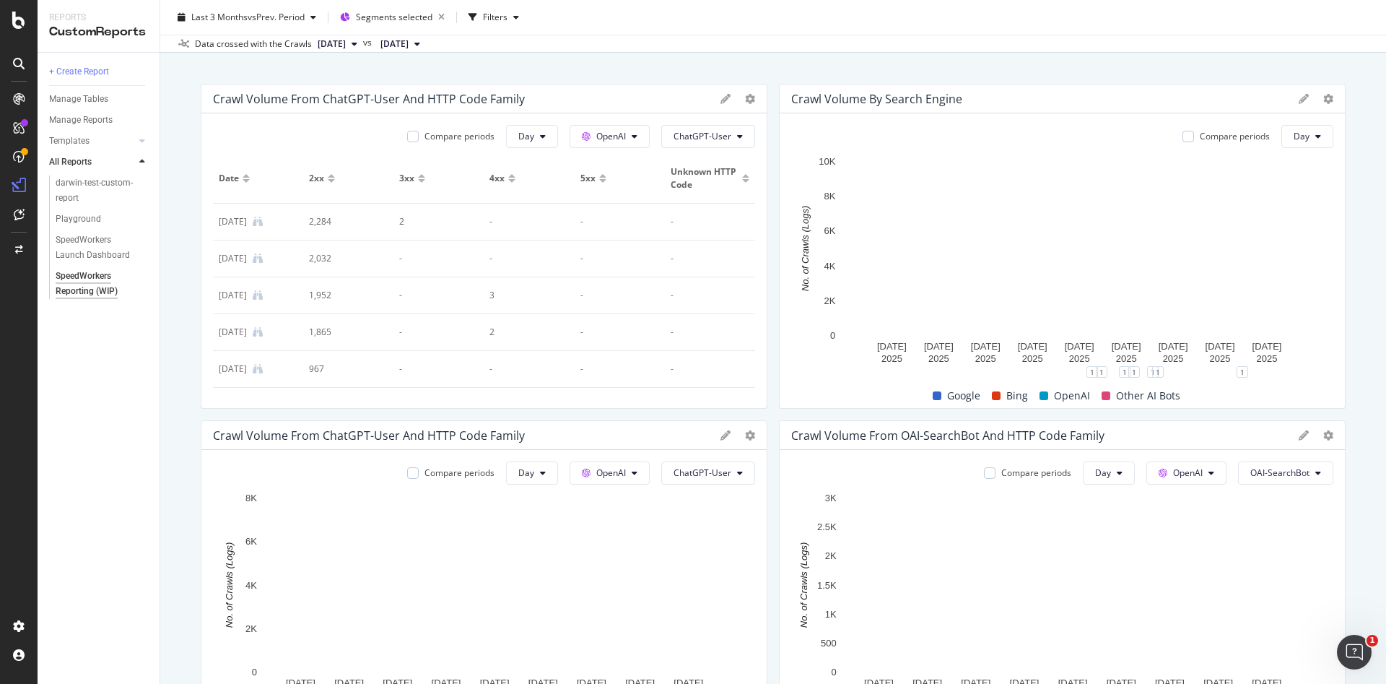
scroll to position [31, 0]
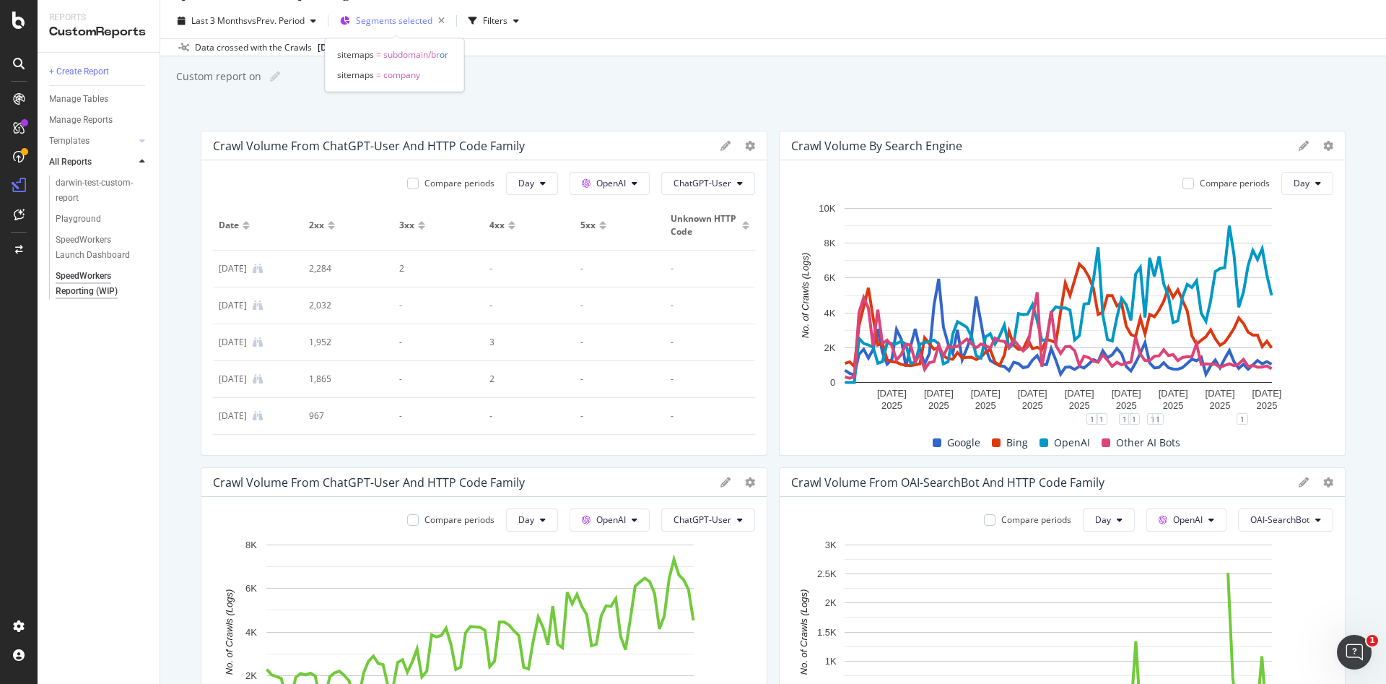
click at [390, 28] on div "Segments selected" at bounding box center [403, 21] width 95 height 20
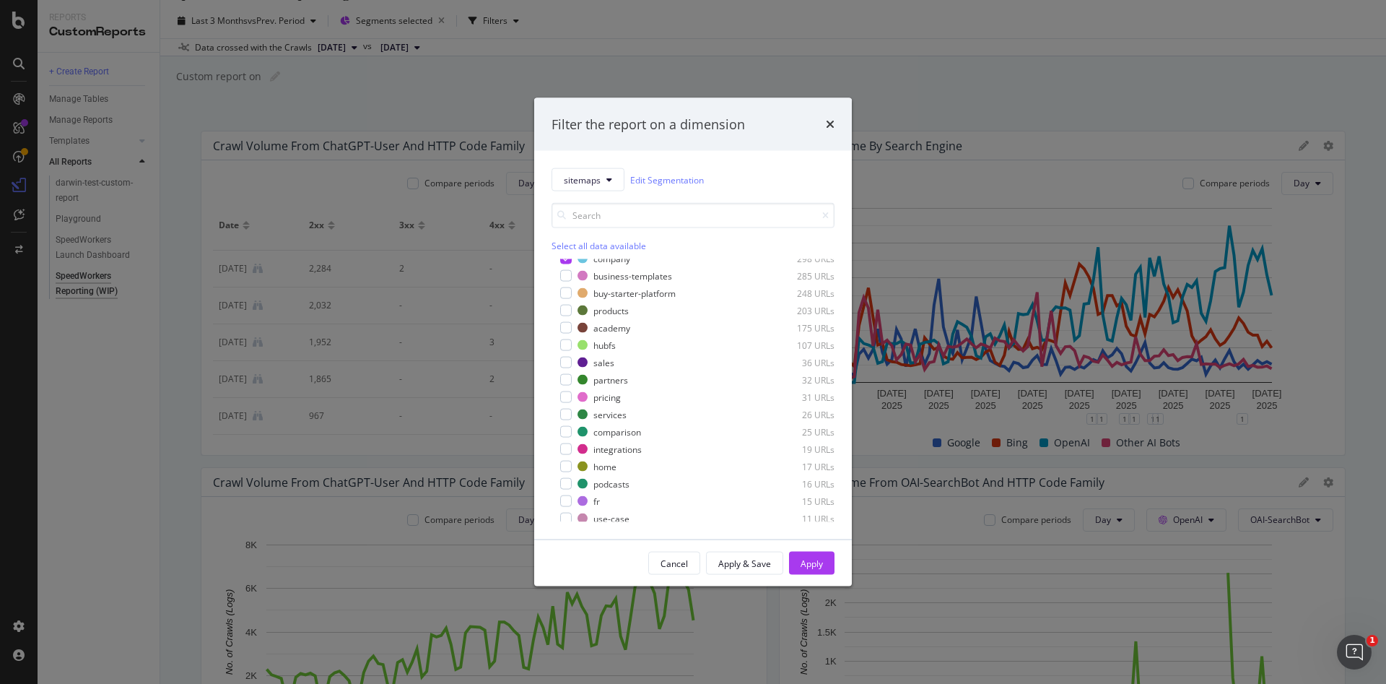
scroll to position [0, 0]
click at [565, 369] on icon "modal" at bounding box center [566, 370] width 6 height 7
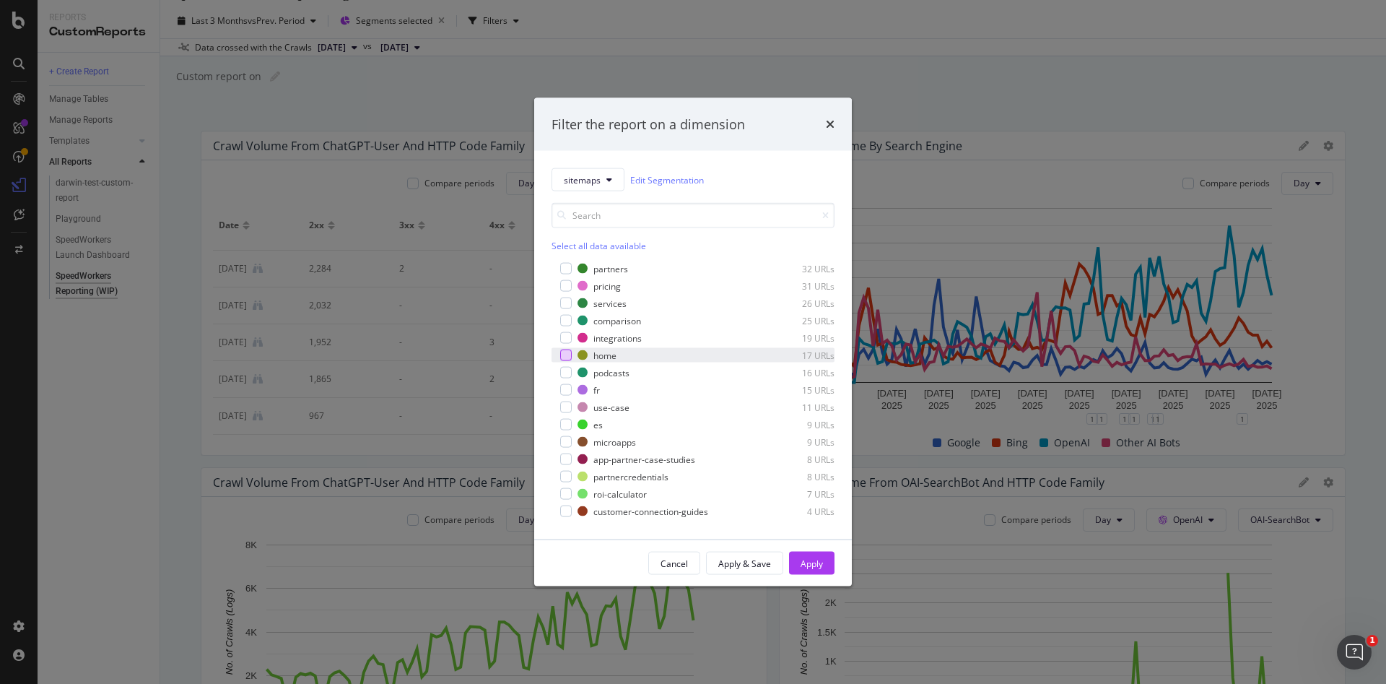
click at [564, 356] on div "modal" at bounding box center [566, 355] width 12 height 12
click at [808, 563] on div "Apply" at bounding box center [812, 563] width 22 height 12
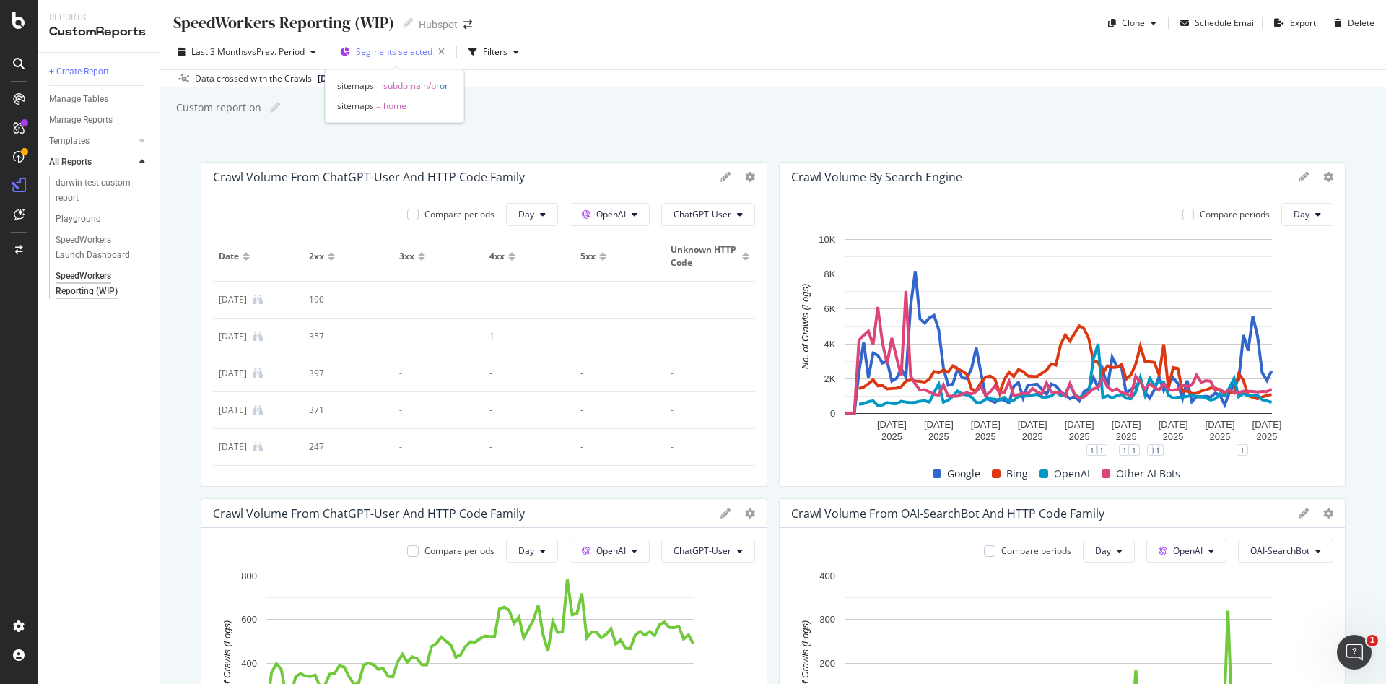
click at [399, 53] on span "Segments selected" at bounding box center [394, 51] width 77 height 12
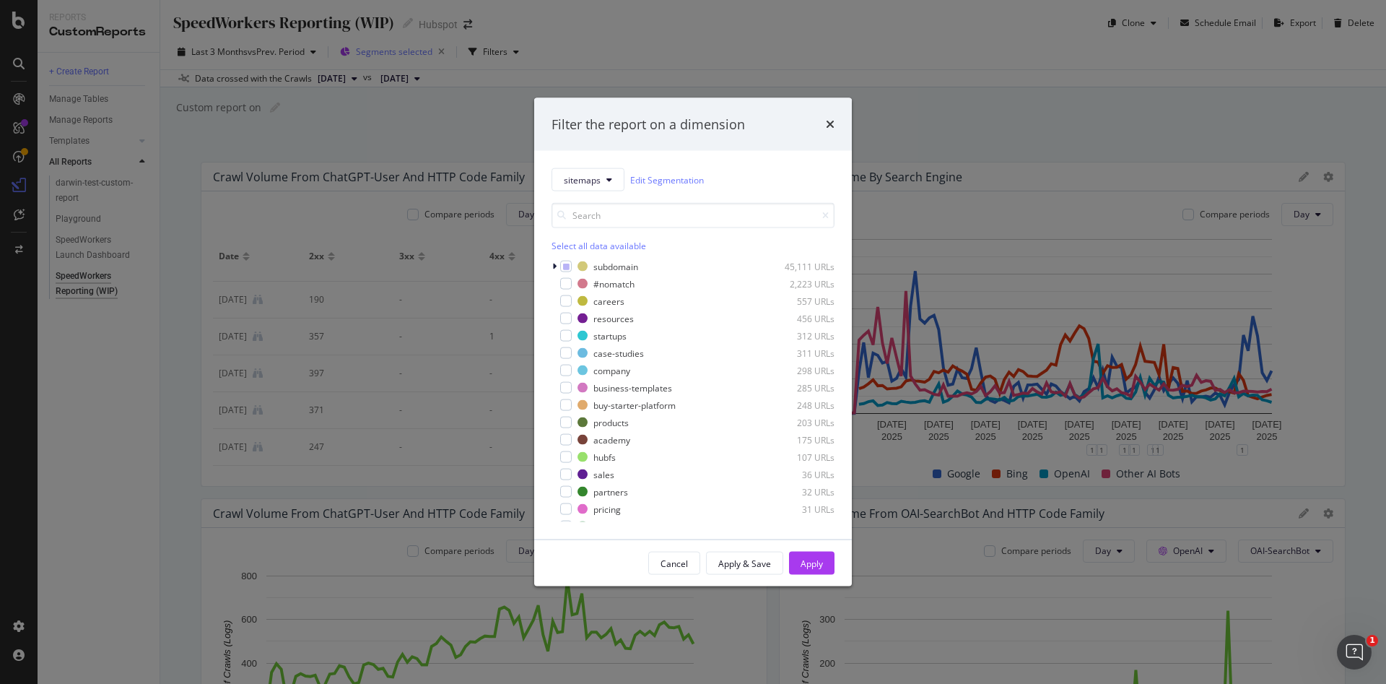
click at [399, 53] on div "Filter the report on a dimension sitemaps Edit Segmentation Select all data ava…" at bounding box center [693, 342] width 1386 height 684
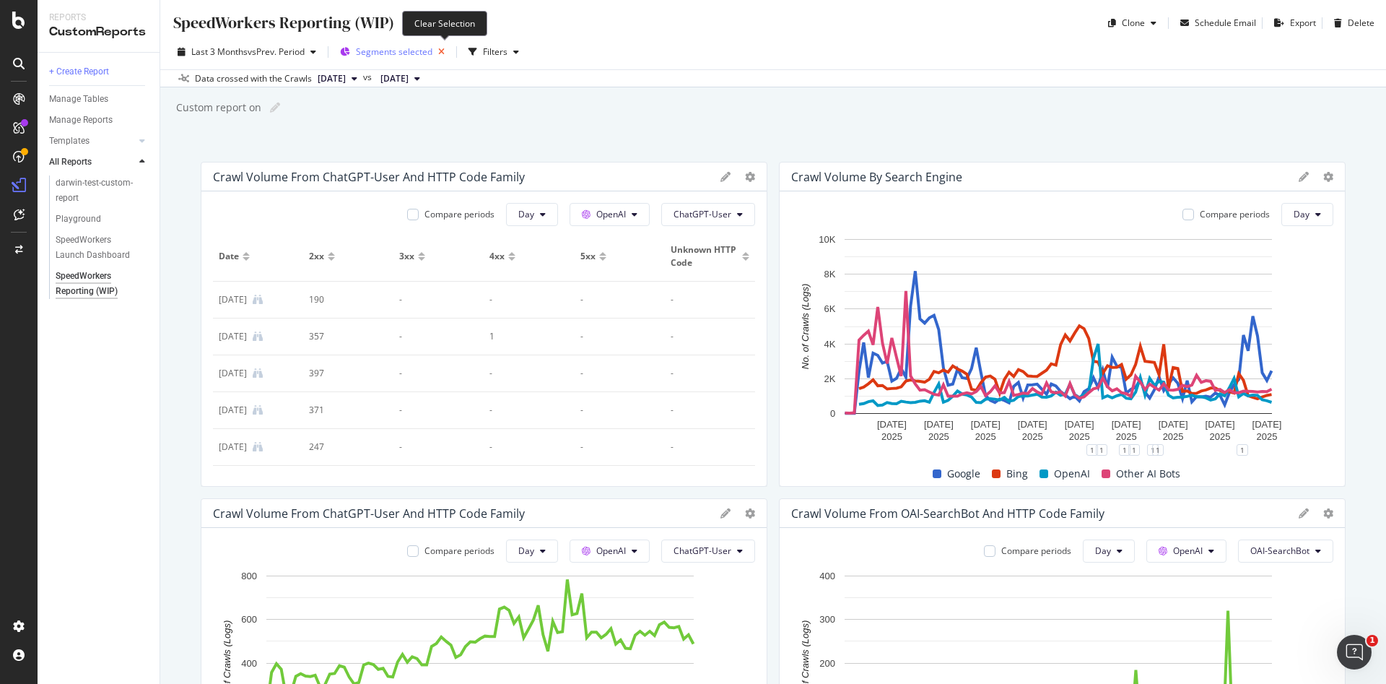
click at [448, 48] on icon "button" at bounding box center [442, 52] width 18 height 20
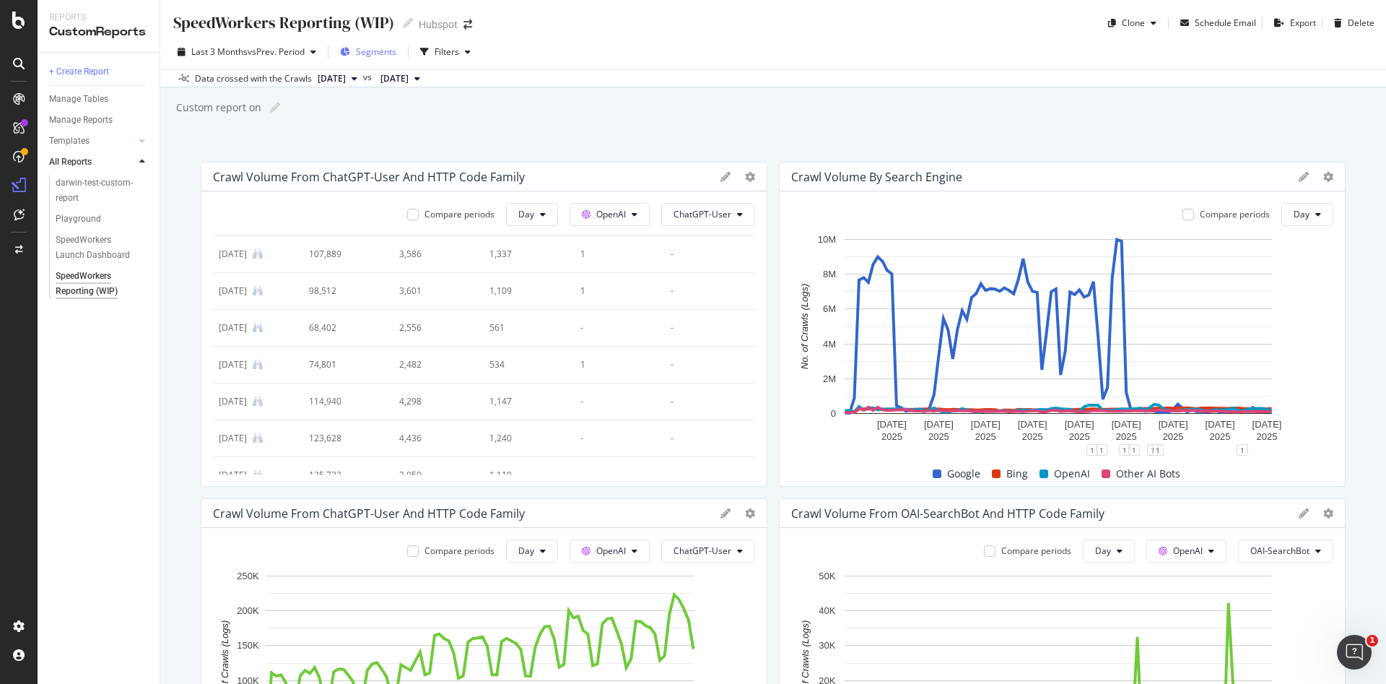
click at [389, 49] on span "Segments" at bounding box center [376, 51] width 40 height 12
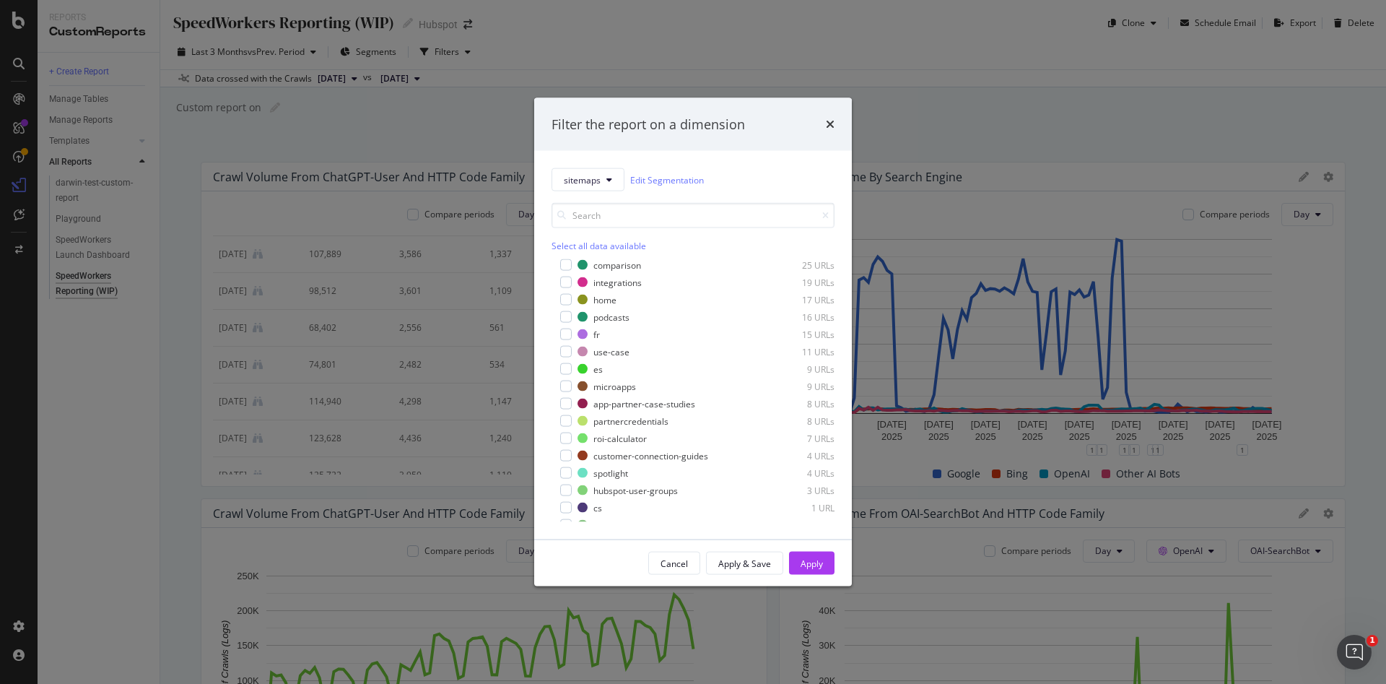
scroll to position [229, 0]
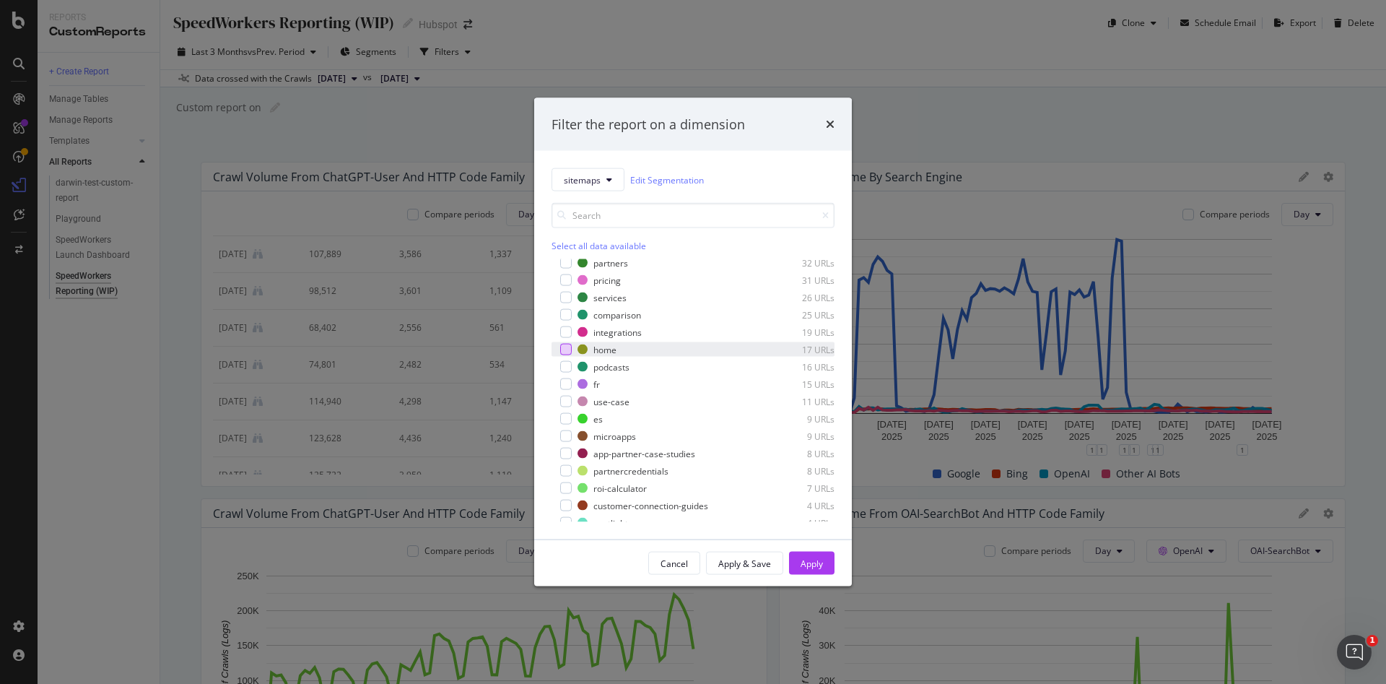
click at [566, 348] on div "modal" at bounding box center [566, 350] width 12 height 12
click at [801, 557] on div "Apply" at bounding box center [812, 563] width 22 height 12
